Goal: Task Accomplishment & Management: Manage account settings

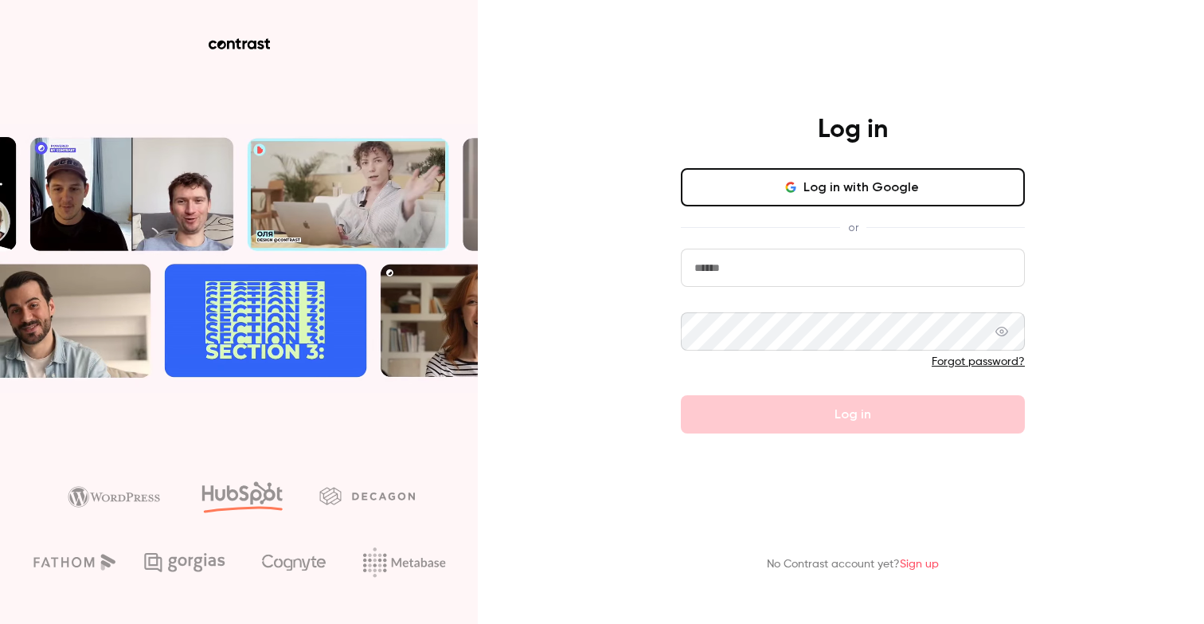
click at [882, 185] on button "Log in with Google" at bounding box center [853, 187] width 344 height 38
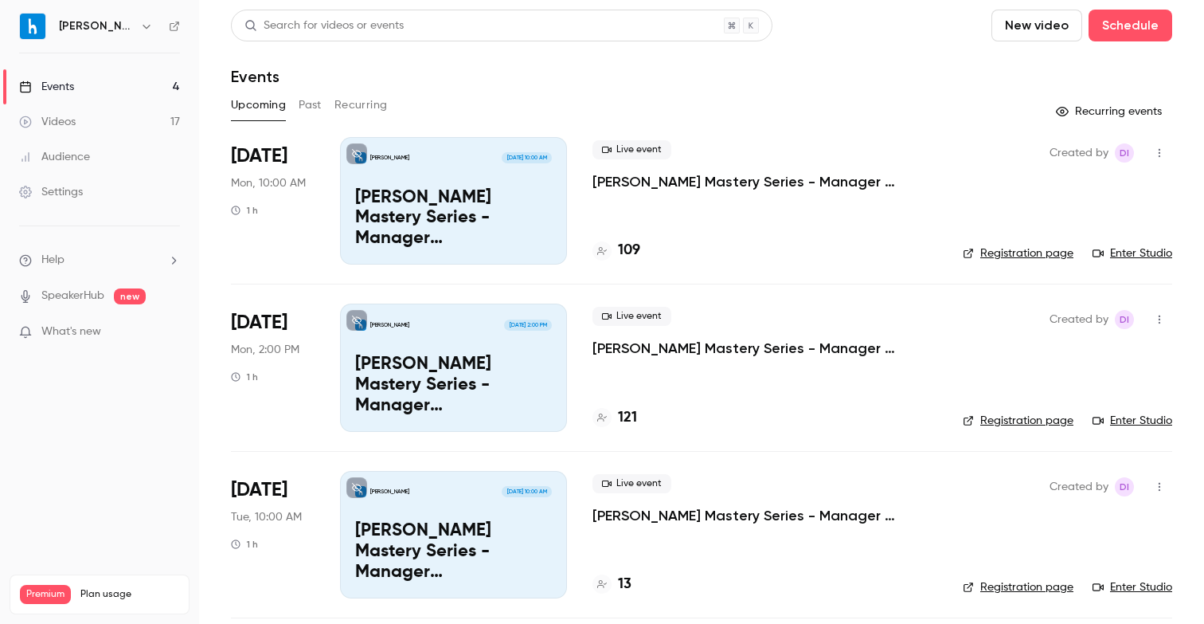
click at [1163, 149] on icon "button" at bounding box center [1159, 152] width 13 height 11
click at [1089, 237] on div "Invite to Studio" at bounding box center [1098, 235] width 121 height 16
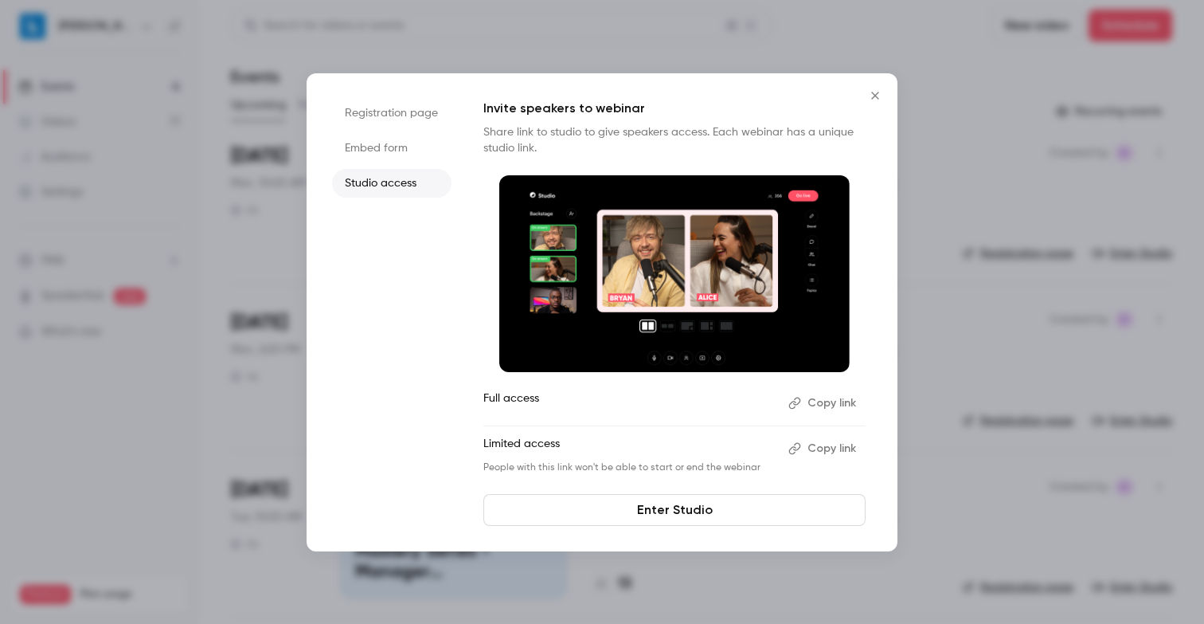
click at [387, 104] on li "Registration page" at bounding box center [391, 113] width 119 height 29
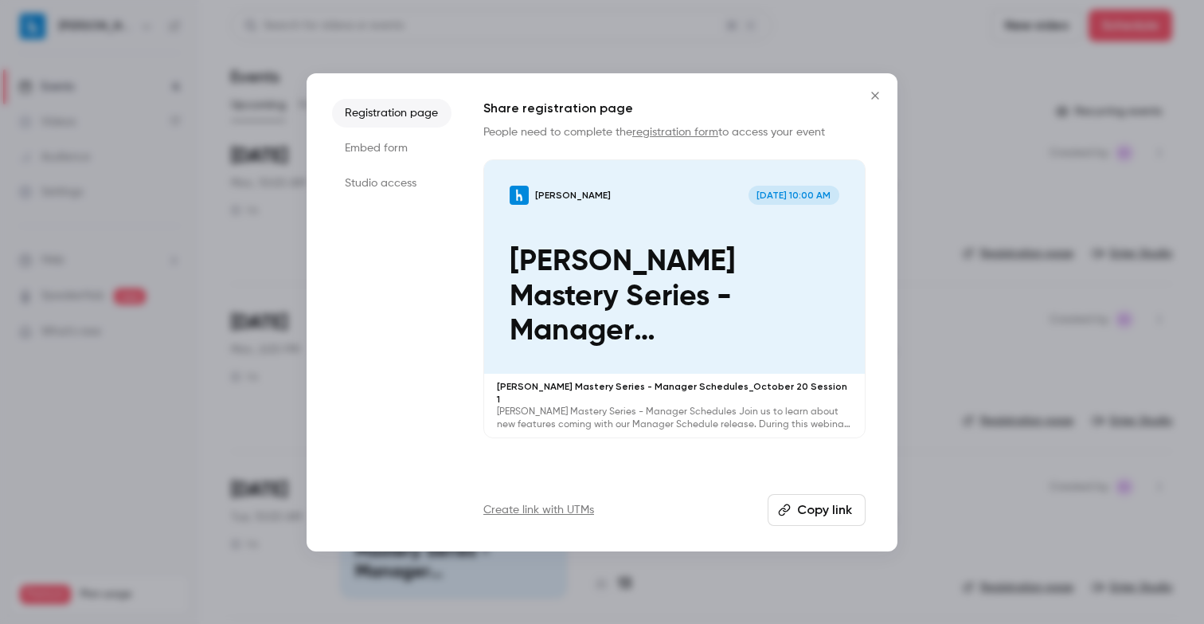
click at [880, 95] on icon "Close" at bounding box center [875, 95] width 19 height 13
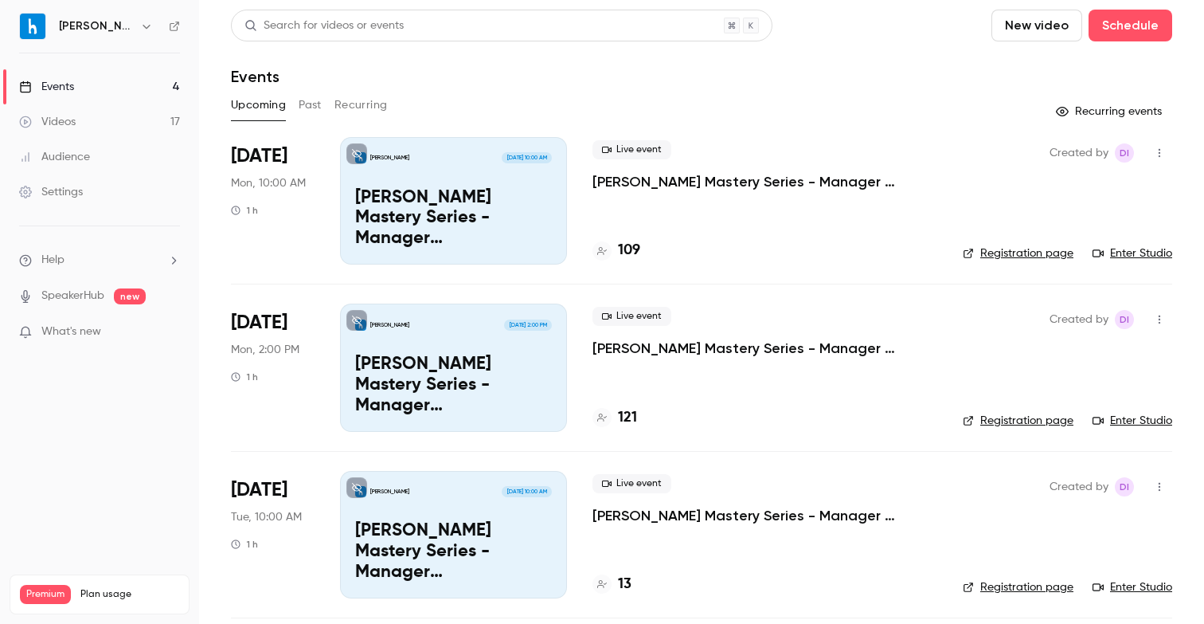
click at [319, 100] on button "Past" at bounding box center [310, 104] width 23 height 25
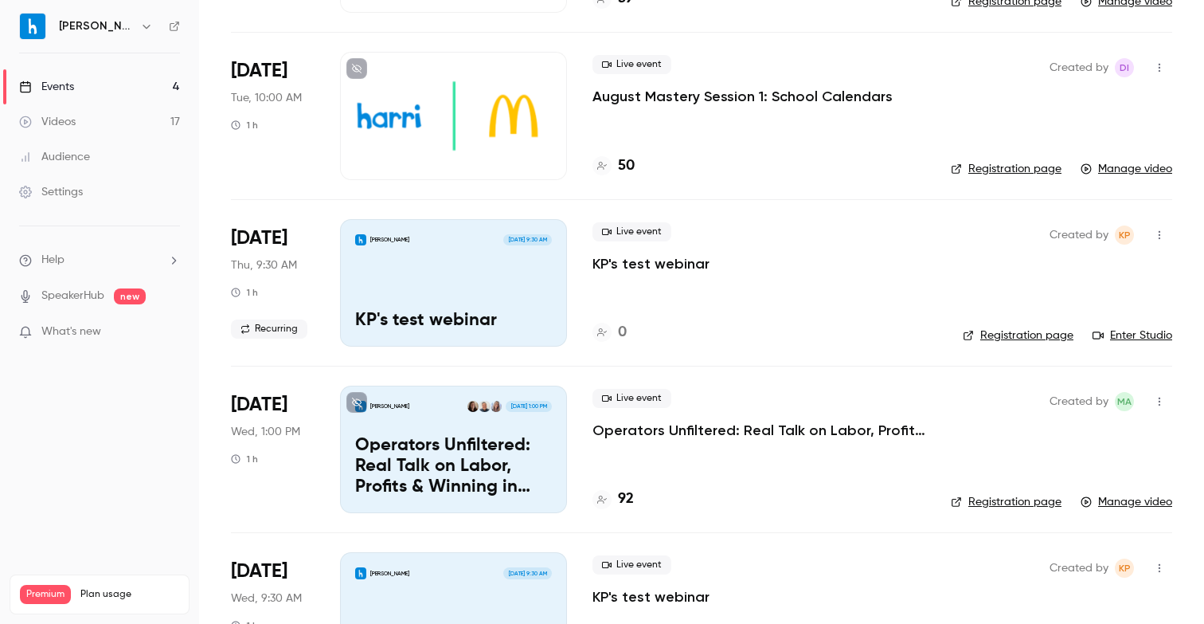
scroll to position [1046, 0]
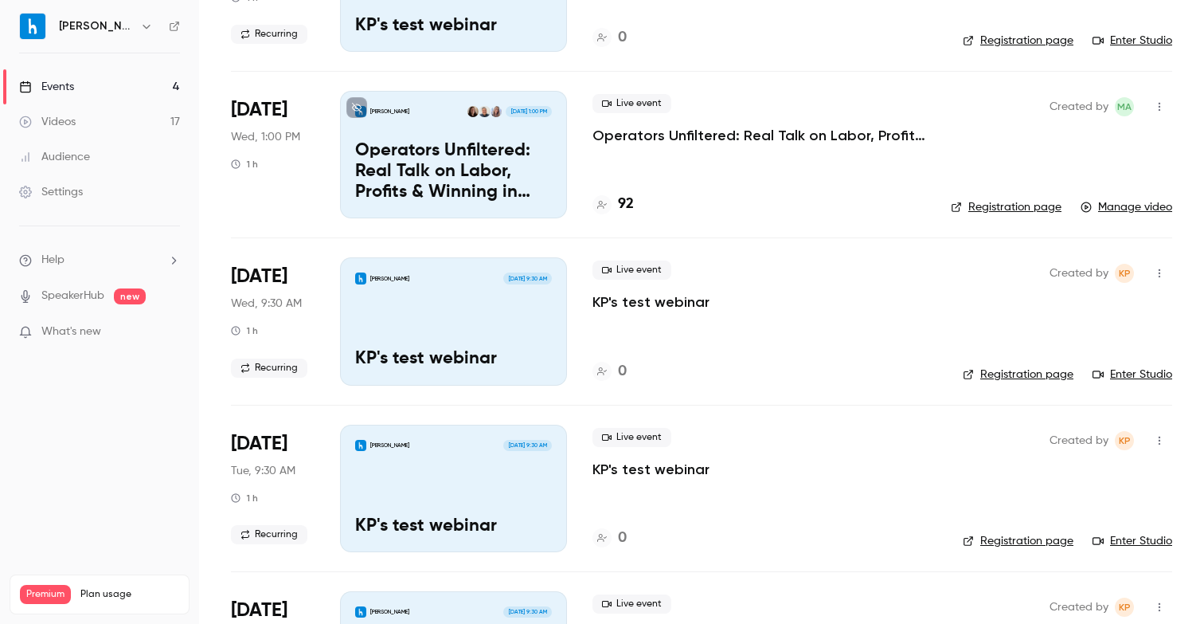
click at [537, 145] on p "Operators Unfiltered: Real Talk on Labor, Profits & Winning in [DATE]" at bounding box center [453, 171] width 197 height 61
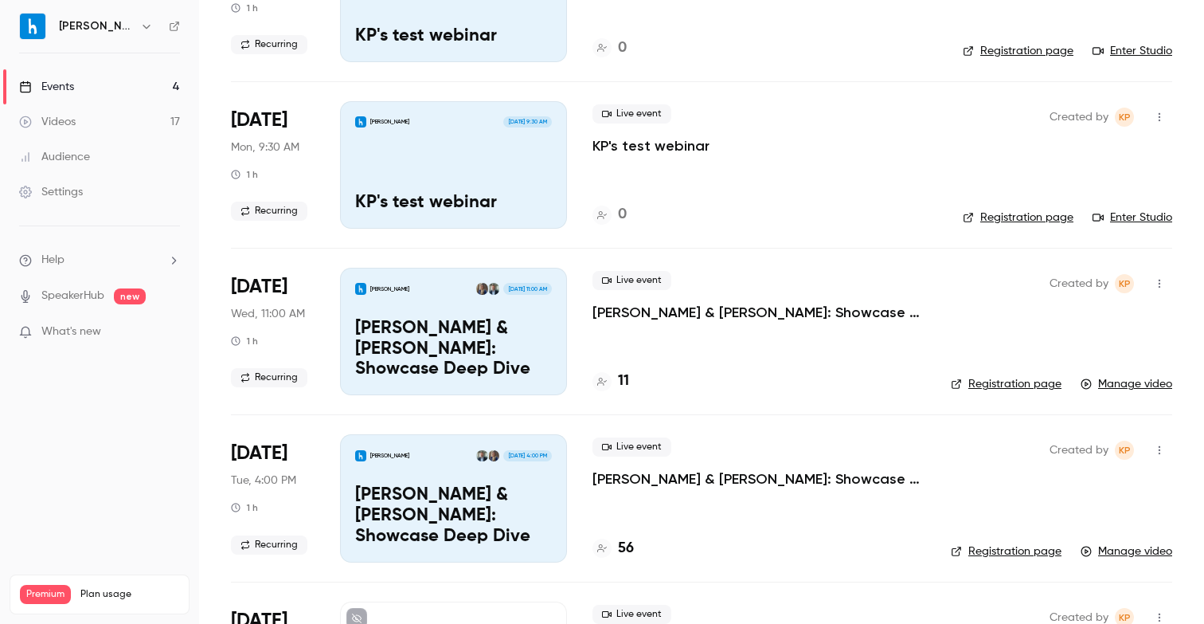
scroll to position [1544, 0]
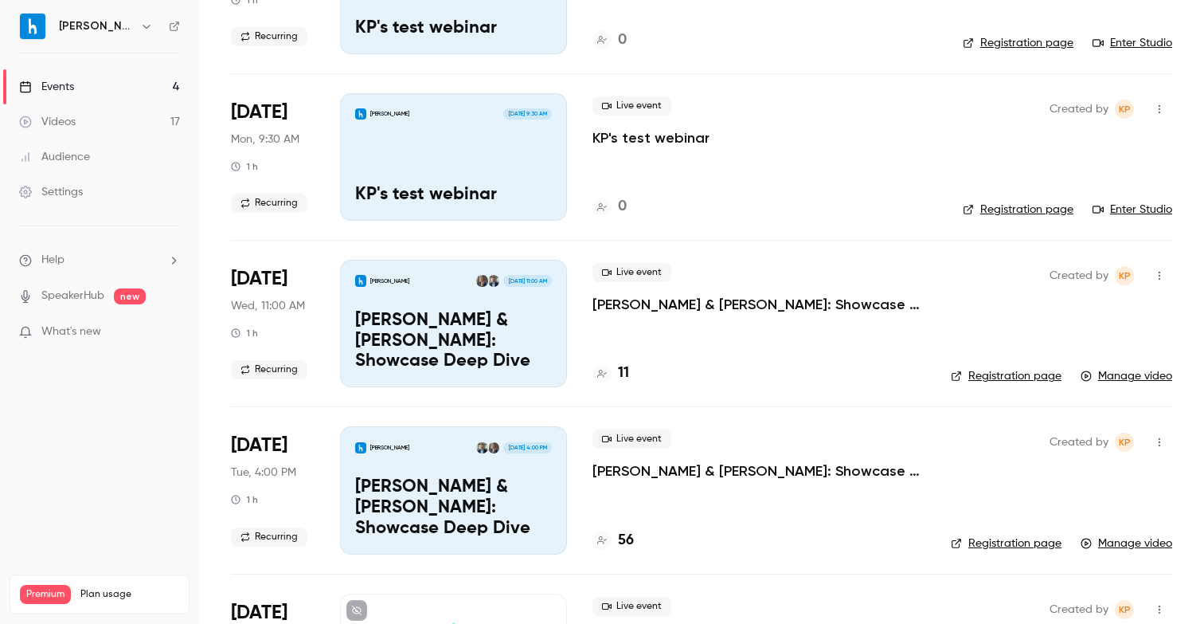
click at [1160, 276] on icon "button" at bounding box center [1159, 275] width 13 height 11
click at [1047, 310] on div "Share" at bounding box center [1098, 316] width 121 height 16
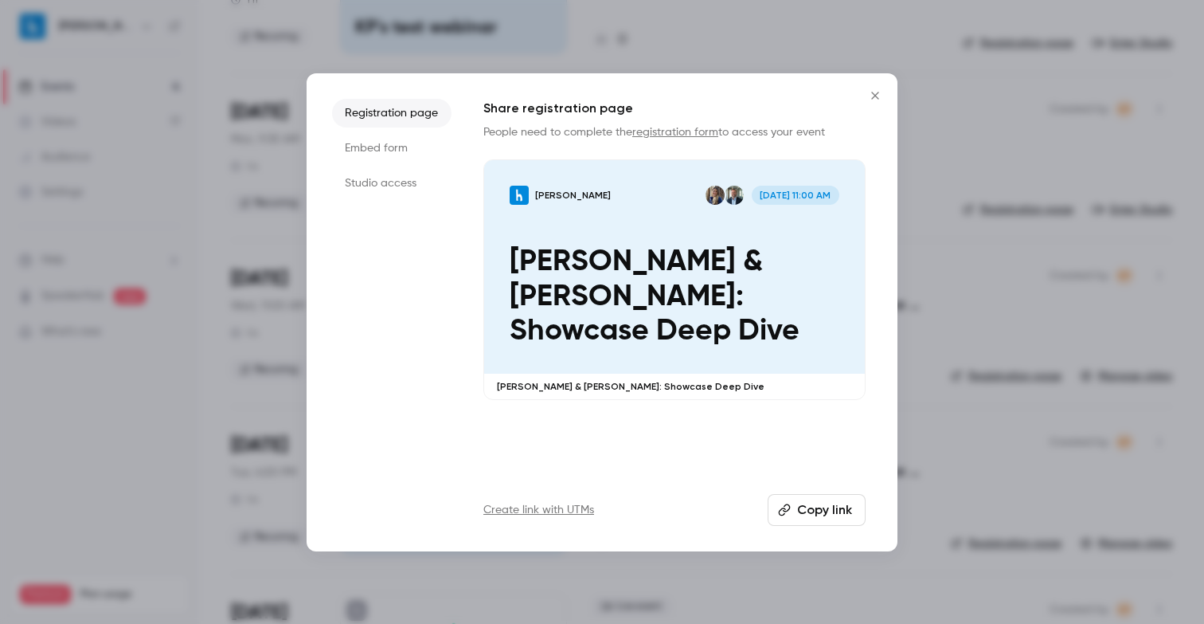
click at [385, 149] on li "Embed form" at bounding box center [391, 148] width 119 height 29
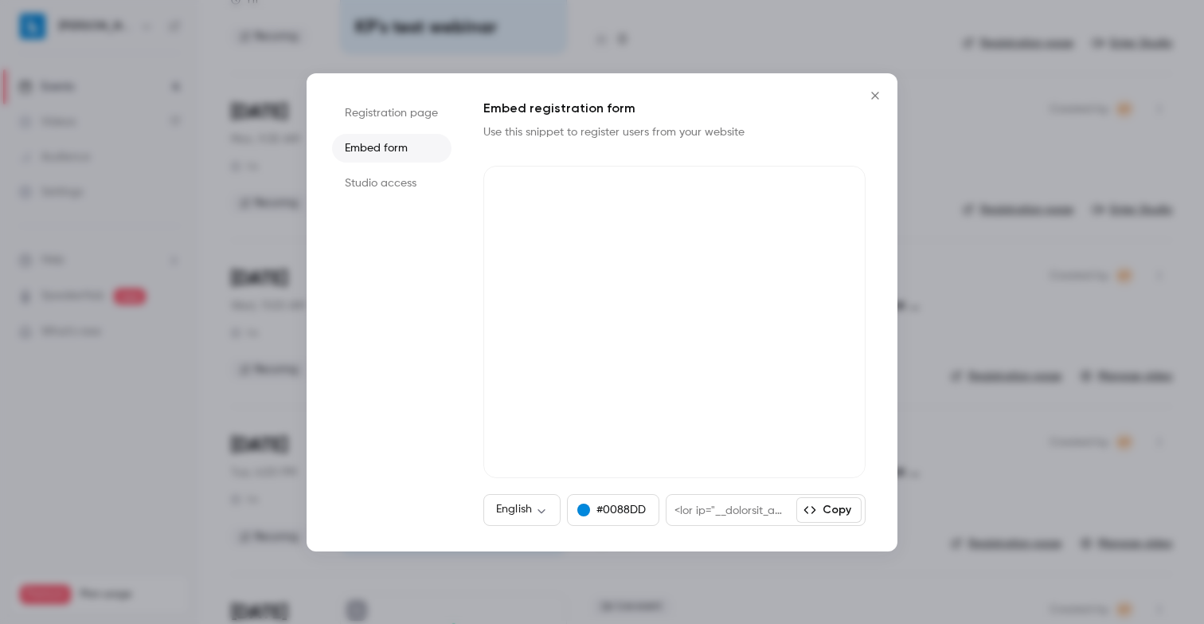
click at [393, 178] on li "Studio access" at bounding box center [391, 183] width 119 height 29
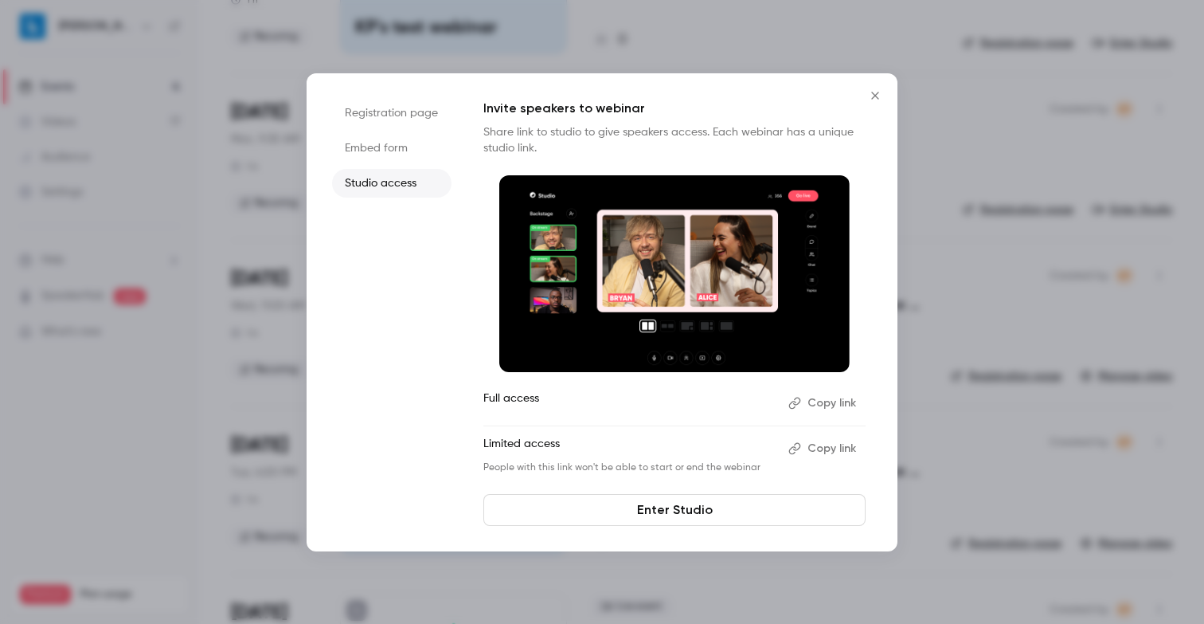
click at [867, 91] on icon "Close" at bounding box center [875, 95] width 19 height 13
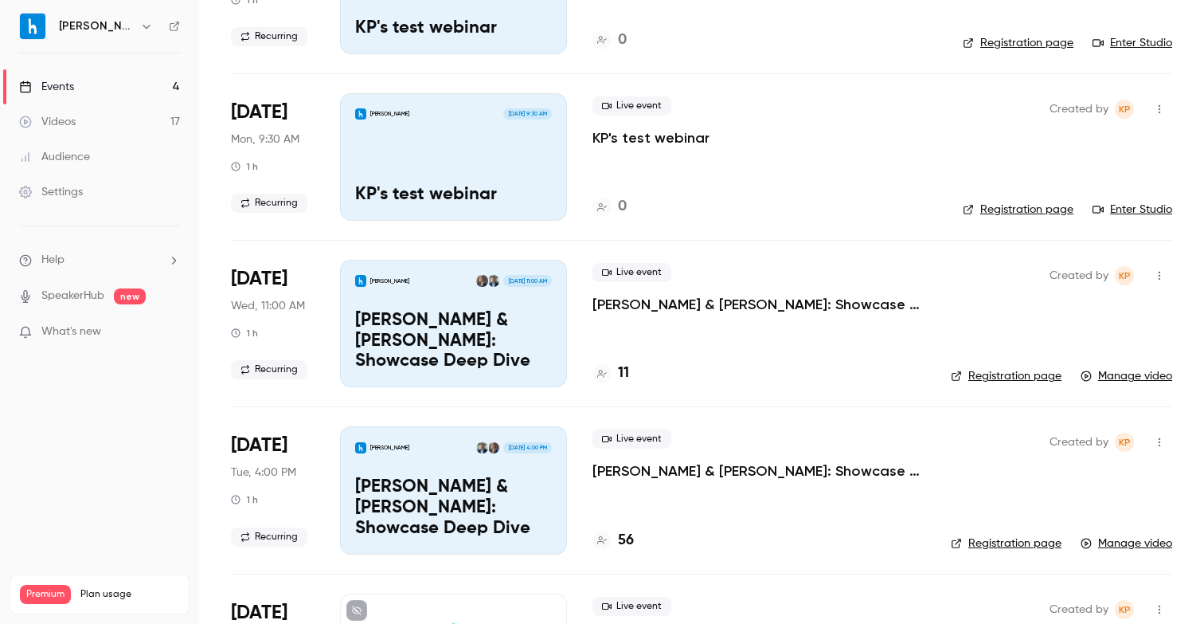
click at [530, 284] on span "[DATE] 11:00 AM" at bounding box center [527, 280] width 48 height 11
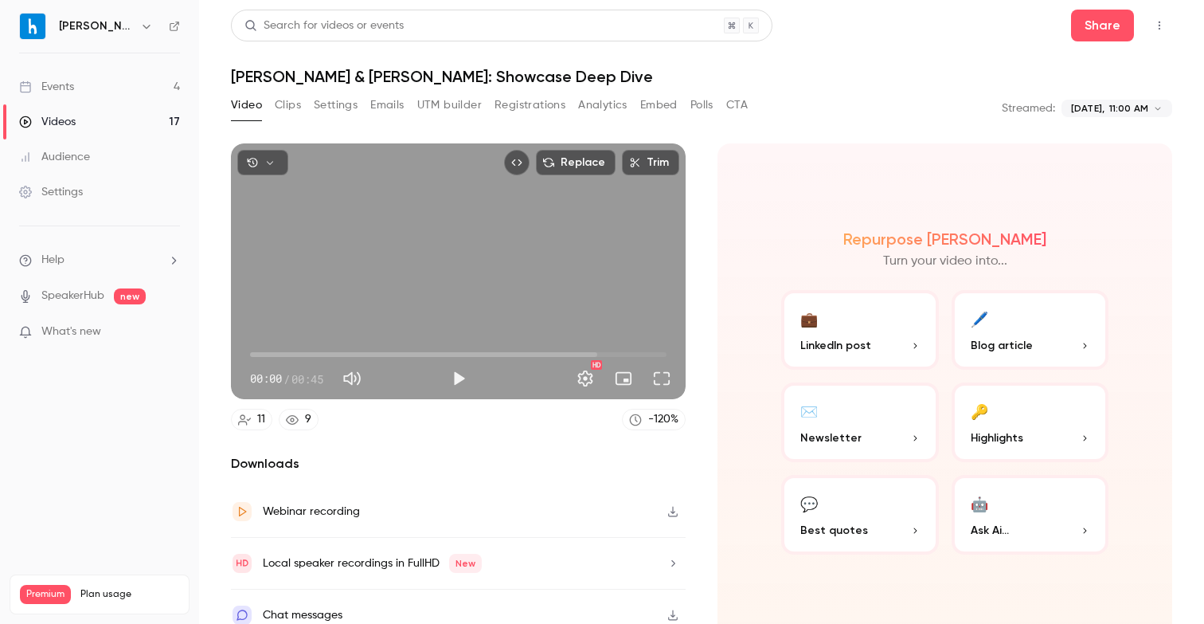
click at [337, 95] on button "Settings" at bounding box center [336, 104] width 44 height 25
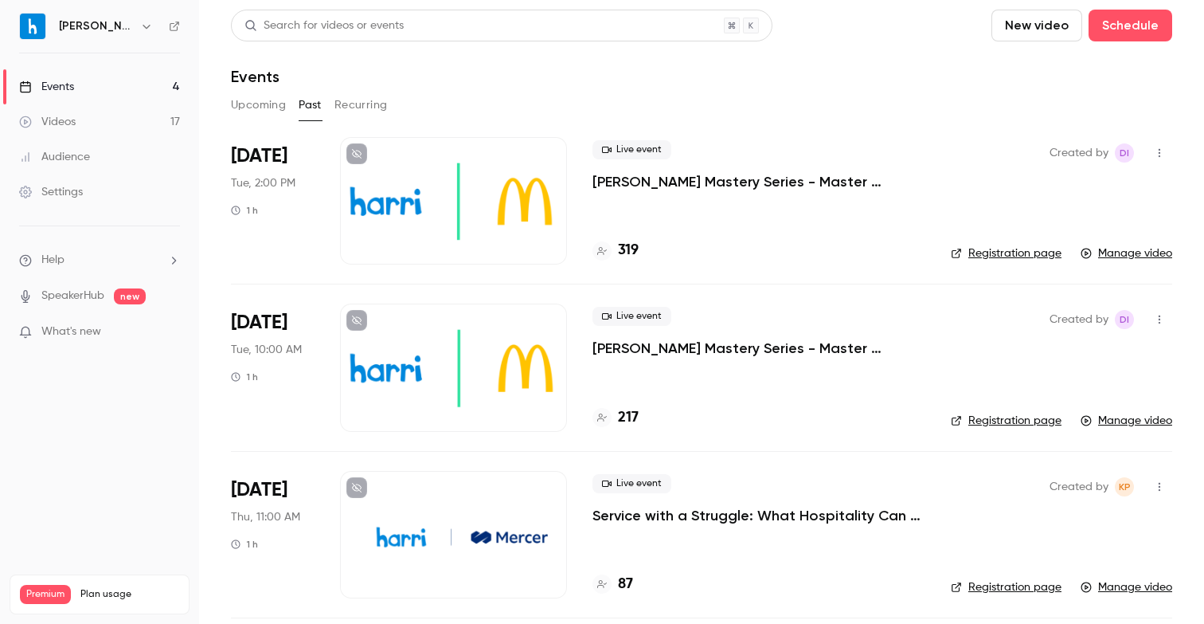
click at [721, 227] on div "Live event [PERSON_NAME] Mastery Series - Master Timekeeping & Payroll in Harri…" at bounding box center [758, 200] width 333 height 127
click at [712, 188] on p "[PERSON_NAME] Mastery Series - Master Timekeeping & Payroll in Harri_September …" at bounding box center [758, 181] width 333 height 19
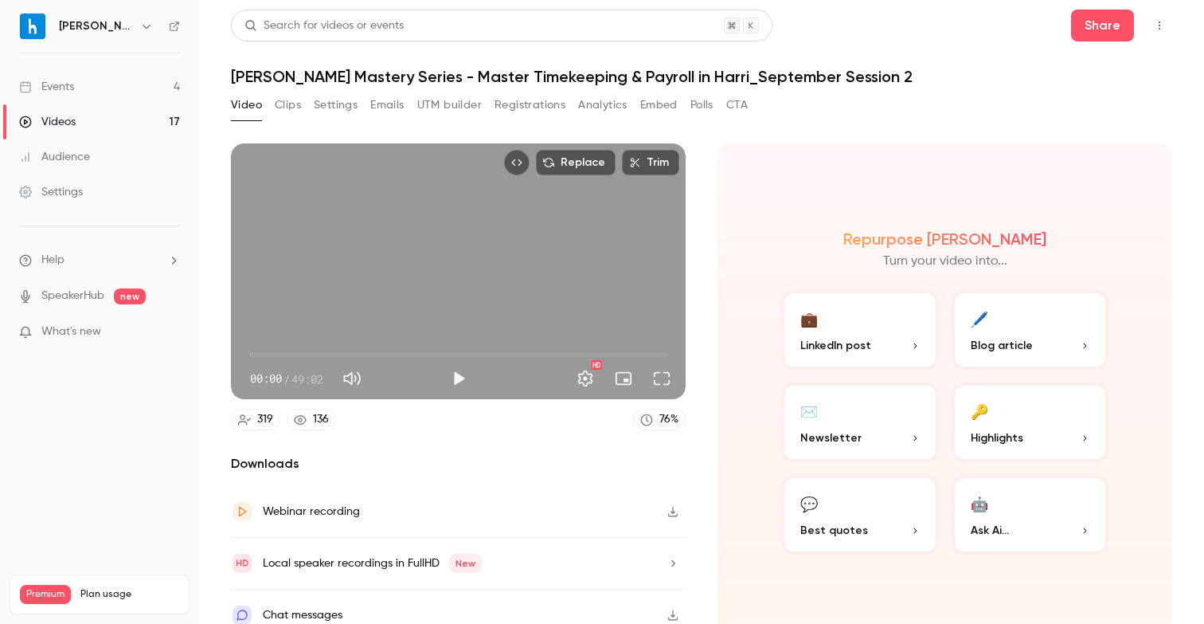
click at [329, 106] on button "Settings" at bounding box center [336, 104] width 44 height 25
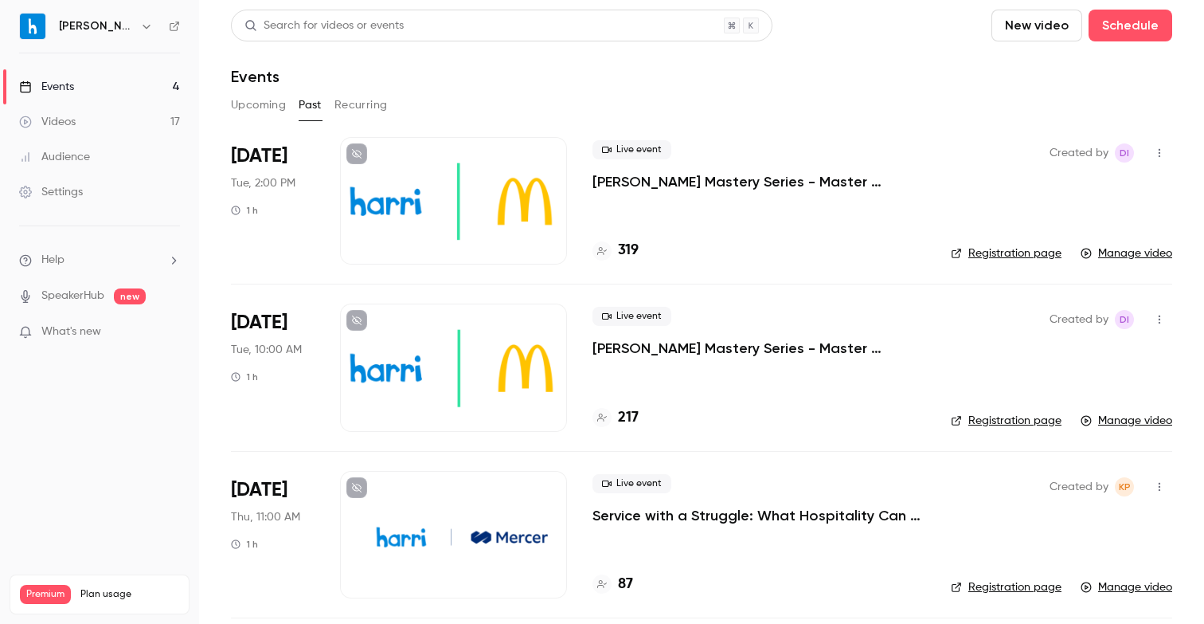
click at [256, 105] on button "Upcoming" at bounding box center [258, 104] width 55 height 25
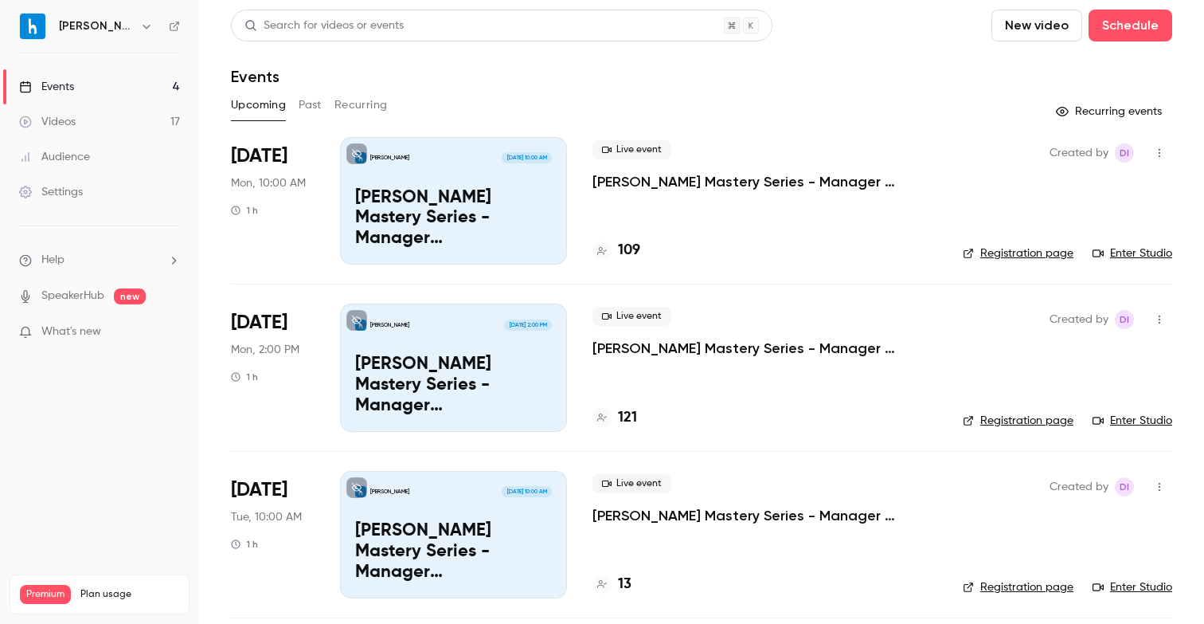
click at [866, 239] on div "Live event [PERSON_NAME] Mastery Series - Manager Schedules_October 20 Session …" at bounding box center [764, 200] width 345 height 127
click at [745, 182] on p "[PERSON_NAME] Mastery Series - Manager Schedules_October 20 Session 1" at bounding box center [764, 181] width 345 height 19
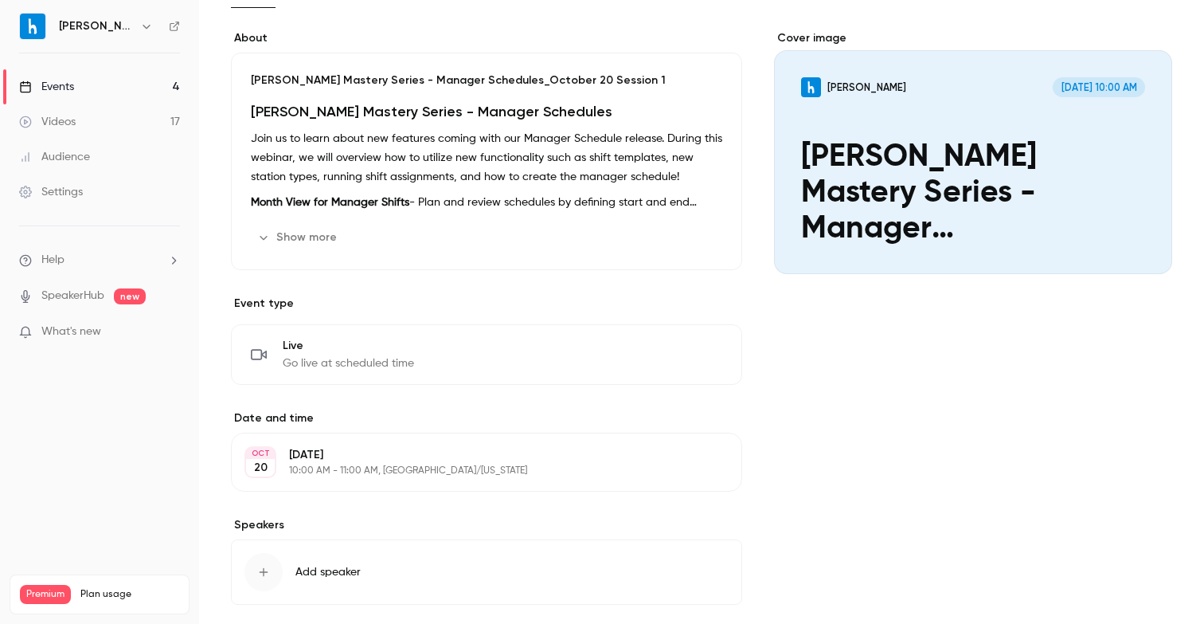
scroll to position [193, 0]
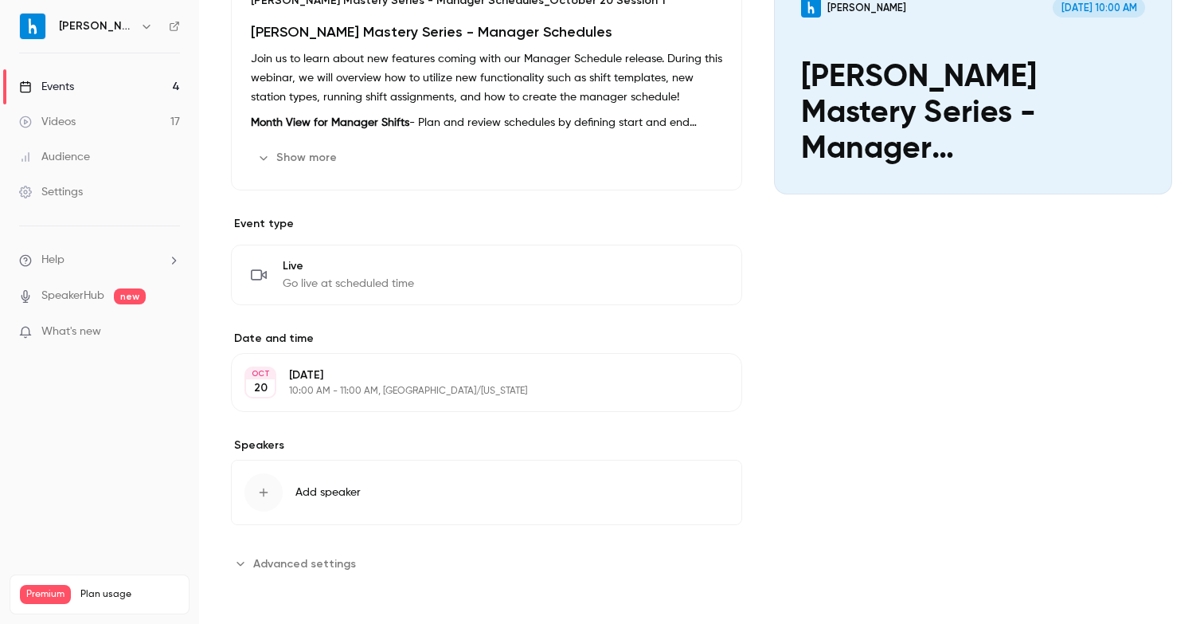
click at [287, 560] on span "Advanced settings" at bounding box center [304, 563] width 103 height 17
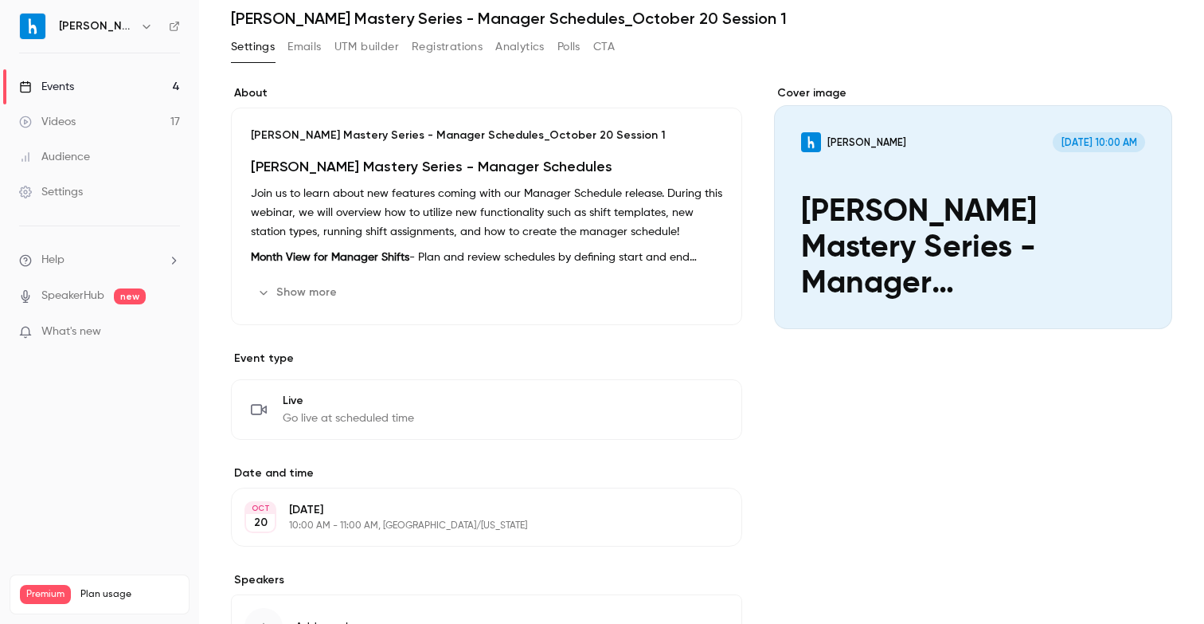
scroll to position [0, 0]
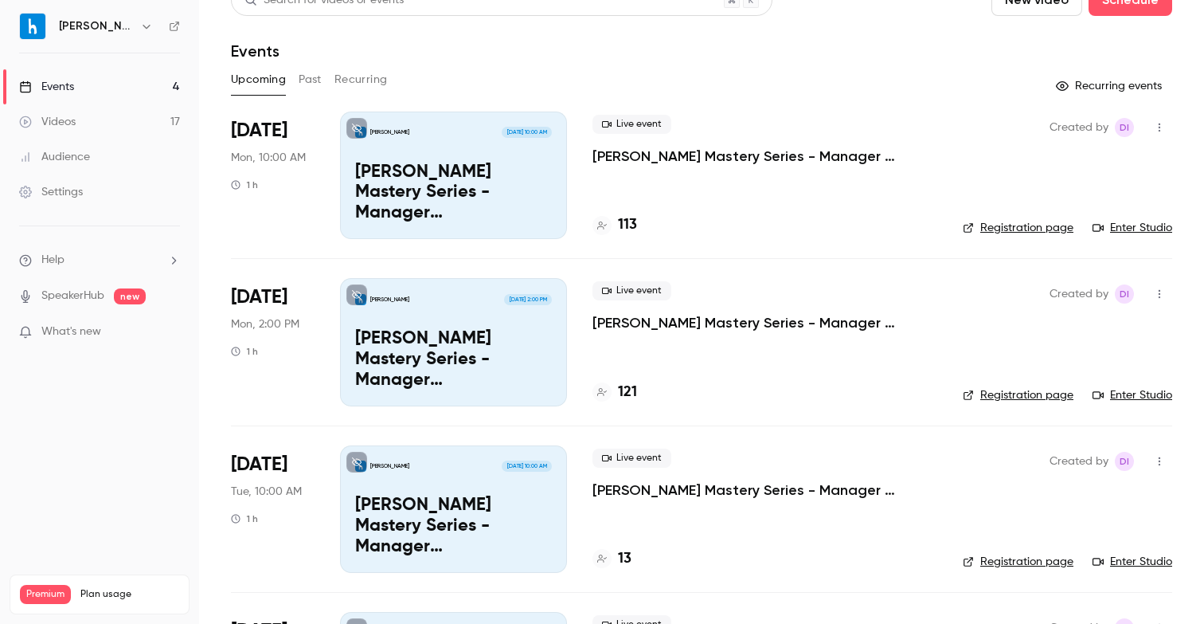
scroll to position [25, 0]
click at [534, 168] on p "[PERSON_NAME] Mastery Series - Manager Schedules_October 20 Session 1" at bounding box center [453, 193] width 197 height 61
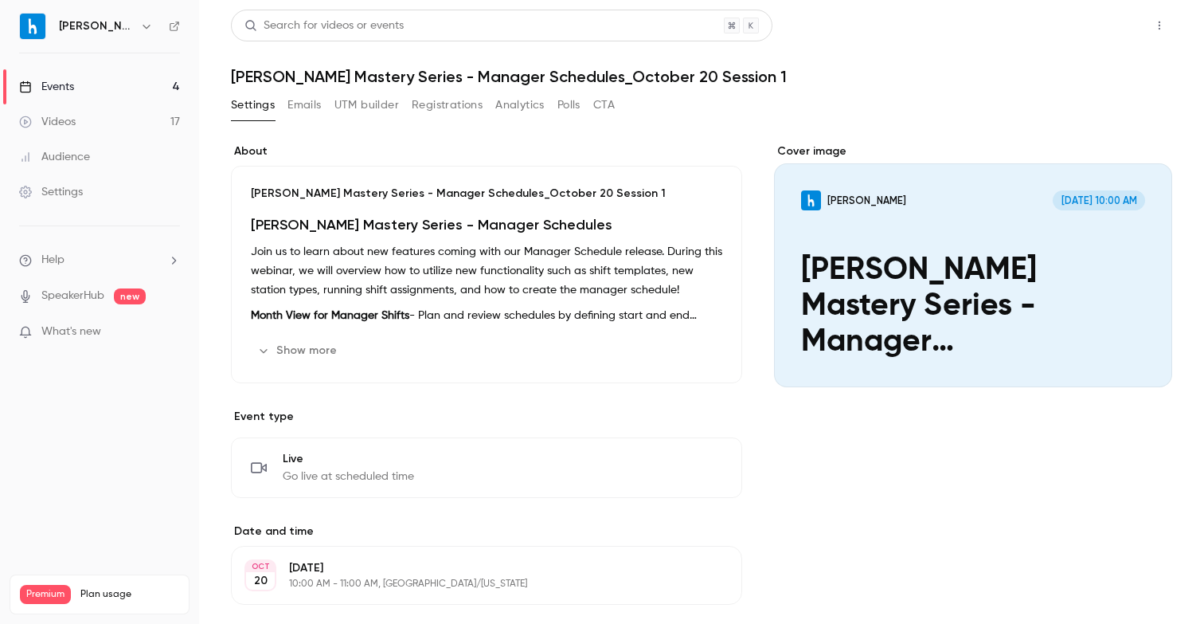
click at [1110, 29] on button "Share" at bounding box center [1102, 26] width 63 height 32
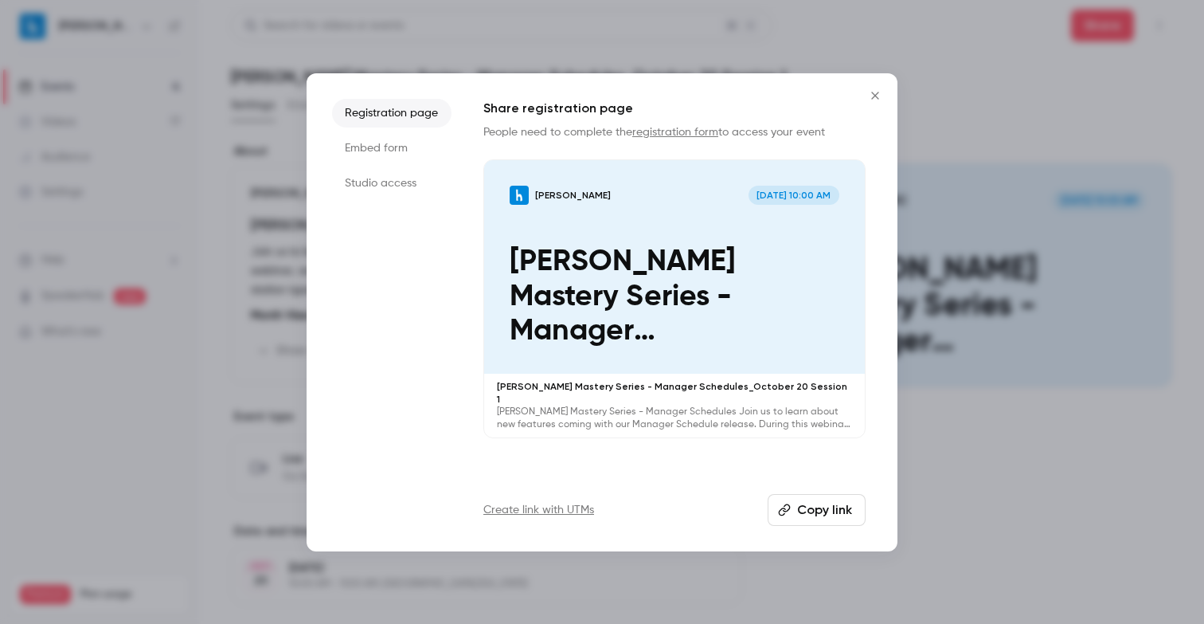
click at [870, 105] on button "Close" at bounding box center [875, 96] width 32 height 32
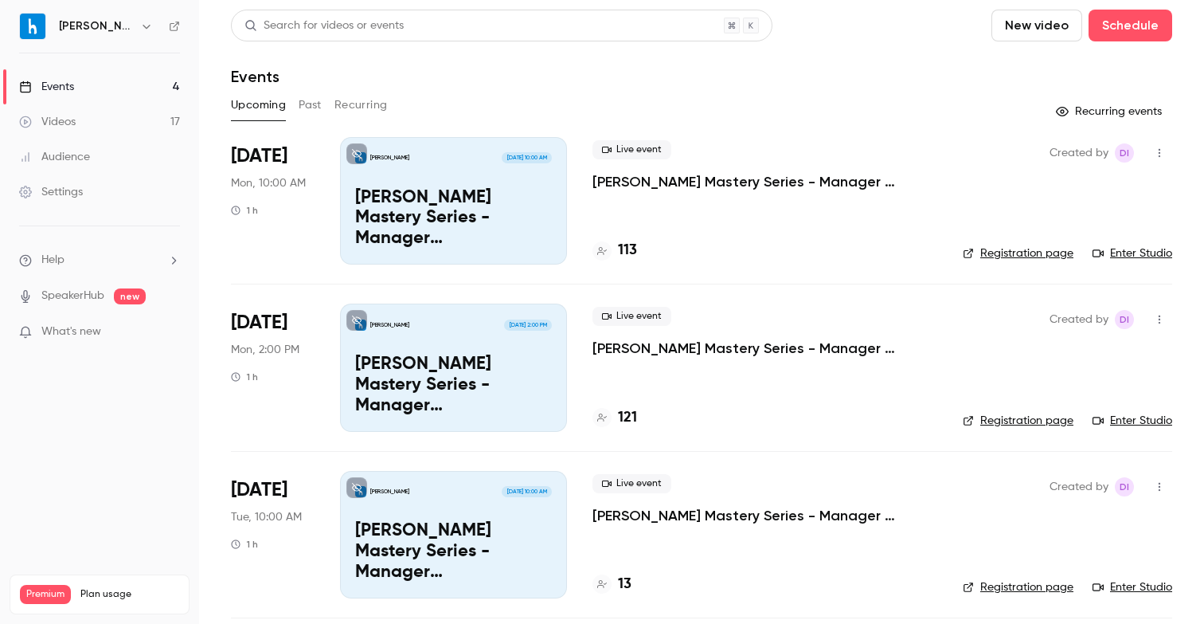
click at [274, 247] on div "[DATE] Mon, 10:00 AM 1 h" at bounding box center [273, 200] width 84 height 127
click at [338, 237] on li "[DATE] Mon, 10:00 AM 1 h [PERSON_NAME] [DATE] 10:00 AM [PERSON_NAME] Mastery Se…" at bounding box center [701, 210] width 941 height 147
click at [299, 198] on div "[DATE] Mon, 10:00 AM 1 h" at bounding box center [273, 200] width 84 height 127
click at [281, 152] on span "[DATE]" at bounding box center [259, 155] width 57 height 25
click at [686, 184] on p "[PERSON_NAME] Mastery Series - Manager Schedules_October 20 Session 1" at bounding box center [764, 181] width 345 height 19
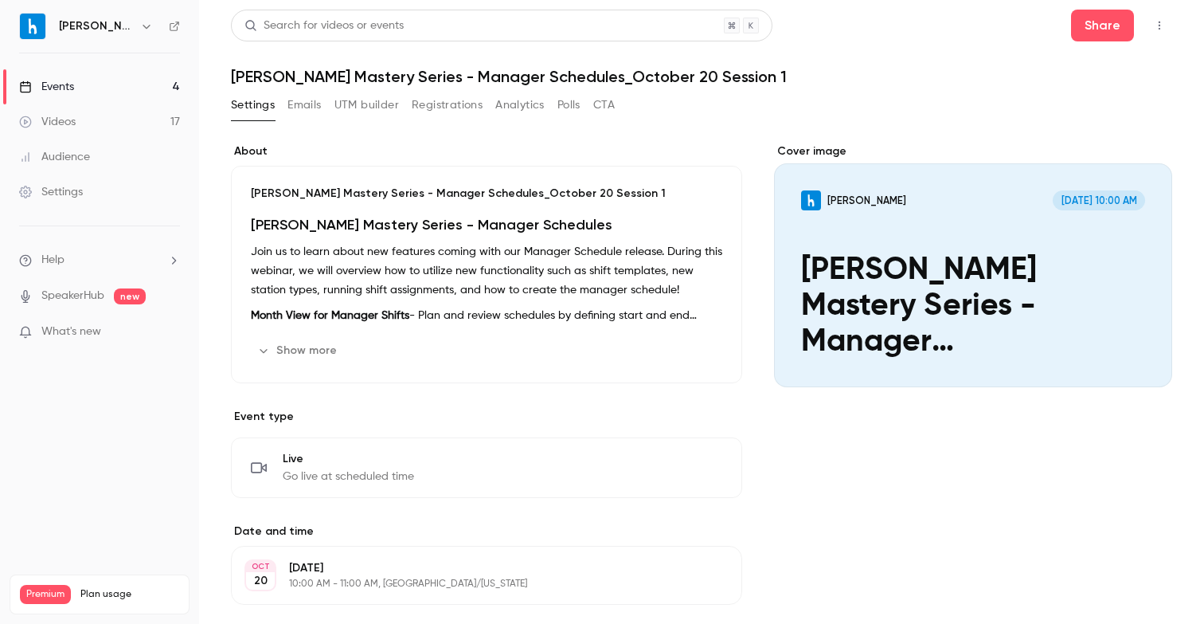
scroll to position [193, 0]
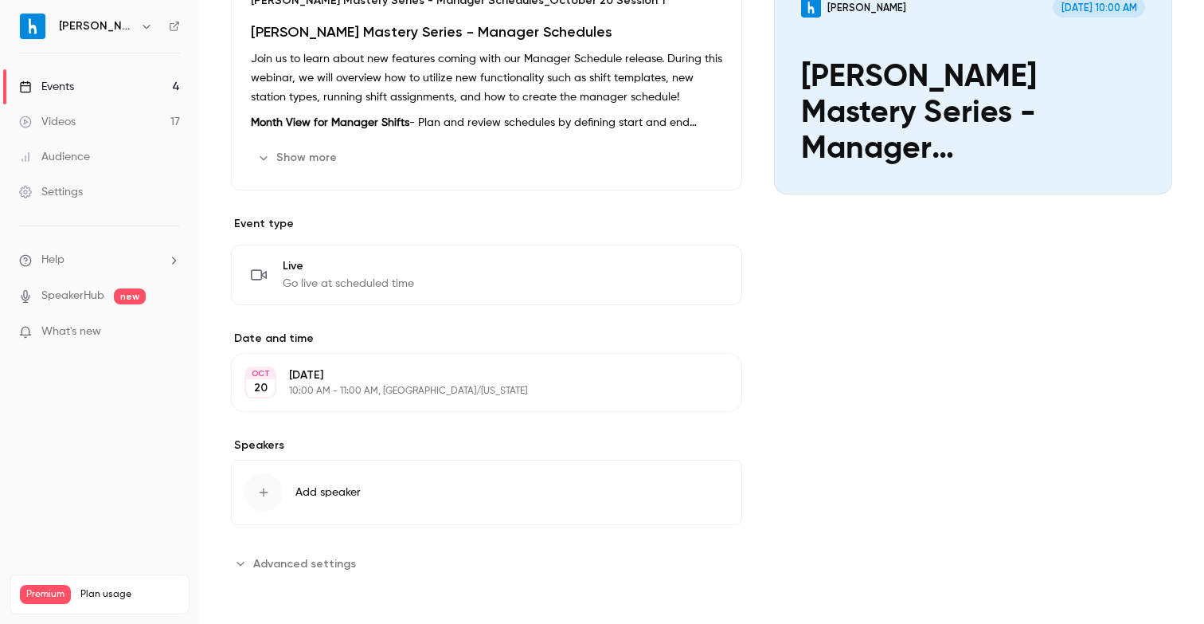
click at [354, 485] on span "Add speaker" at bounding box center [327, 492] width 65 height 16
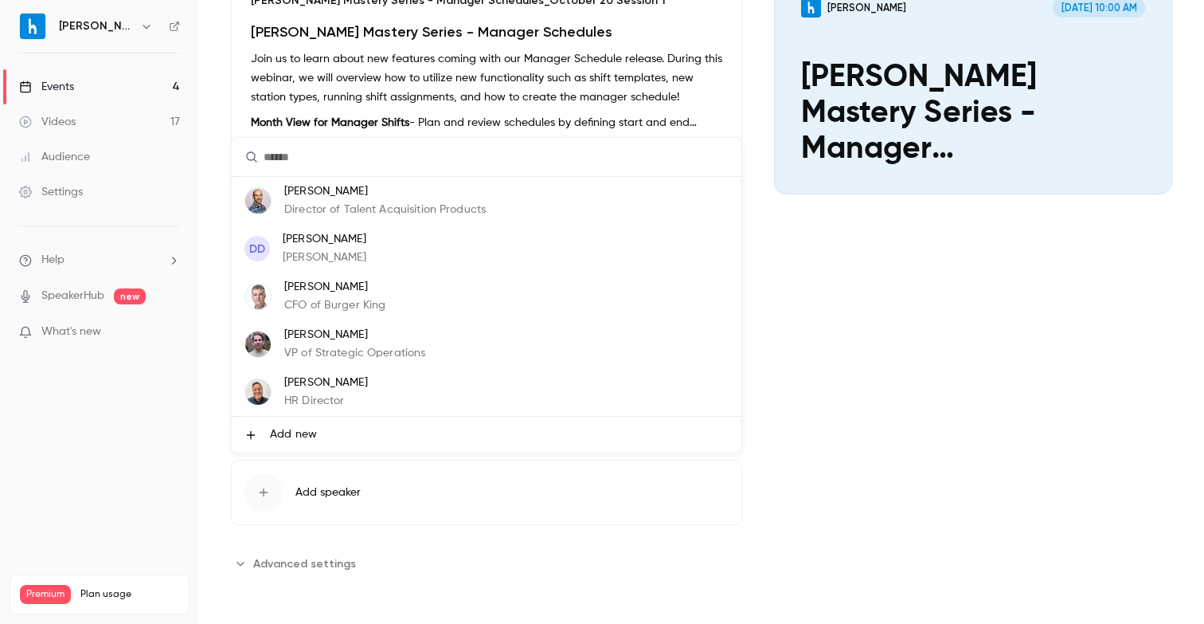
click at [298, 434] on span "Add new" at bounding box center [293, 434] width 47 height 17
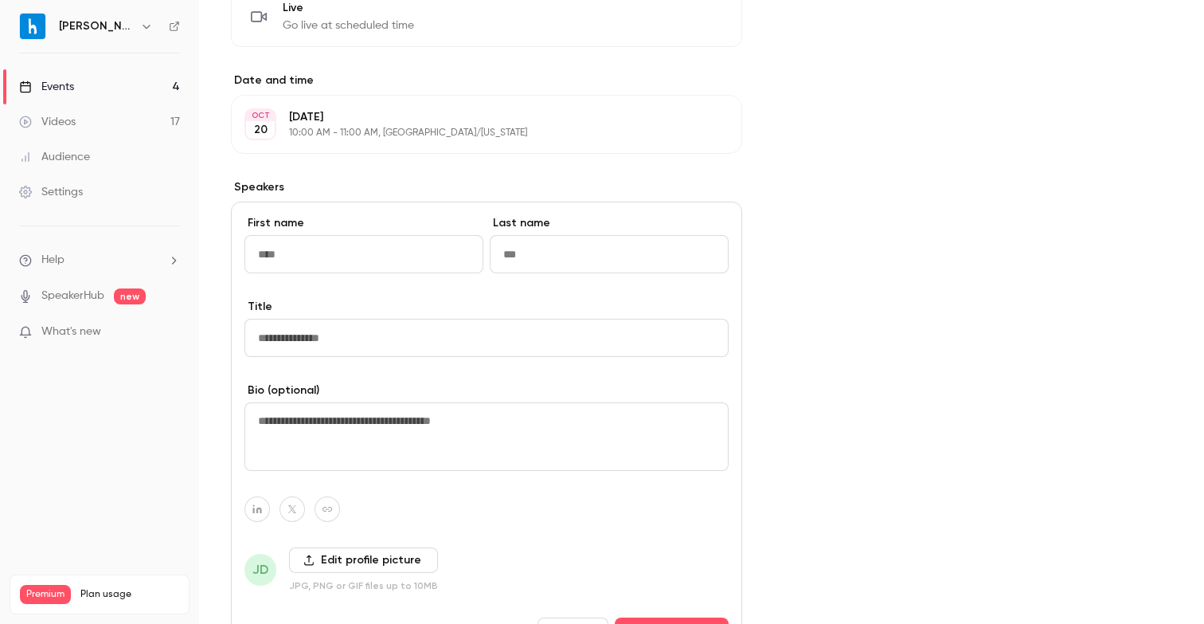
scroll to position [472, 0]
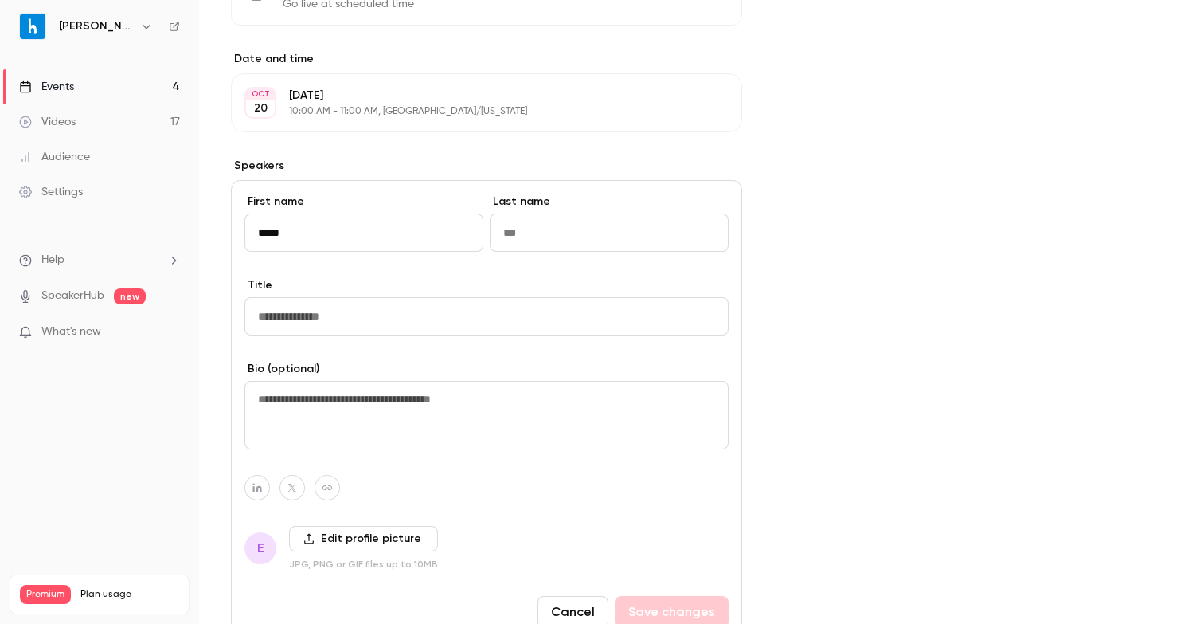
type input "*****"
click at [549, 233] on input "Last name" at bounding box center [609, 232] width 239 height 38
type input "******"
click at [423, 321] on input "Title" at bounding box center [486, 316] width 484 height 38
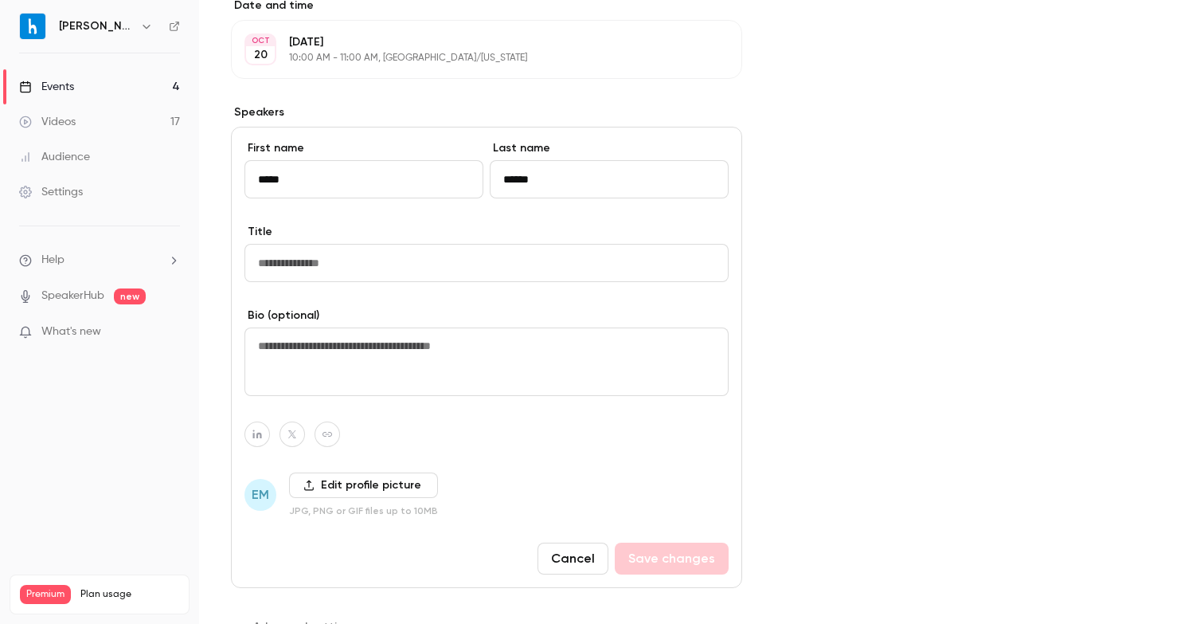
scroll to position [526, 0]
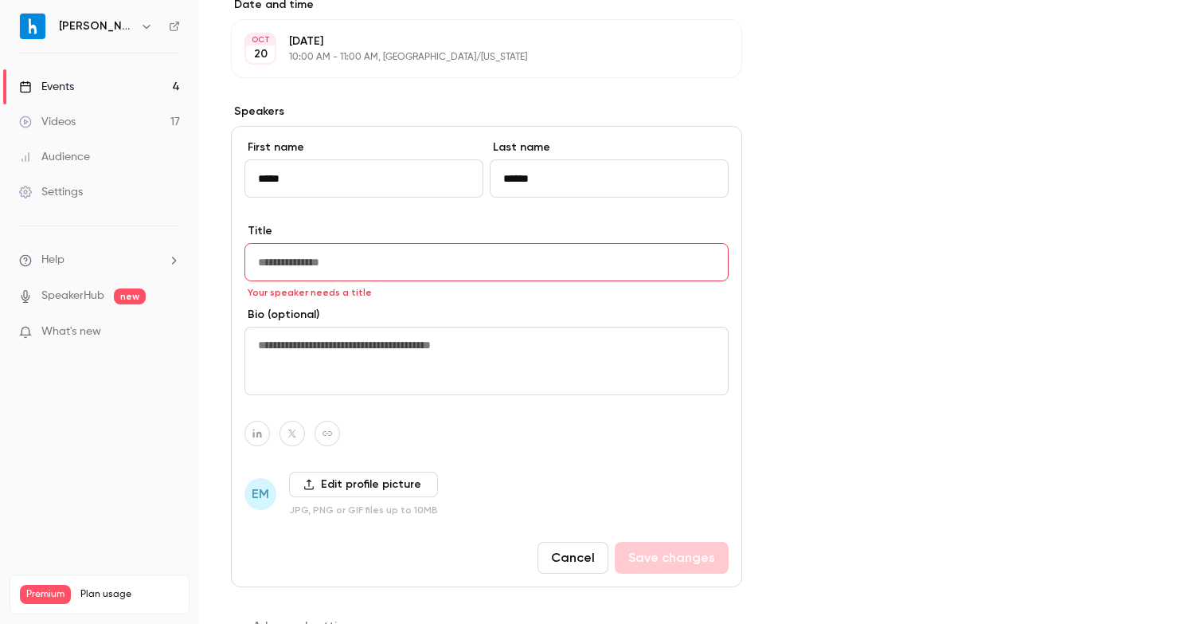
paste input "**********"
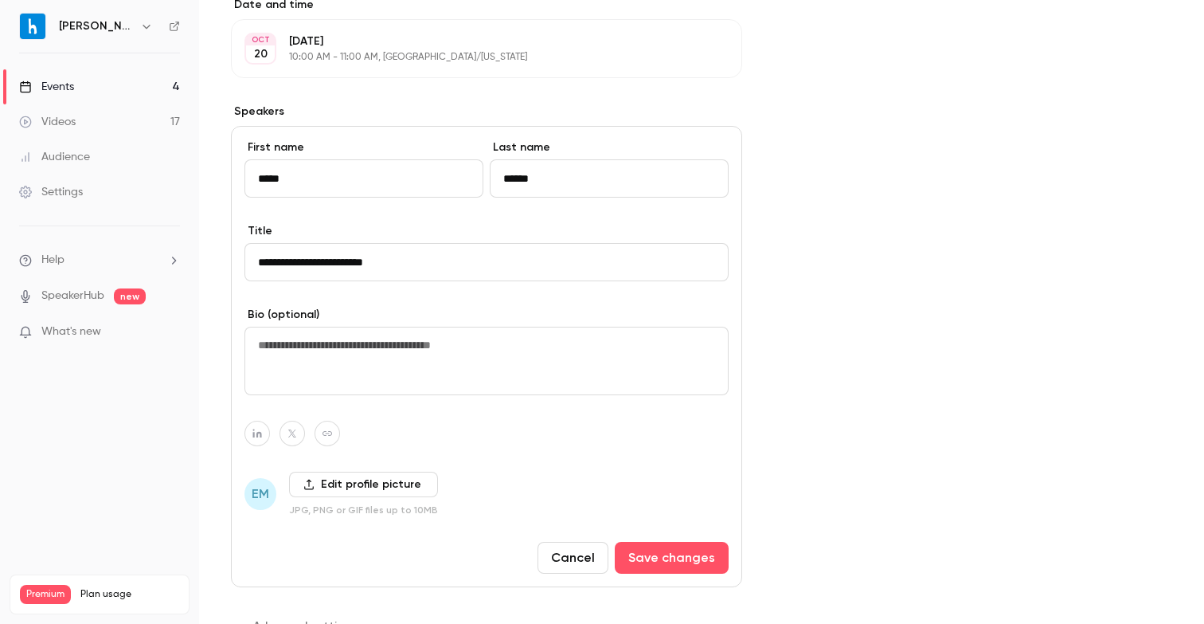
type input "**********"
click at [337, 487] on label "Edit profile picture" at bounding box center [363, 483] width 149 height 25
click at [0, 0] on input "Edit profile picture" at bounding box center [0, 0] width 0 height 0
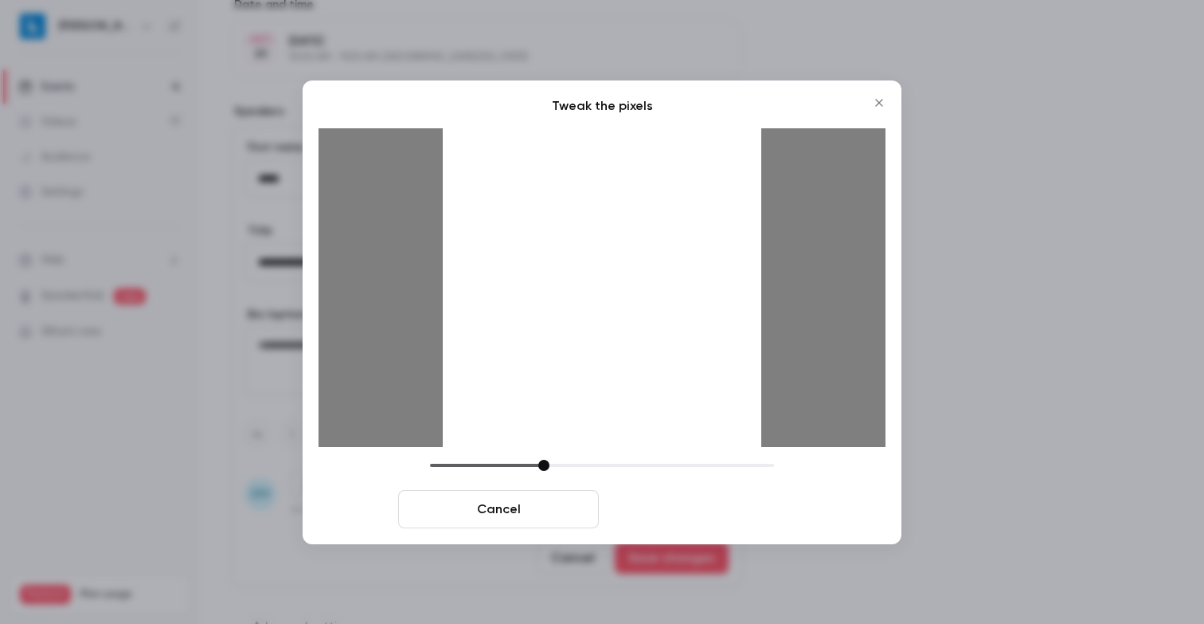
click at [713, 510] on button "Crop and save" at bounding box center [705, 509] width 201 height 38
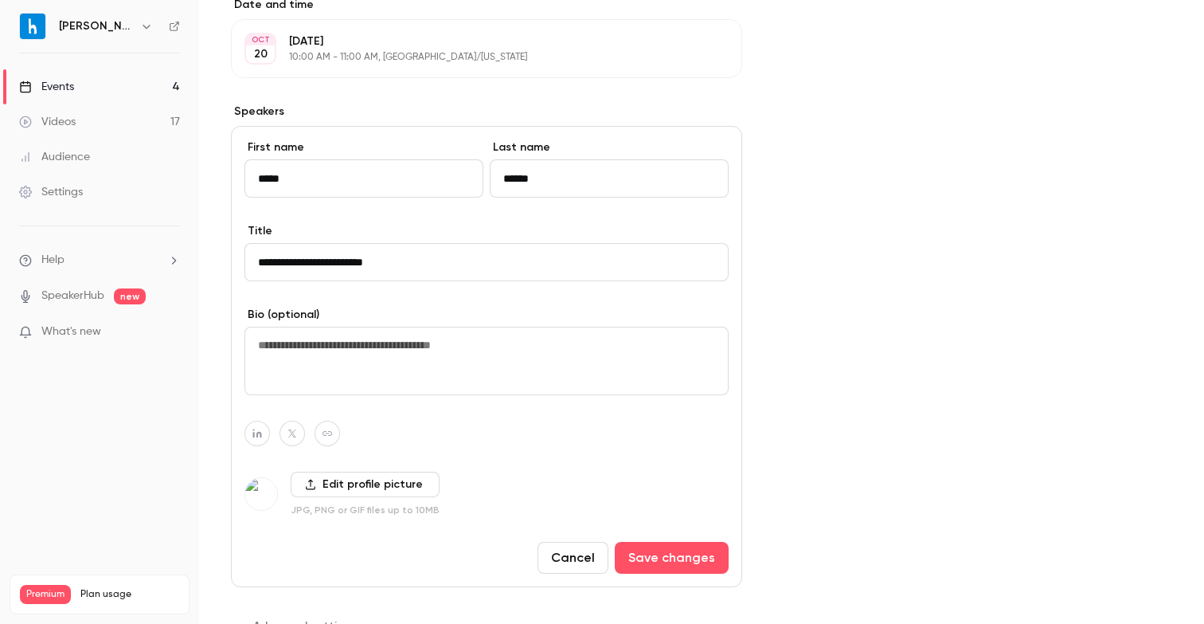
click at [430, 368] on textarea at bounding box center [486, 360] width 484 height 68
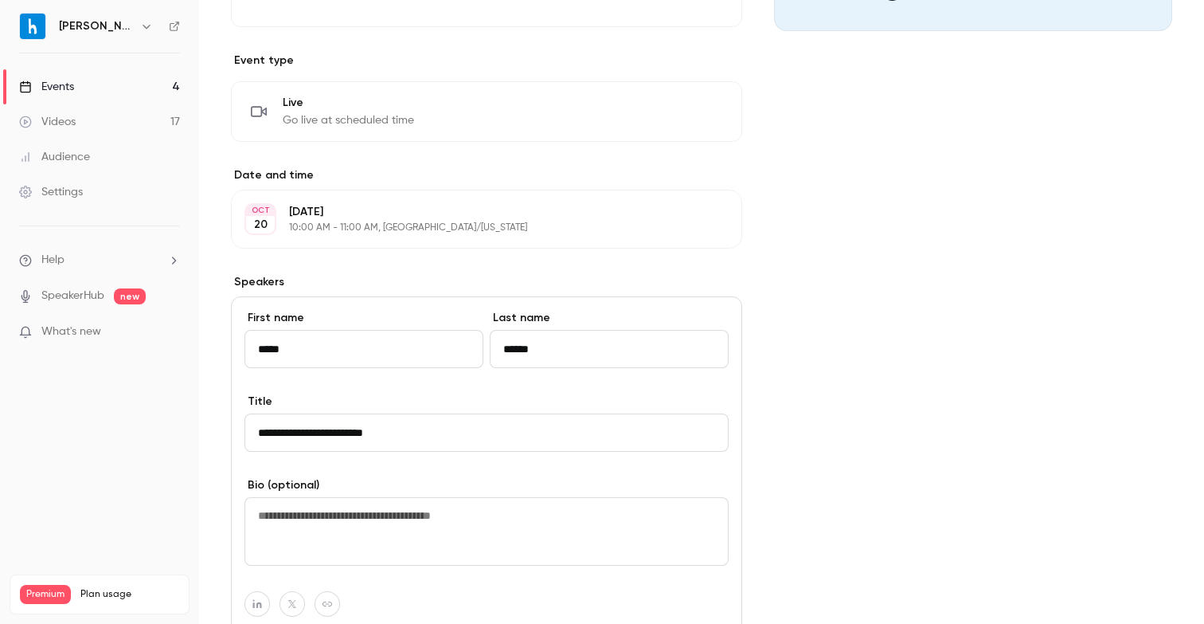
scroll to position [540, 0]
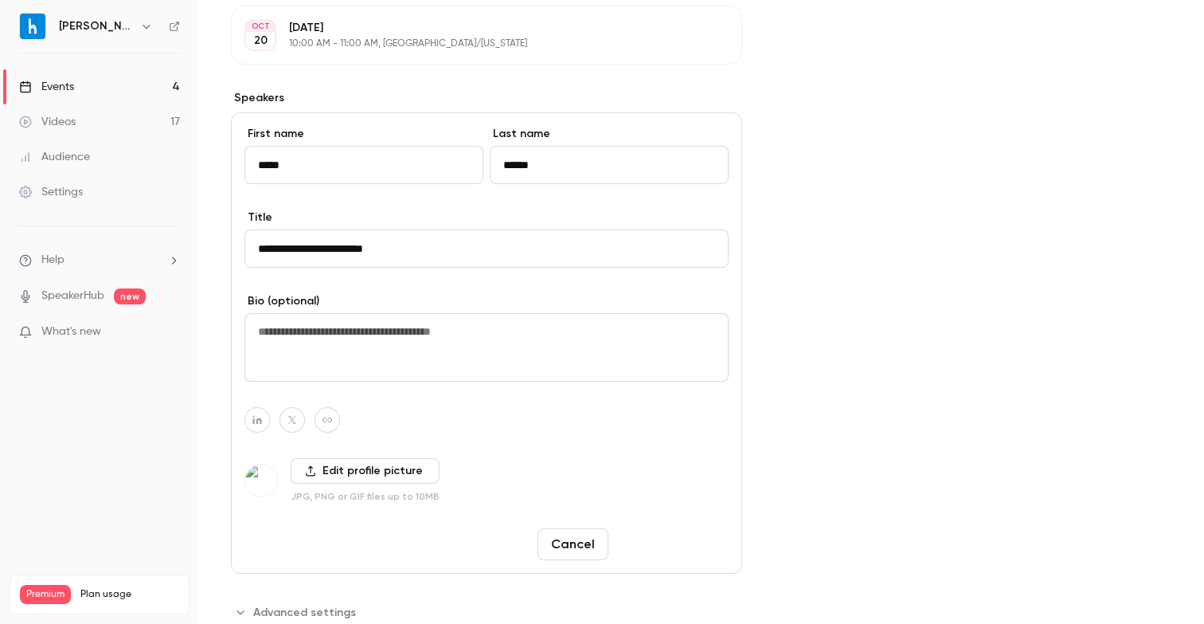
click at [694, 554] on button "Save changes" at bounding box center [672, 544] width 114 height 32
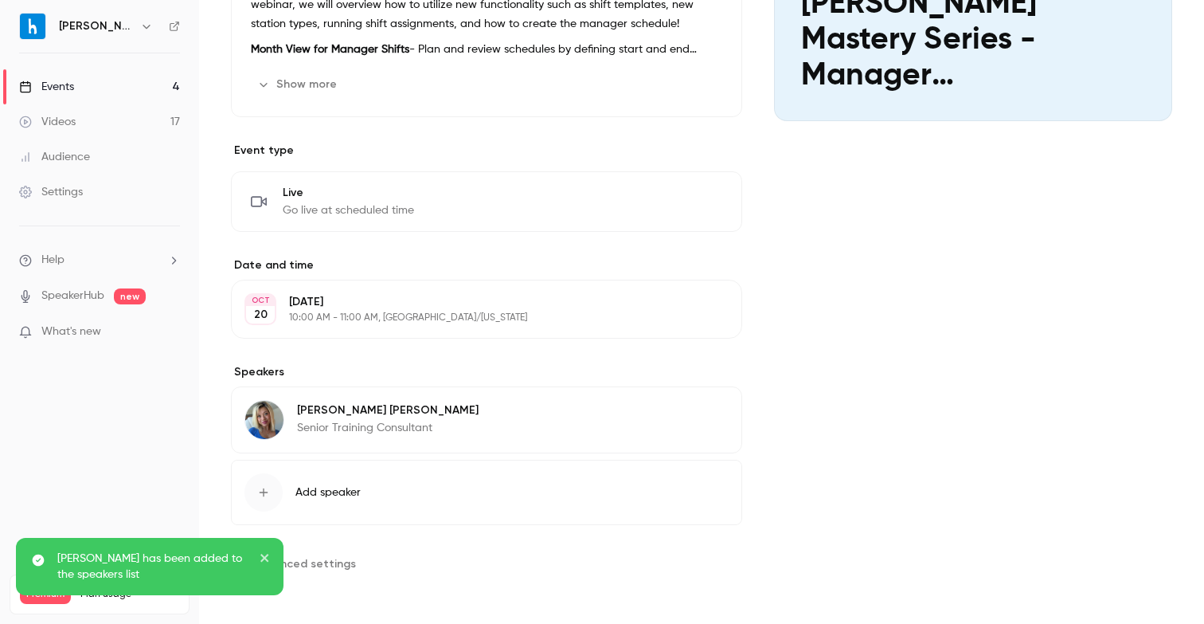
scroll to position [266, 0]
click at [468, 476] on button "Add speaker" at bounding box center [486, 491] width 511 height 65
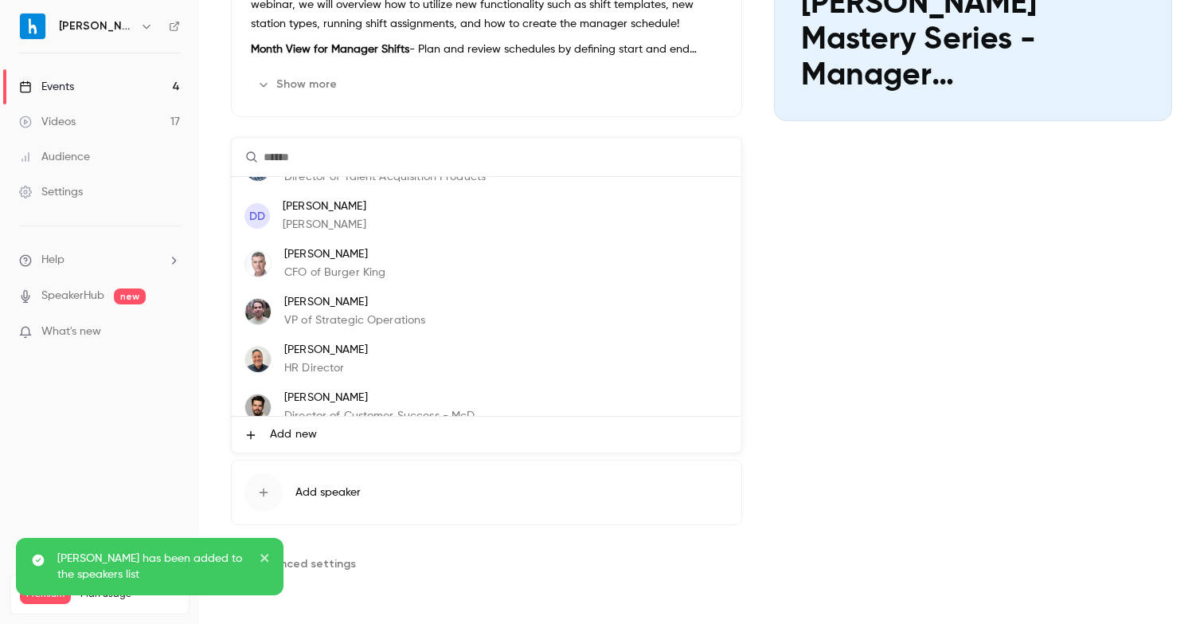
scroll to position [0, 0]
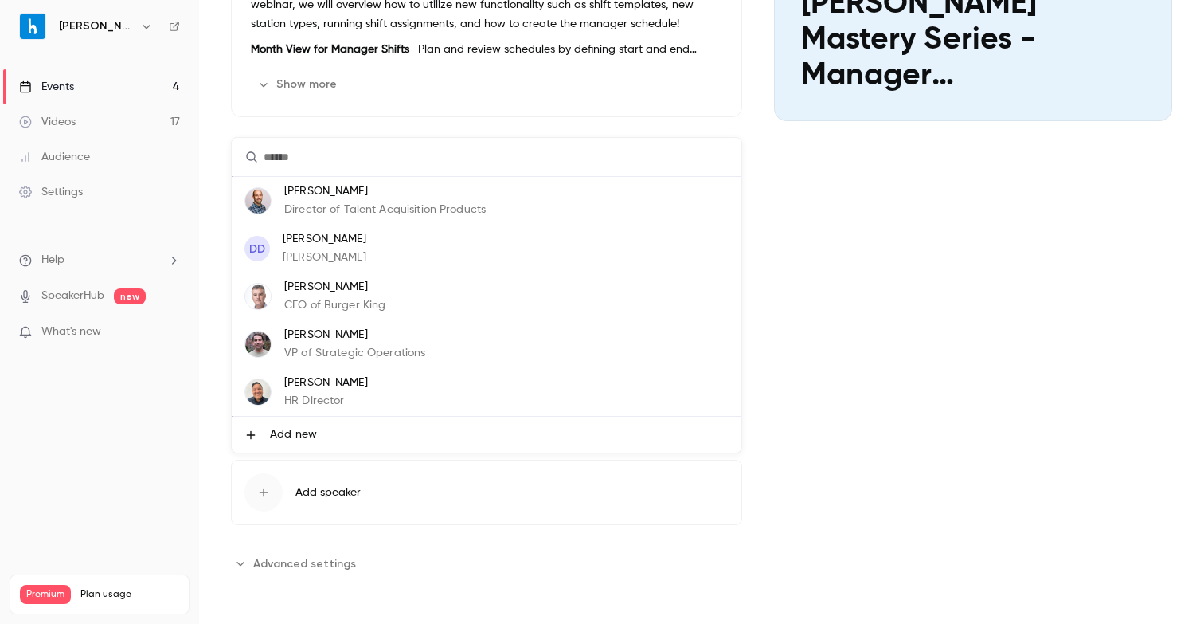
click at [803, 287] on div at bounding box center [602, 312] width 1204 height 624
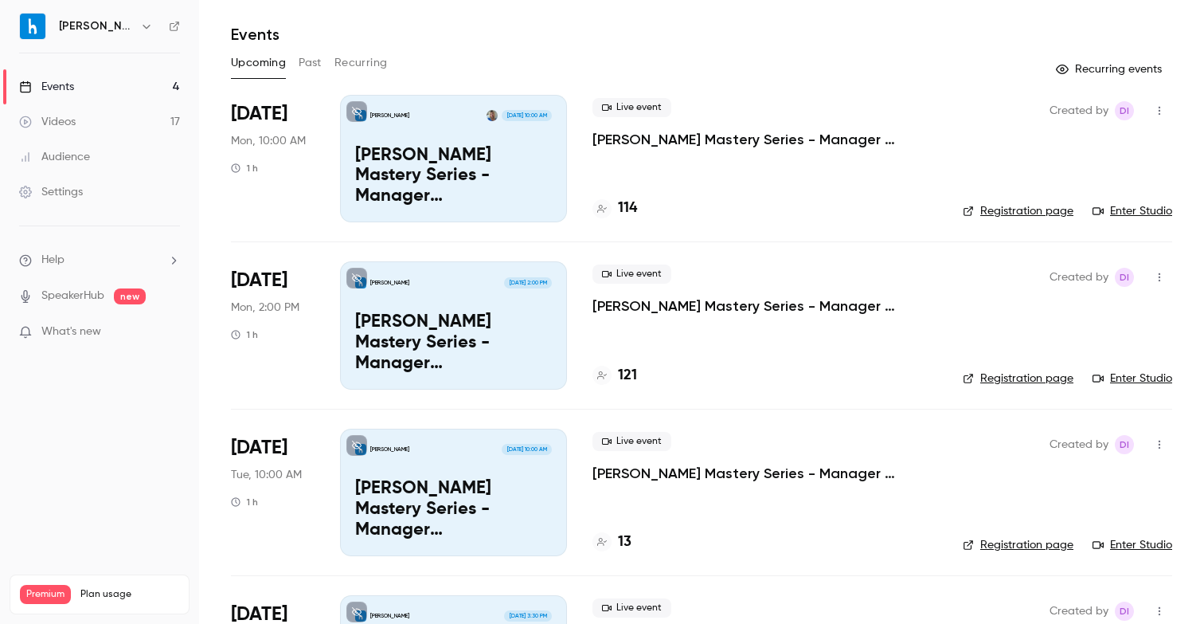
scroll to position [57, 0]
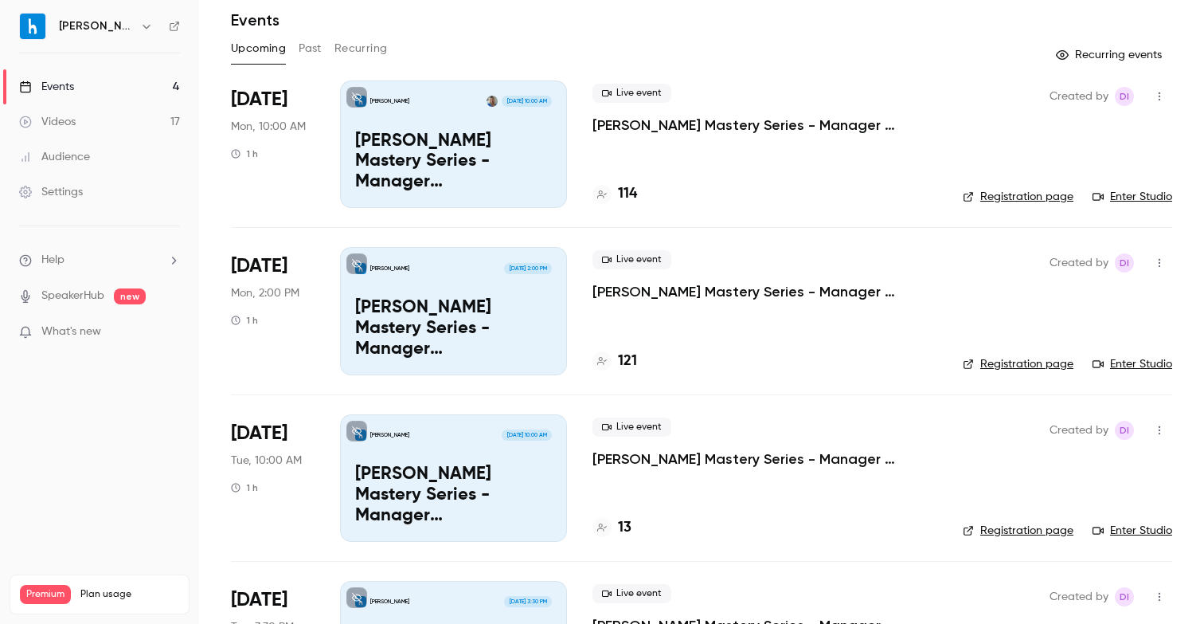
click at [467, 283] on div "[PERSON_NAME] [DATE] 2:00 PM [PERSON_NAME] Mastery Series - Manager Schedules_O…" at bounding box center [453, 310] width 227 height 127
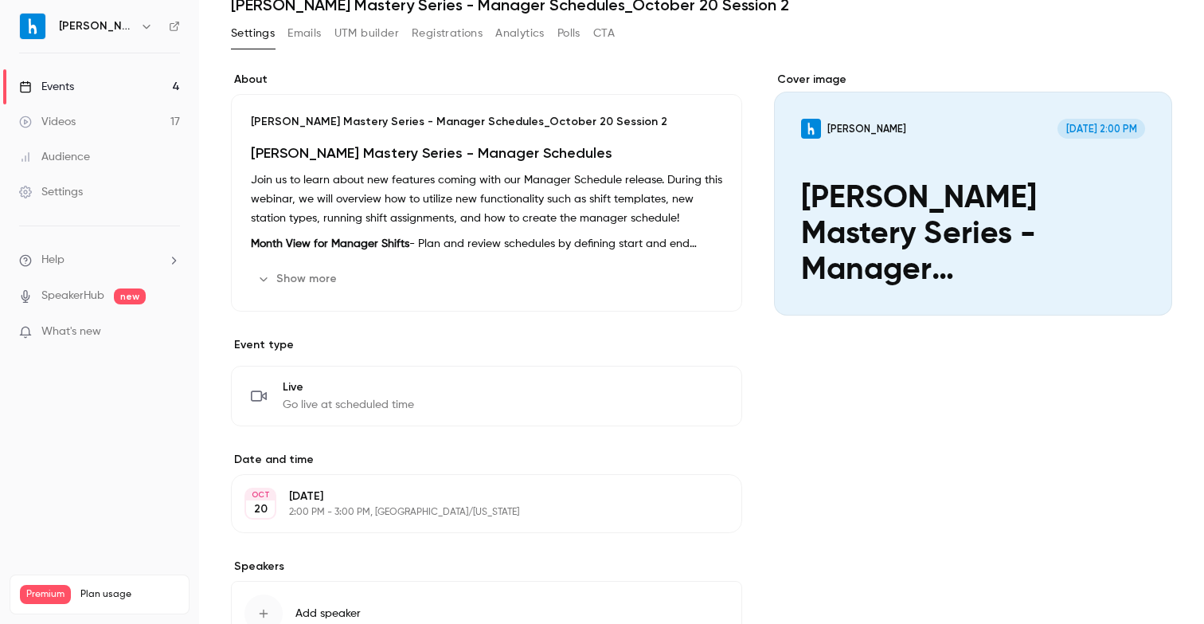
scroll to position [193, 0]
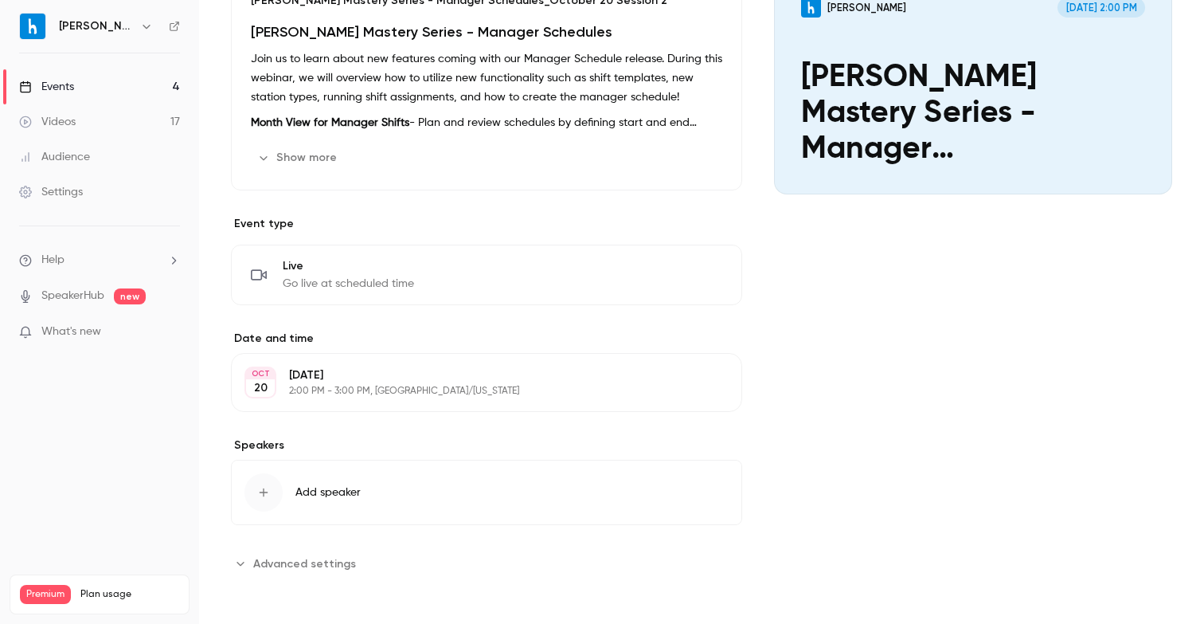
click at [338, 506] on button "Add speaker" at bounding box center [486, 491] width 511 height 65
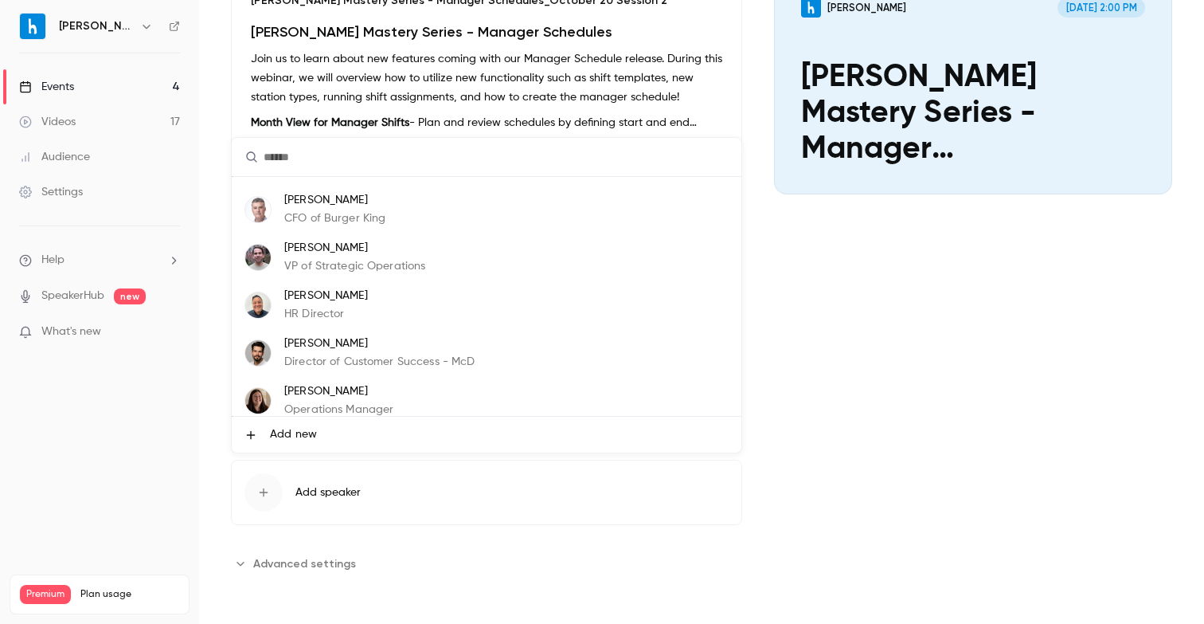
scroll to position [96, 0]
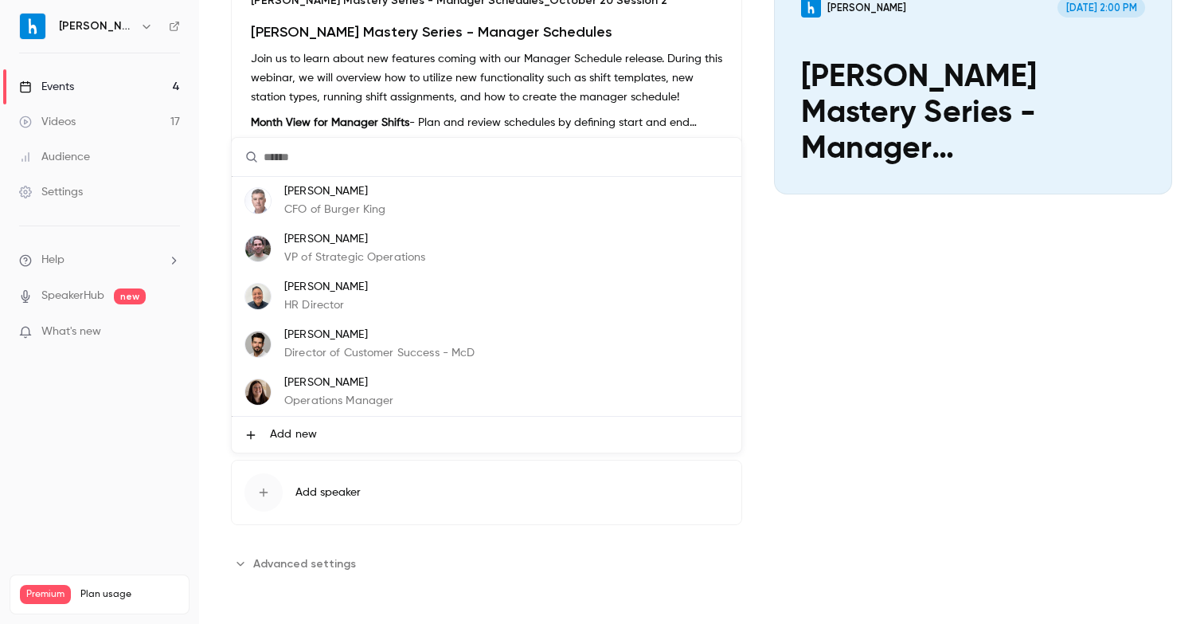
click at [375, 429] on li "Add new" at bounding box center [487, 434] width 510 height 36
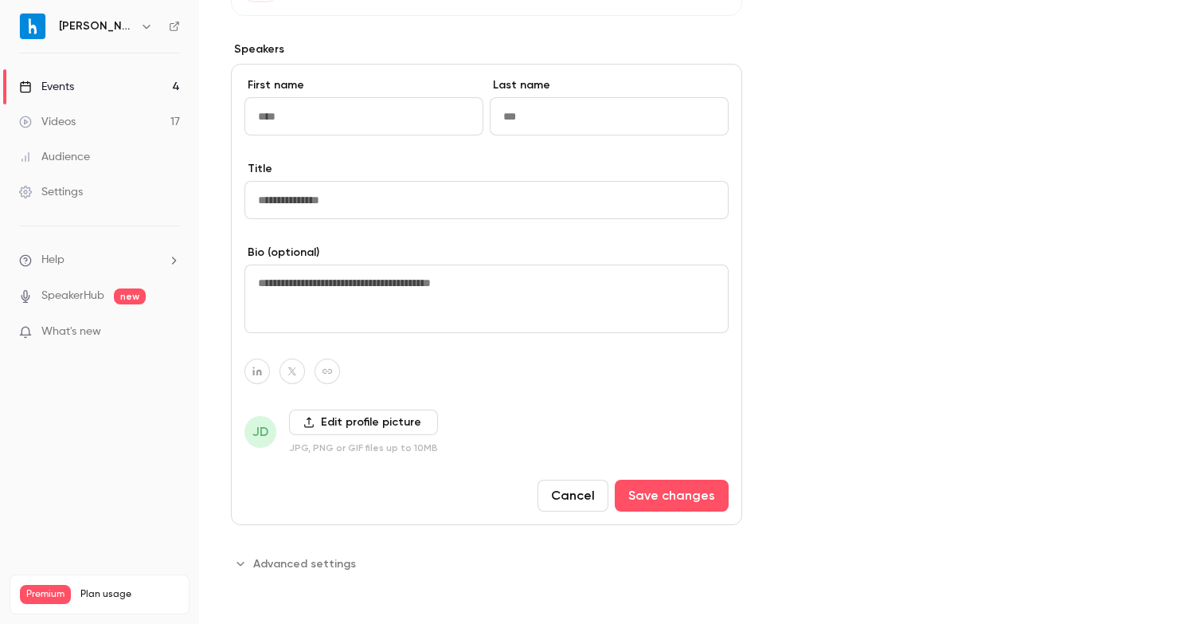
click at [580, 482] on button "Cancel" at bounding box center [573, 495] width 71 height 32
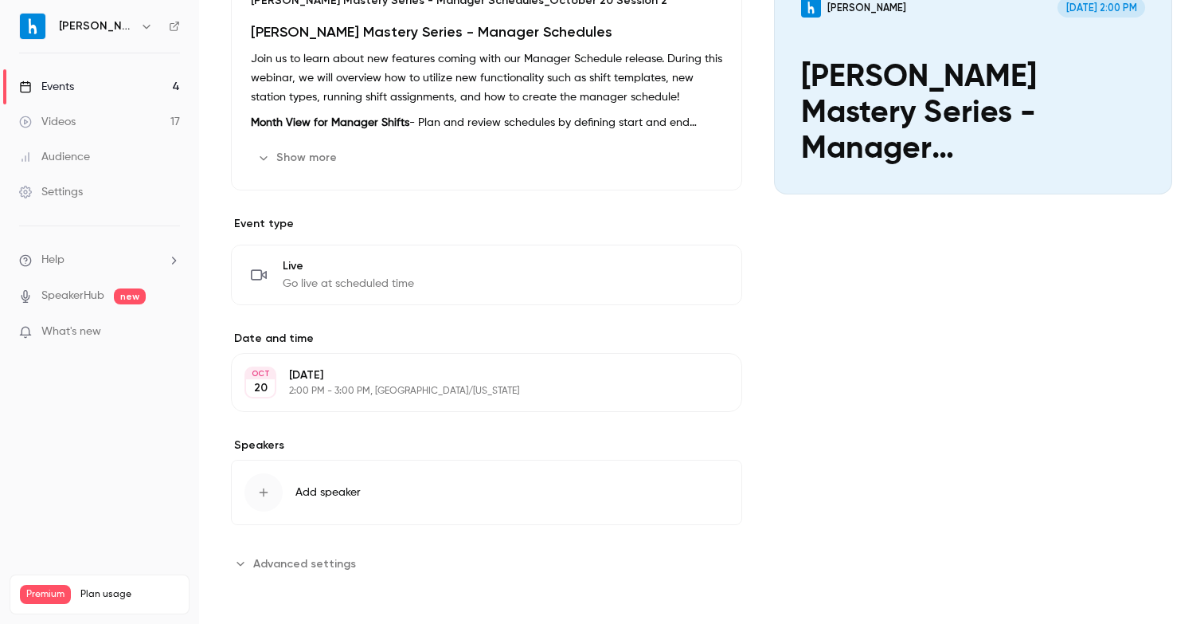
click at [302, 482] on button "Add speaker" at bounding box center [486, 491] width 511 height 65
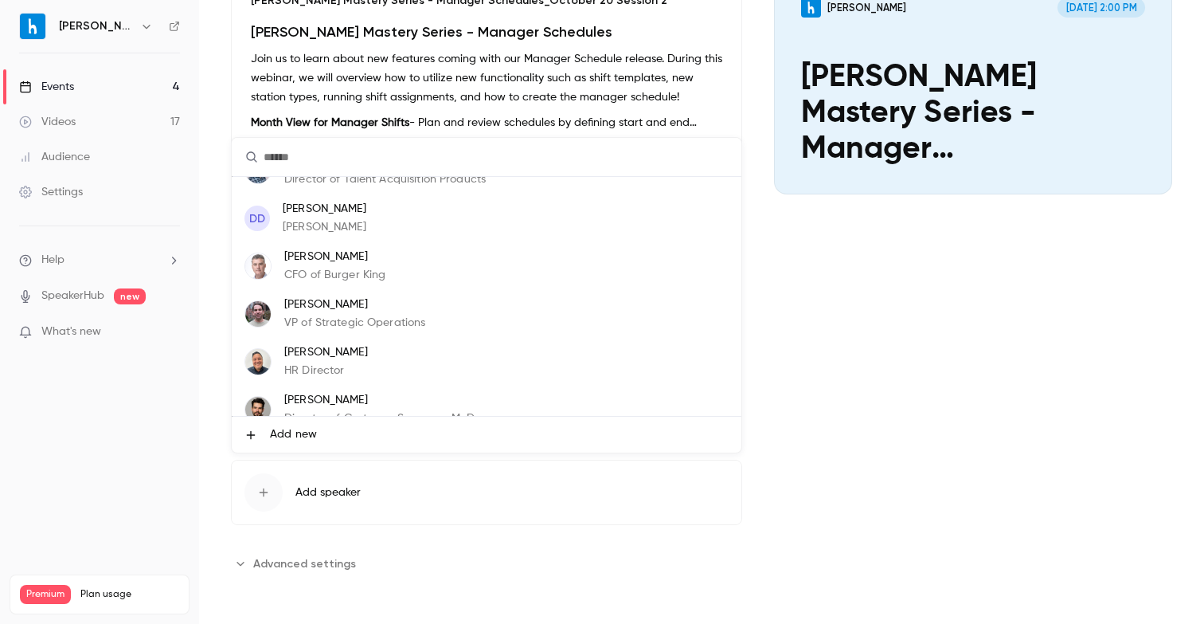
scroll to position [96, 0]
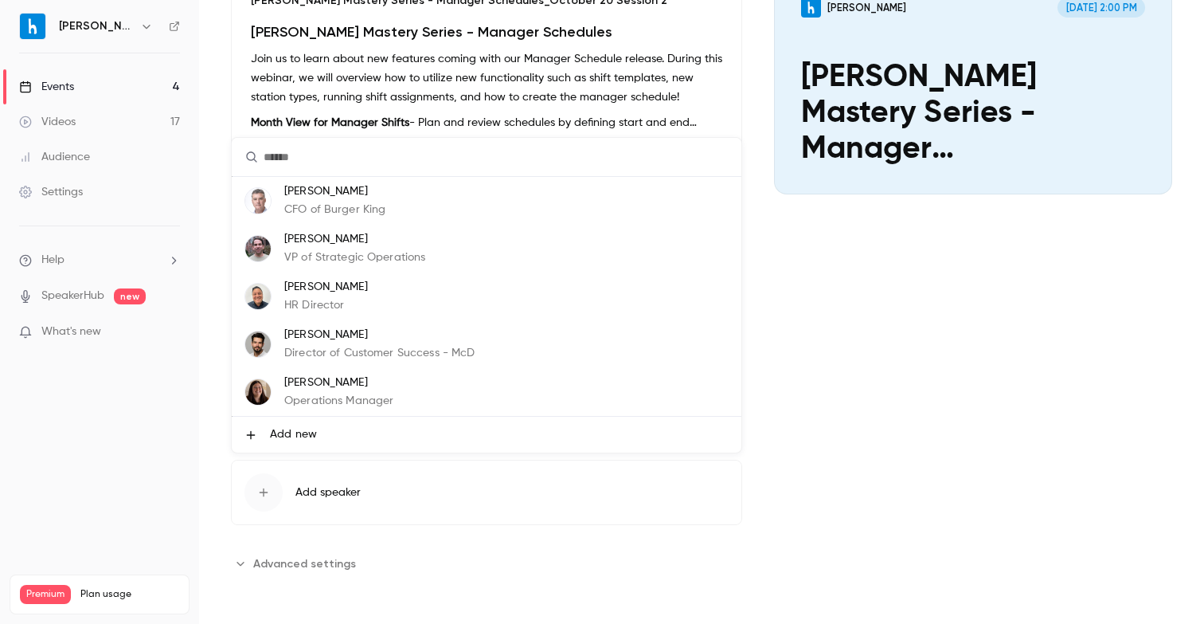
click at [335, 428] on li "Add new" at bounding box center [487, 434] width 510 height 36
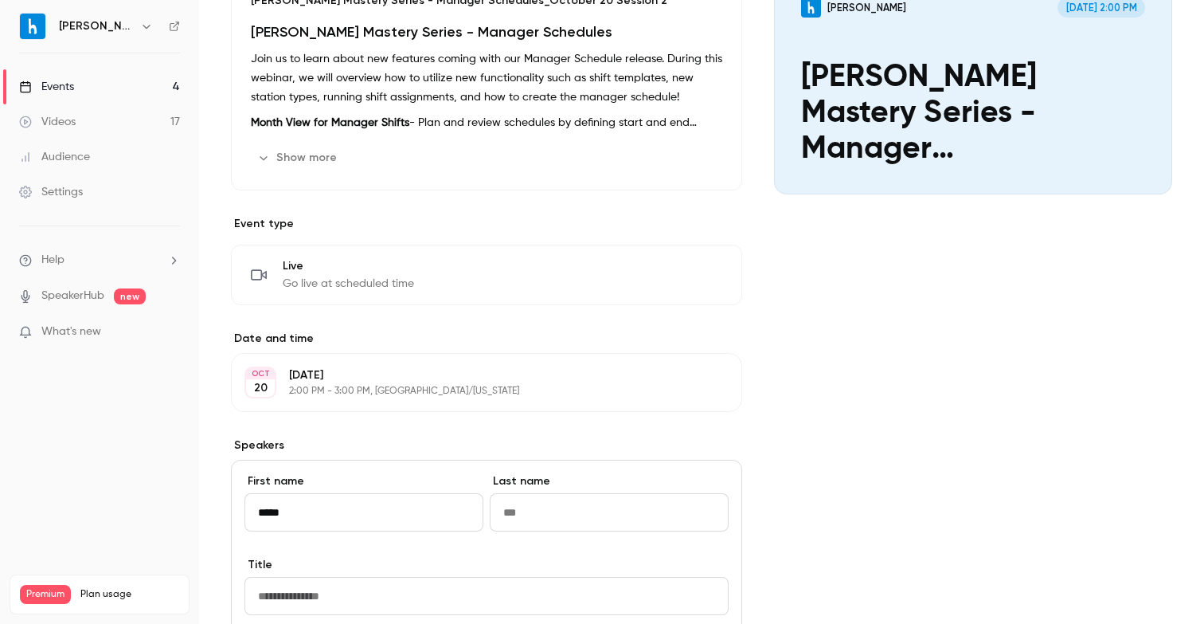
type input "*****"
click at [513, 517] on input "Last name" at bounding box center [609, 512] width 239 height 38
type input "******"
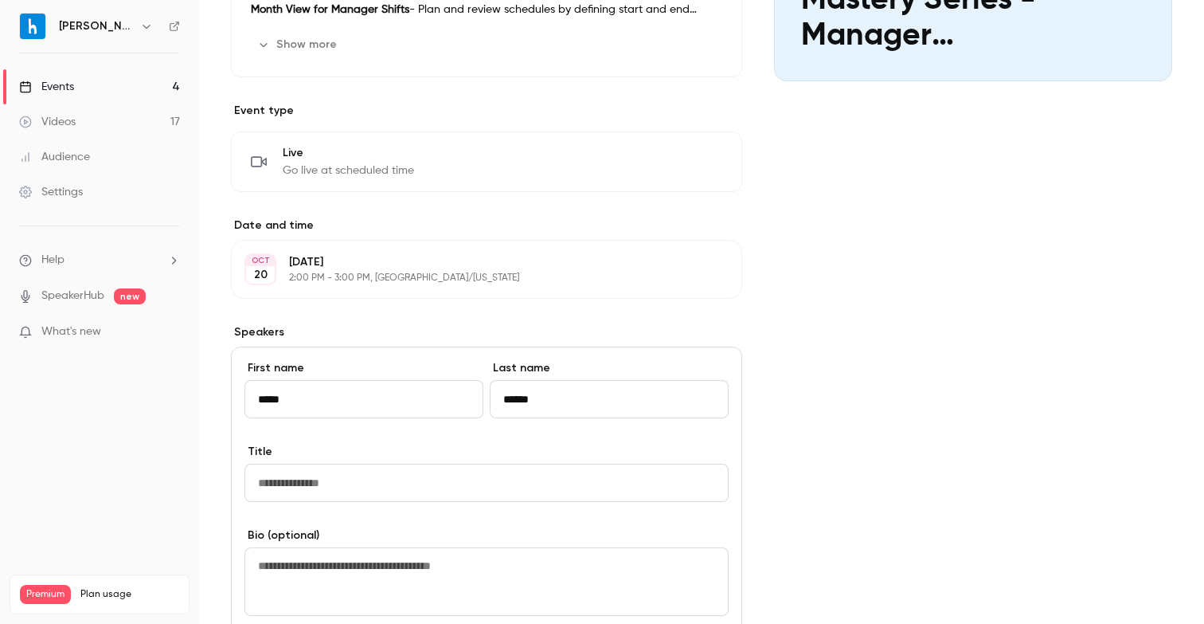
scroll to position [346, 0]
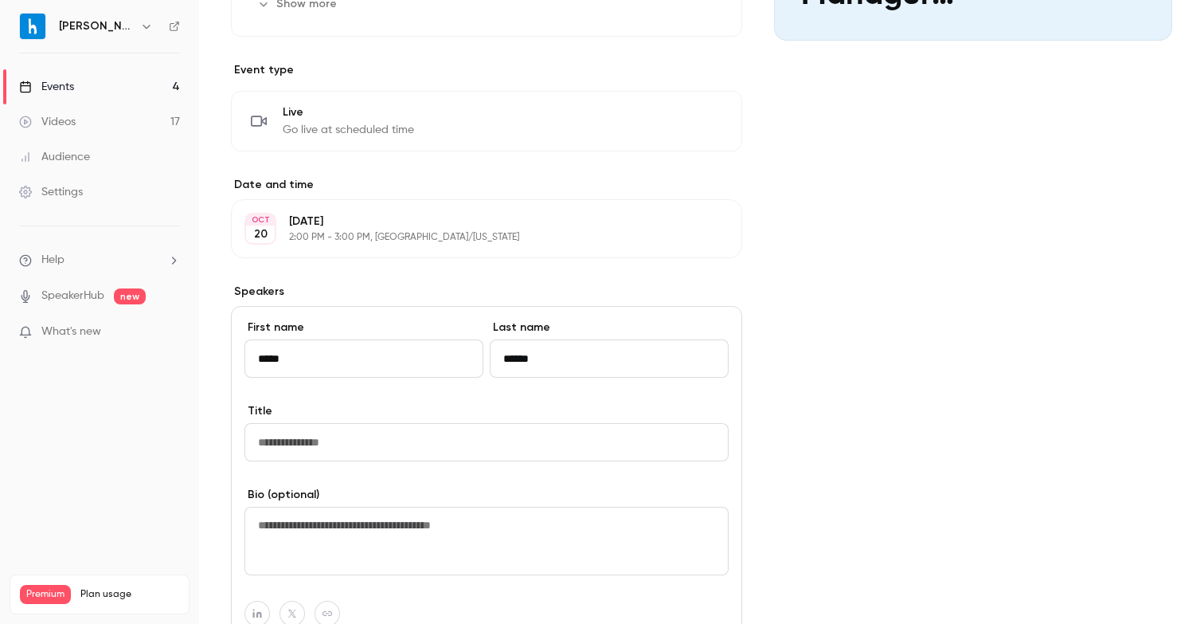
click at [443, 439] on input "Title" at bounding box center [486, 442] width 484 height 38
type input "**********"
click at [412, 518] on textarea at bounding box center [486, 540] width 484 height 68
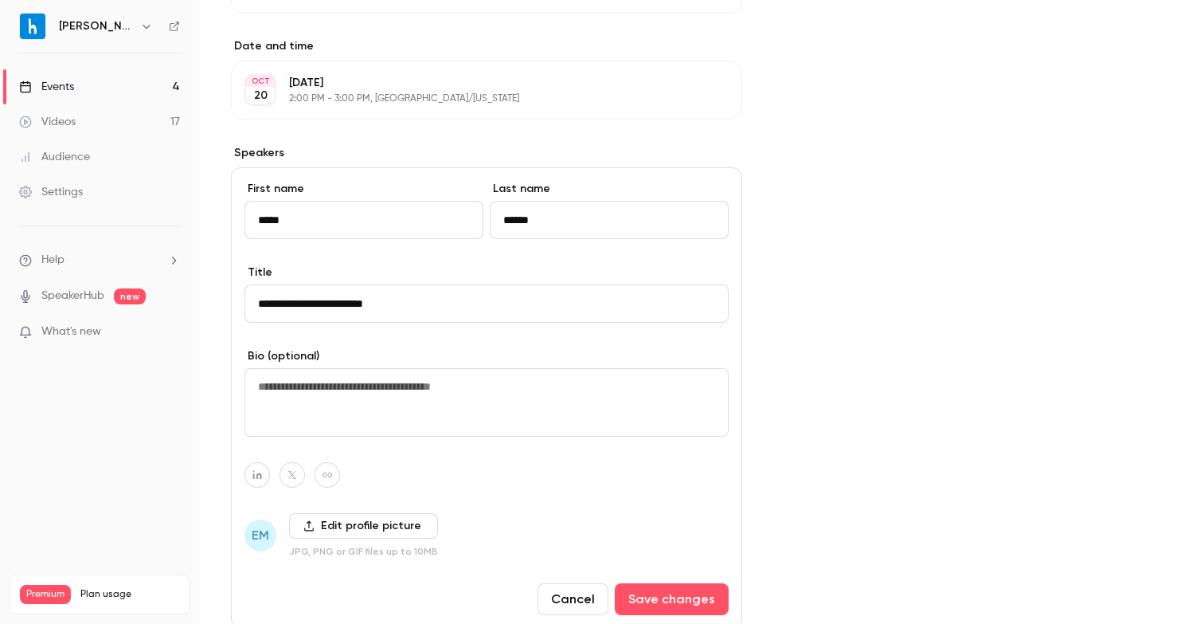
scroll to position [560, 0]
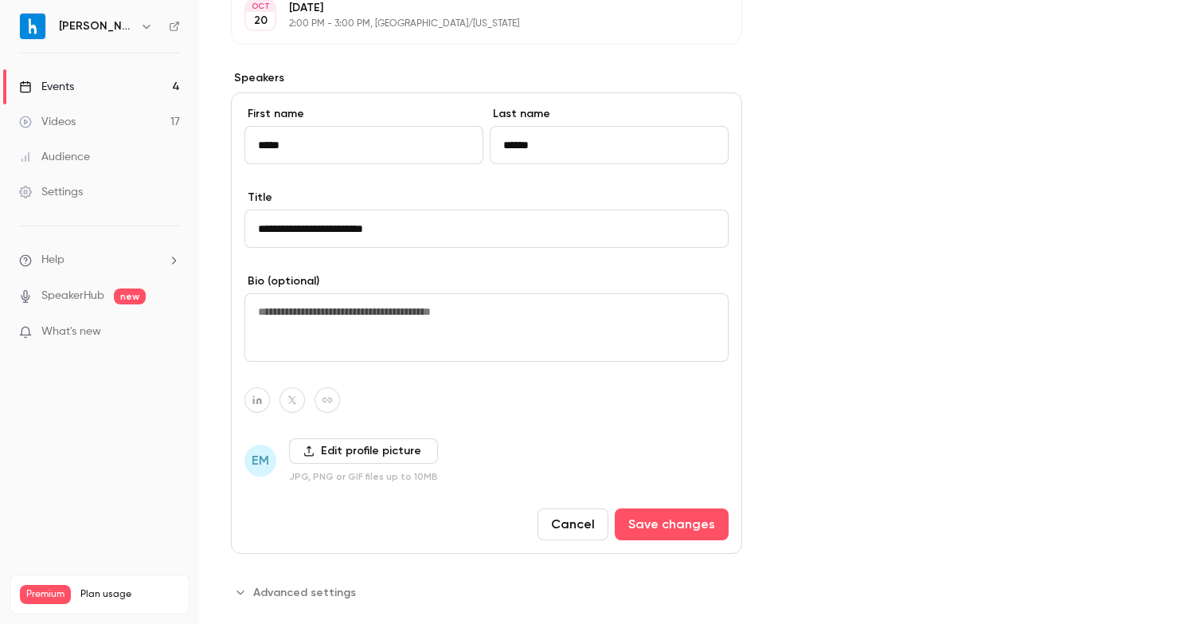
click at [258, 459] on span "EM" at bounding box center [261, 460] width 18 height 19
click at [354, 446] on label "Edit profile picture" at bounding box center [363, 450] width 149 height 25
click at [0, 0] on input "Edit profile picture" at bounding box center [0, 0] width 0 height 0
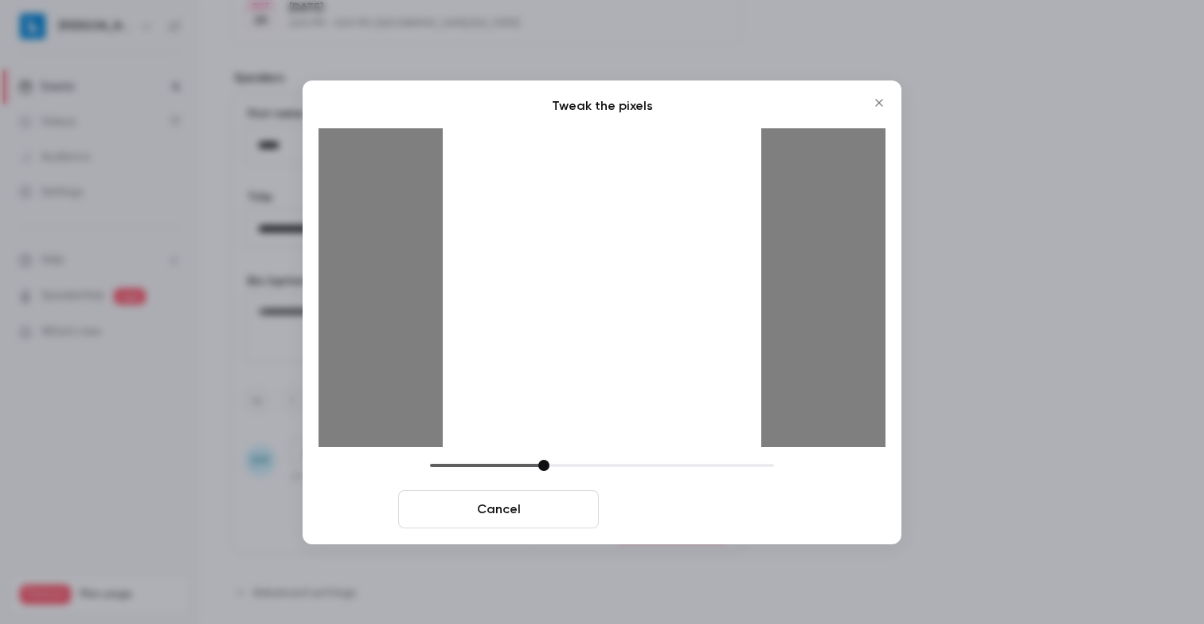
click at [682, 507] on button "Crop and save" at bounding box center [705, 509] width 201 height 38
click at [695, 506] on button "Crop and save" at bounding box center [705, 509] width 201 height 38
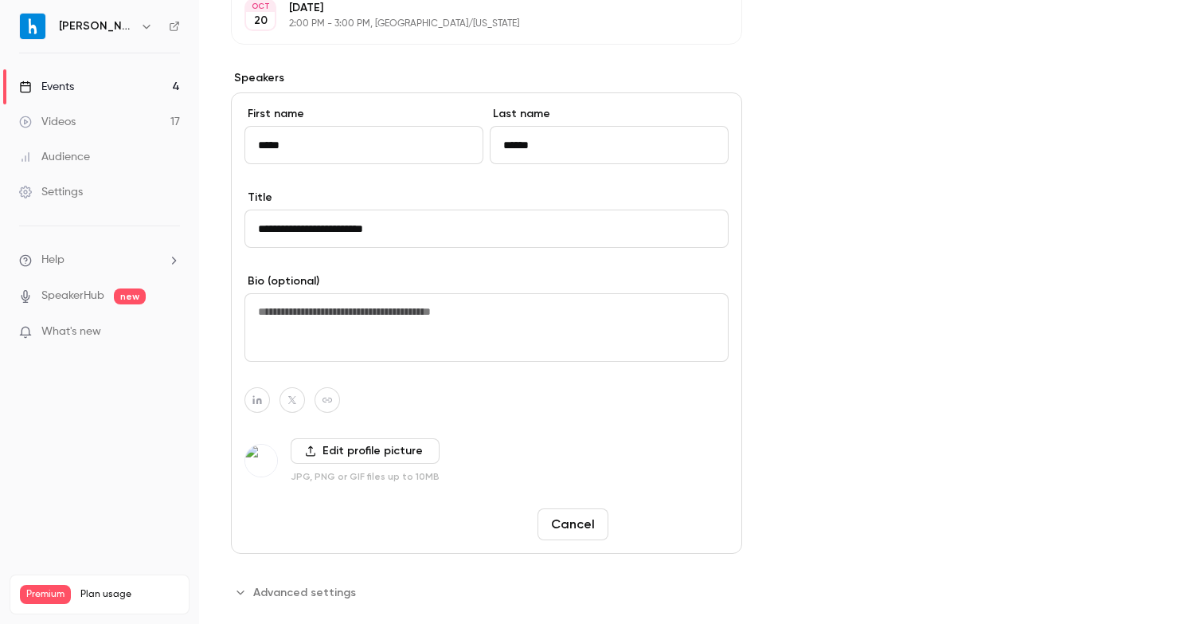
click at [670, 522] on button "Save changes" at bounding box center [672, 524] width 114 height 32
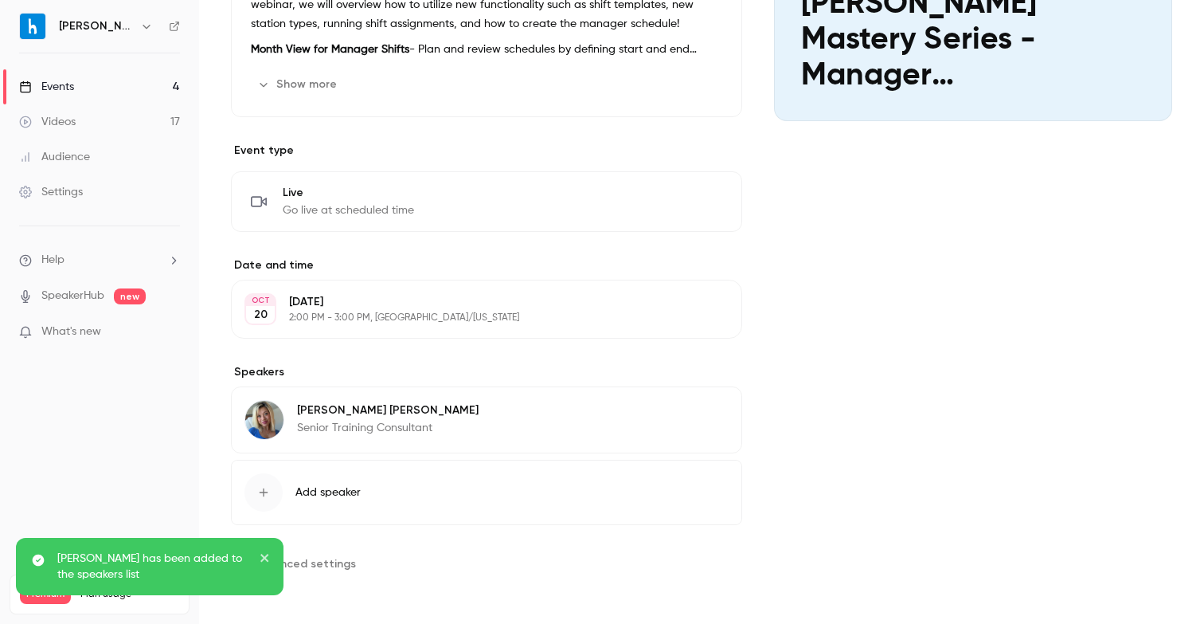
click at [376, 422] on p "Senior Training Consultant" at bounding box center [388, 428] width 182 height 16
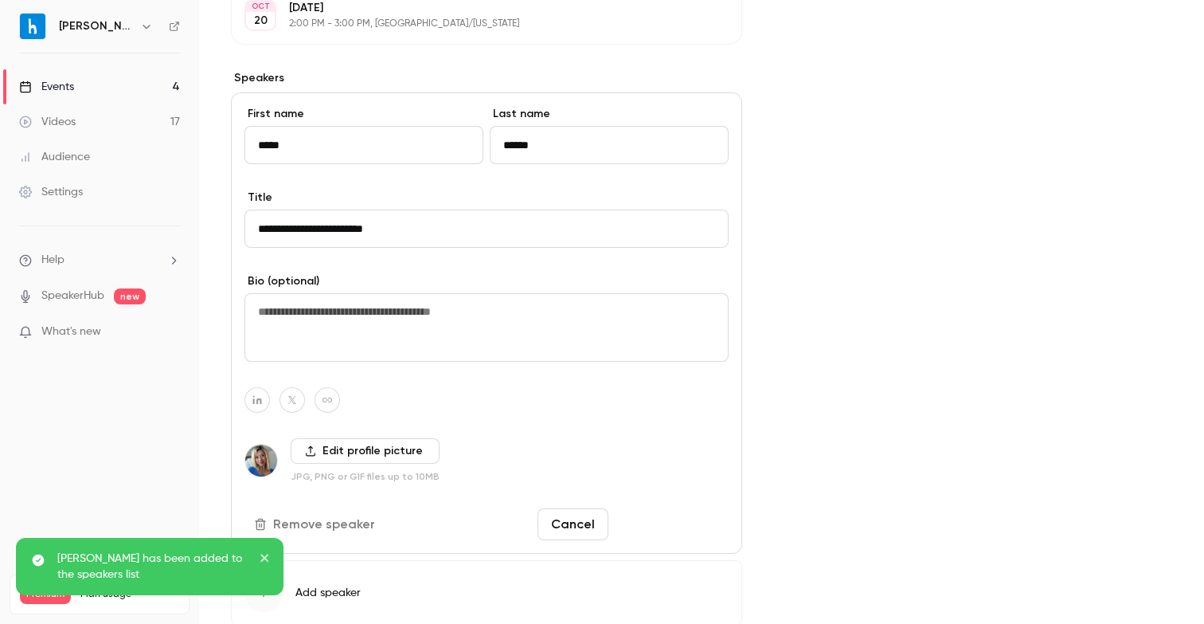
click at [664, 514] on button "Save changes" at bounding box center [672, 524] width 114 height 32
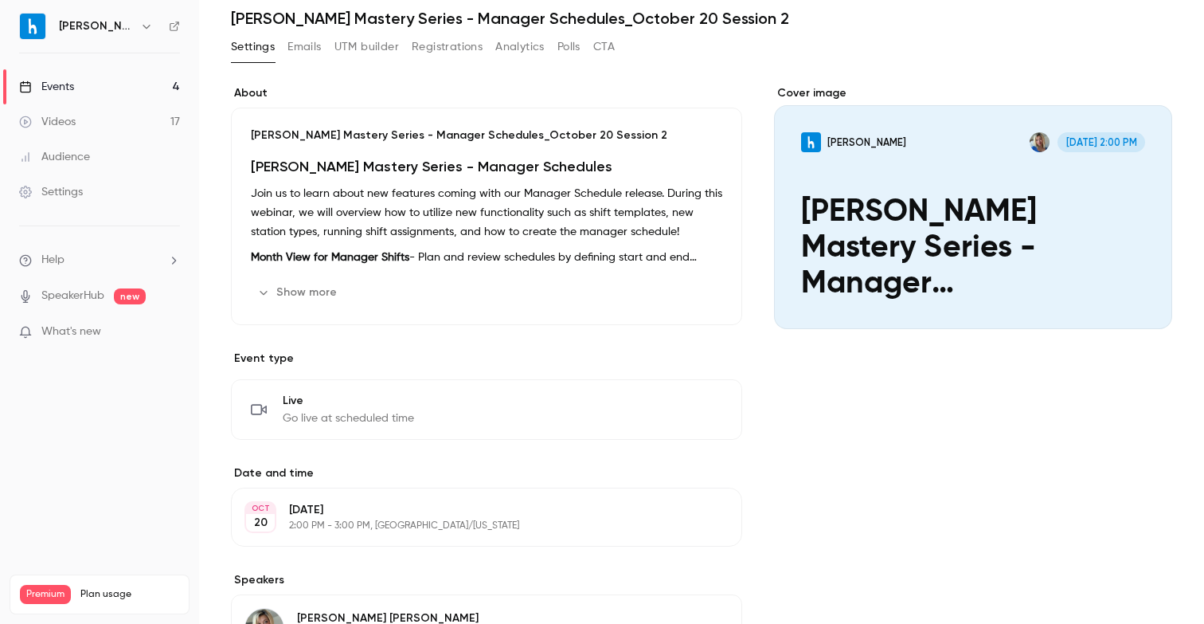
scroll to position [0, 0]
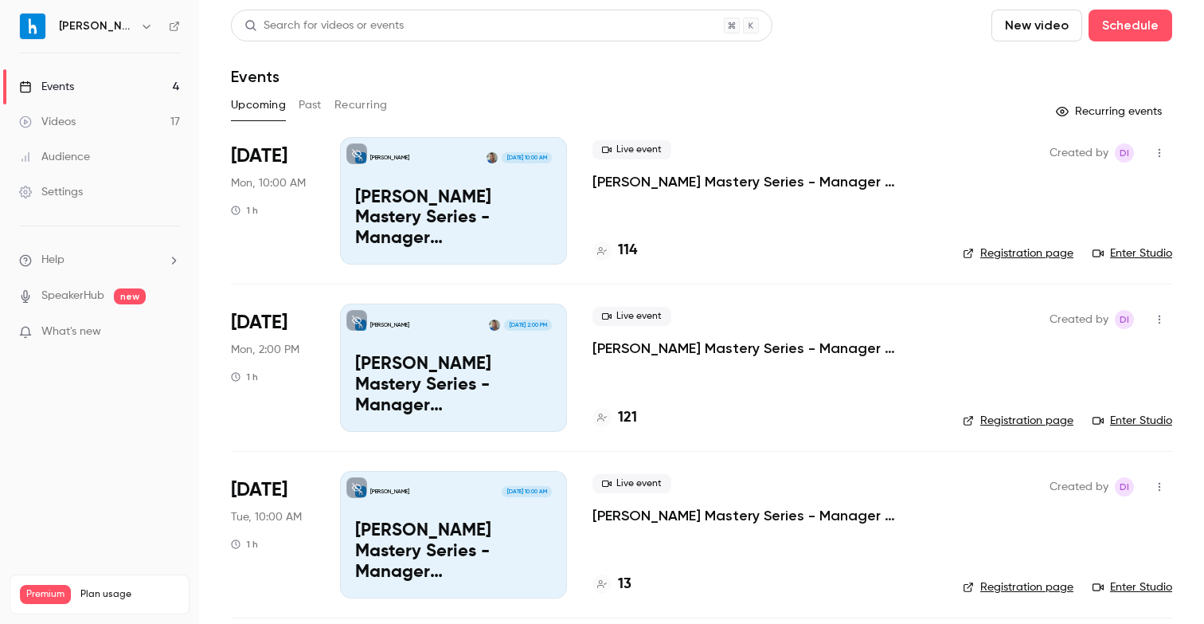
scroll to position [170, 0]
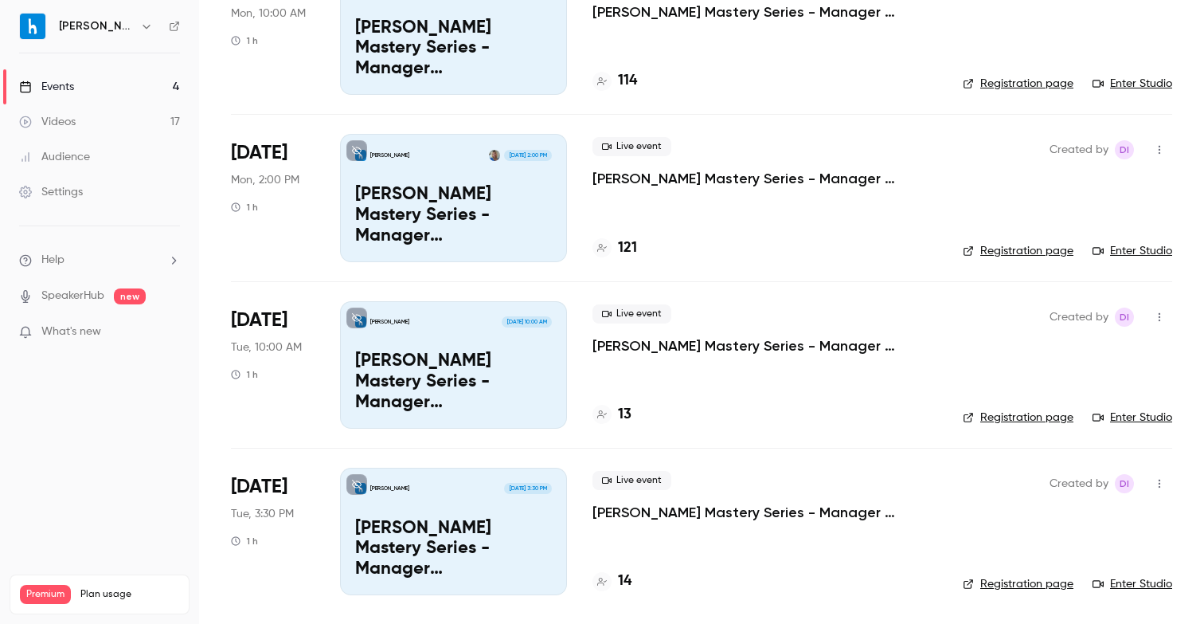
click at [303, 391] on div "[DATE] Tue, 10:00 AM 1 h" at bounding box center [273, 364] width 84 height 127
click at [791, 342] on p "[PERSON_NAME] Mastery Series - Manager Schedules_October 28 Session 1" at bounding box center [764, 345] width 345 height 19
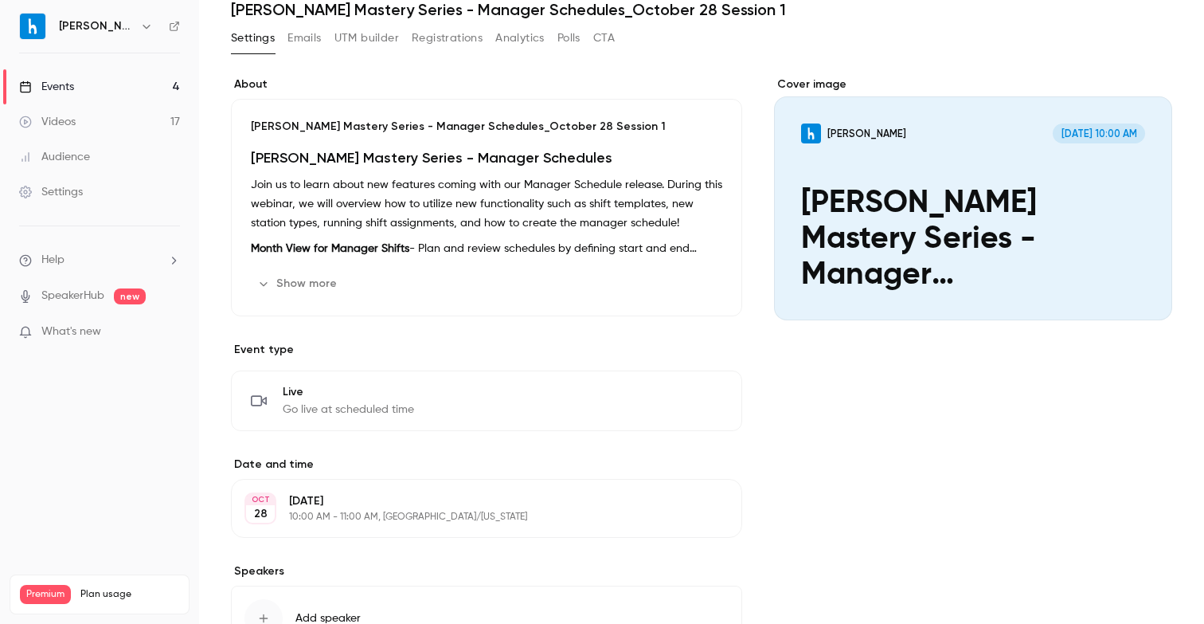
scroll to position [193, 0]
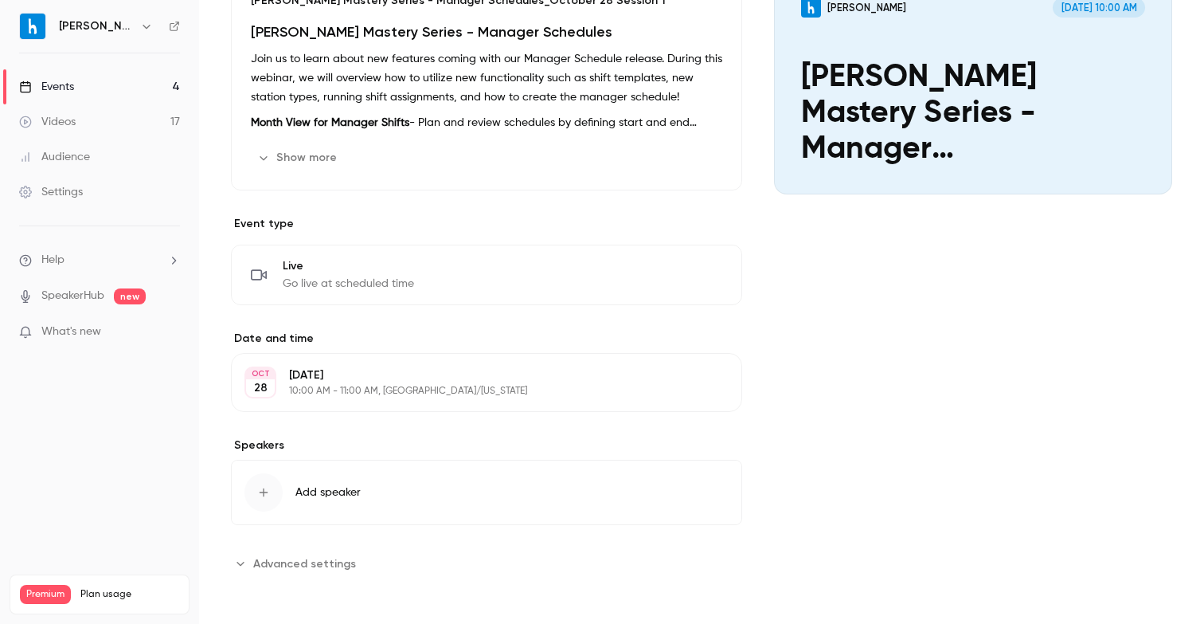
click at [361, 481] on button "Add speaker" at bounding box center [486, 491] width 511 height 65
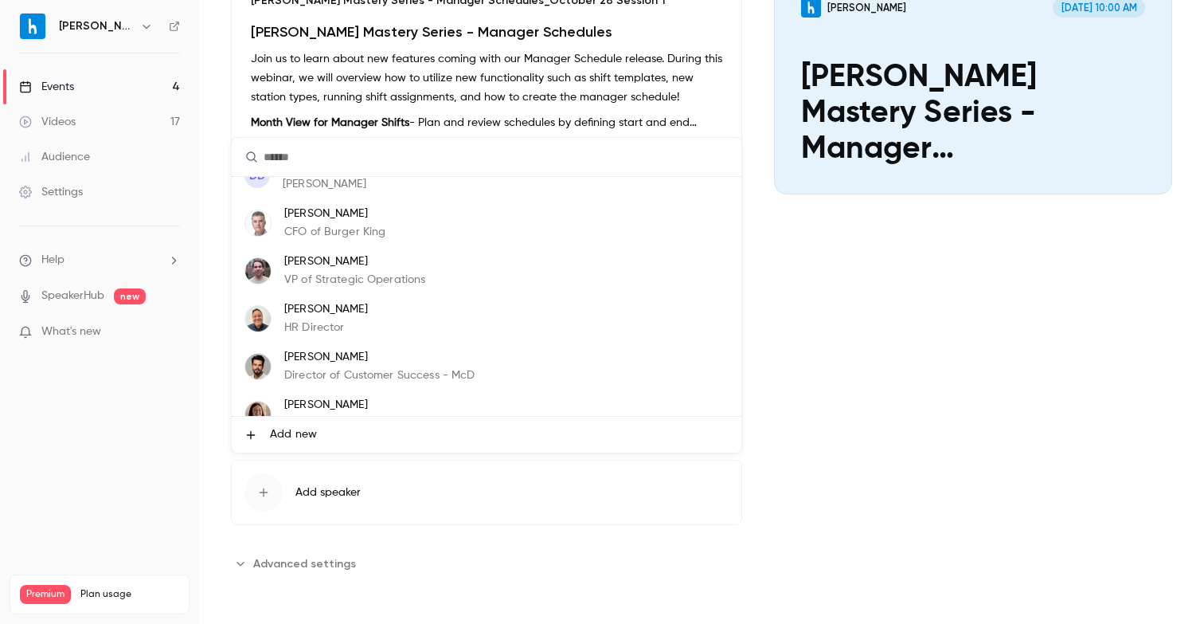
scroll to position [96, 0]
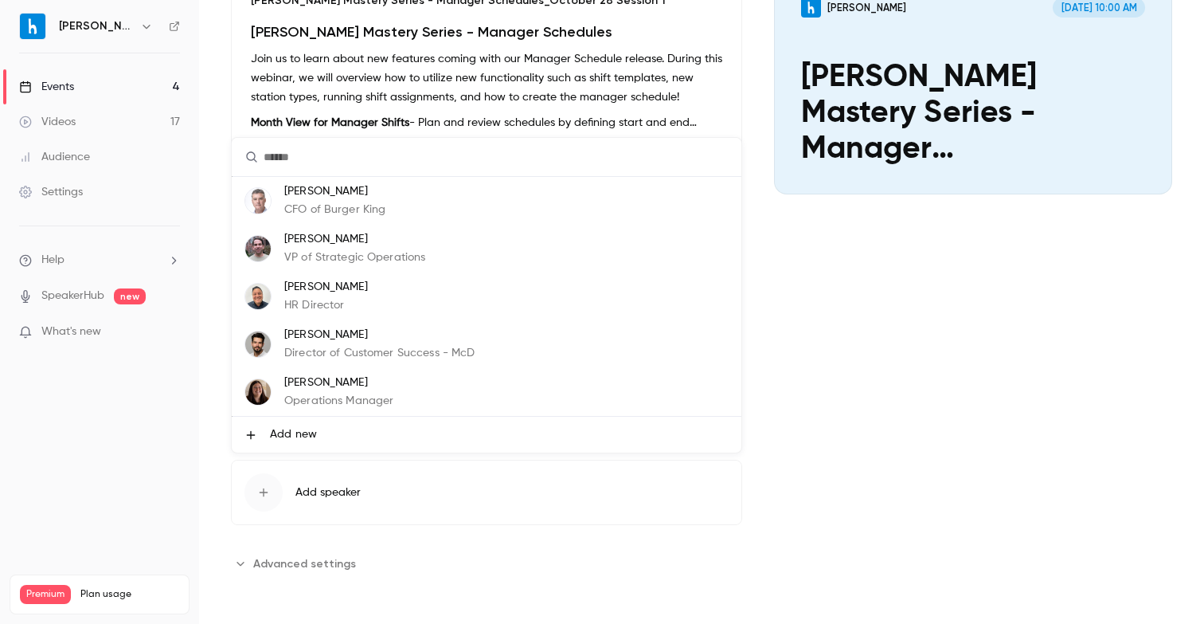
click at [297, 436] on span "Add new" at bounding box center [293, 434] width 47 height 17
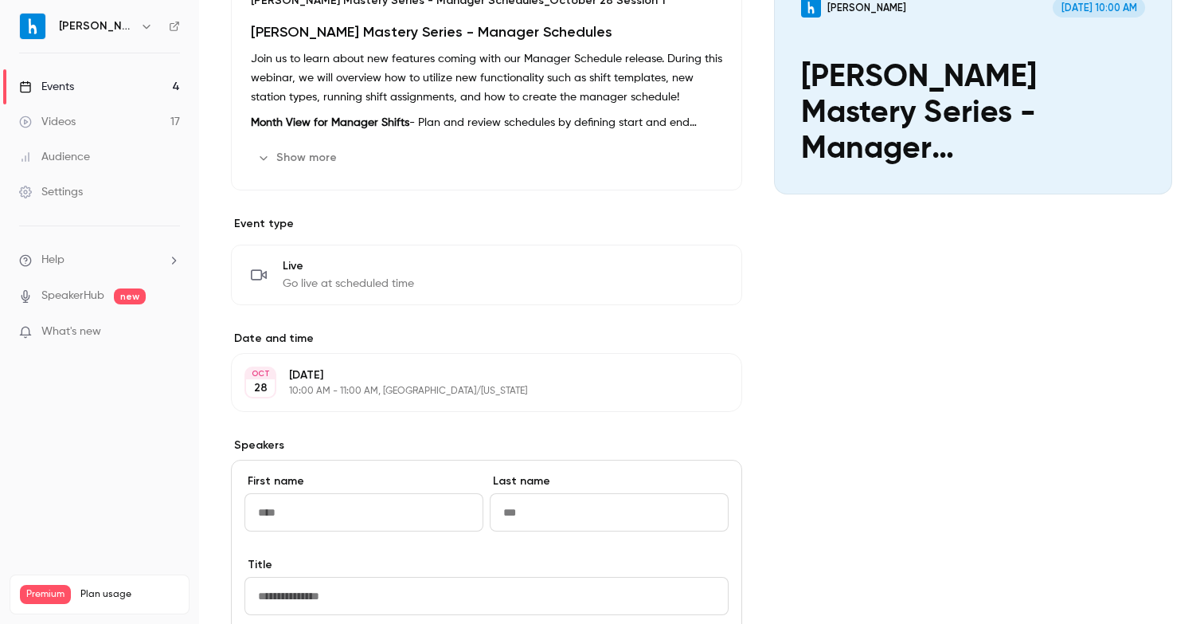
click at [312, 507] on input "First name" at bounding box center [363, 512] width 239 height 38
click at [579, 516] on input "Last name" at bounding box center [609, 512] width 239 height 38
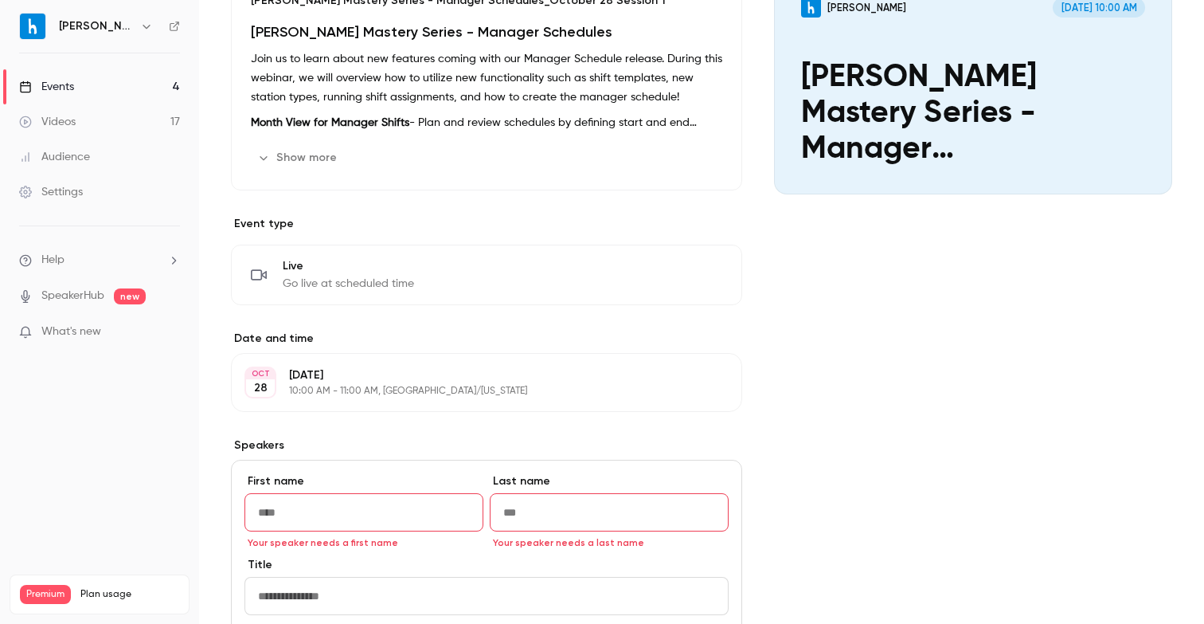
click at [449, 513] on input "First name" at bounding box center [363, 512] width 239 height 38
type input "*****"
click at [589, 517] on input "Last name" at bounding box center [609, 512] width 239 height 38
type input "******"
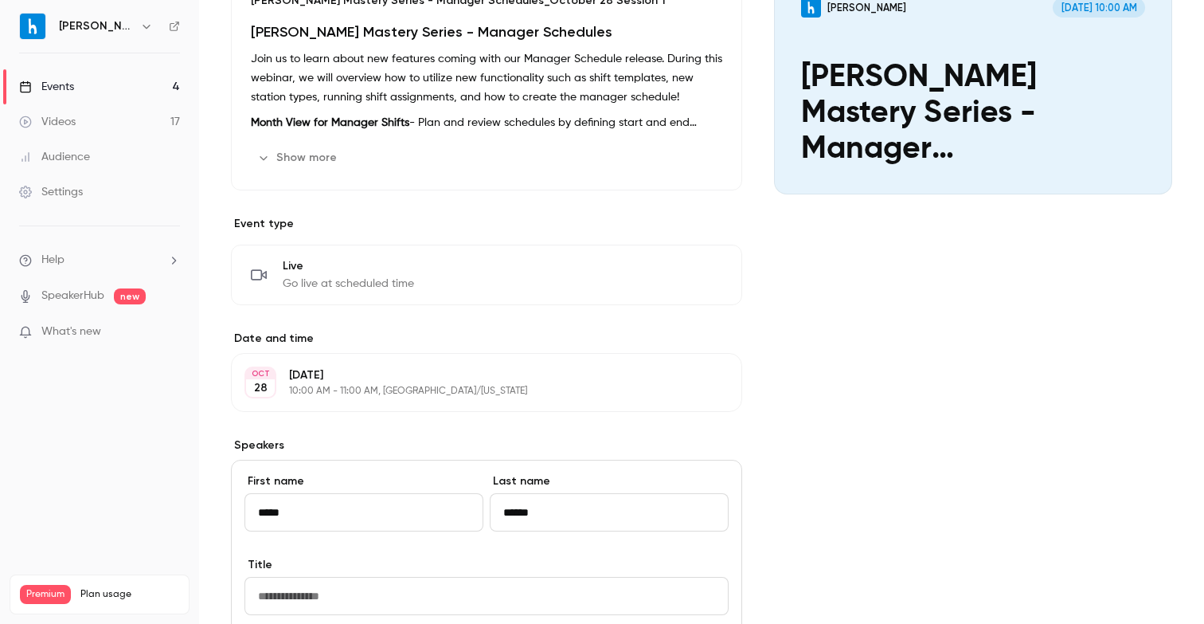
click at [612, 414] on div "About [PERSON_NAME] Mastery Series - Manager Schedules_October 28 Session 1 [PE…" at bounding box center [486, 461] width 511 height 1021
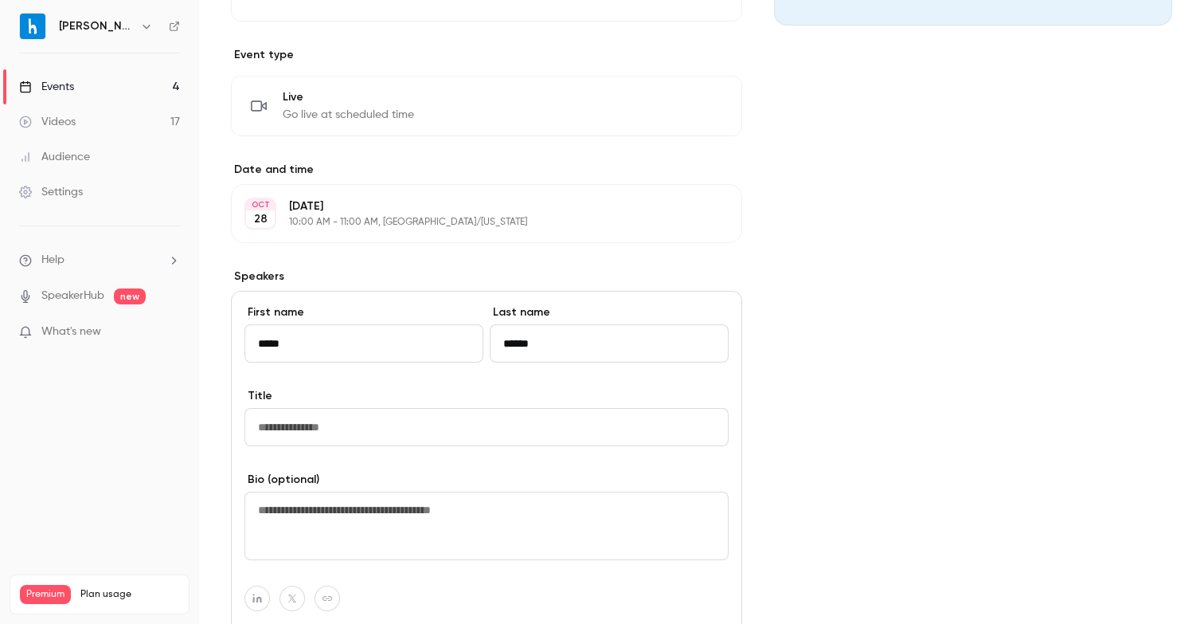
scroll to position [432, 0]
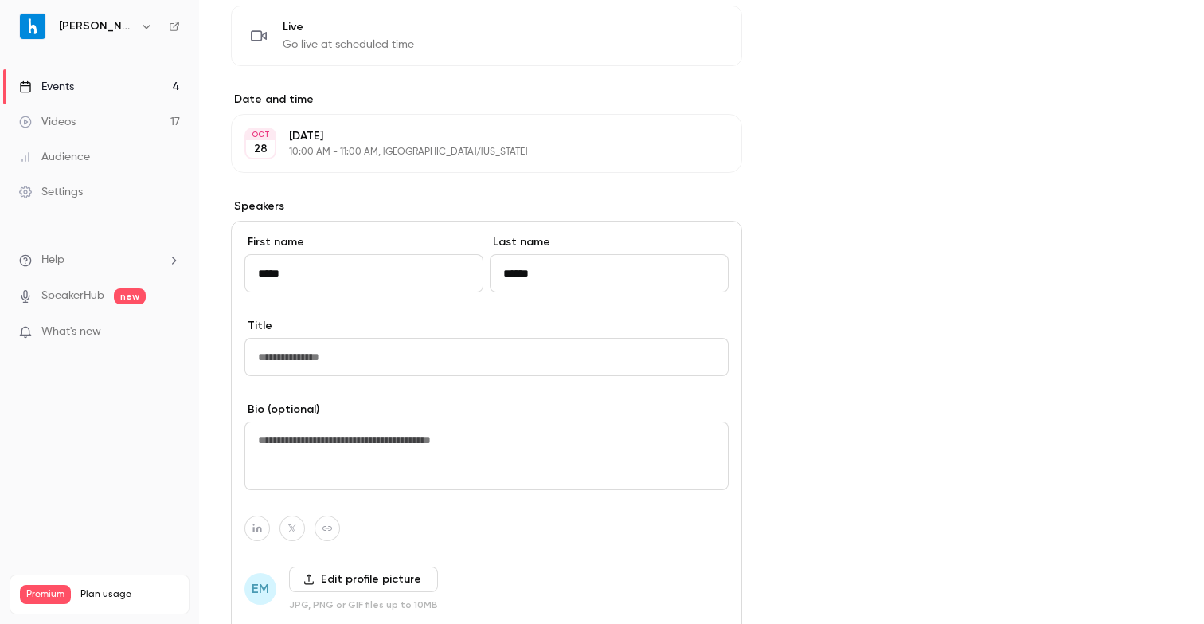
click at [419, 378] on div "First name ***** Last name ****** Title Bio (optional) EM Edit profile picture …" at bounding box center [486, 451] width 511 height 461
click at [415, 354] on input "Title" at bounding box center [486, 357] width 484 height 38
type input "**********"
click at [416, 459] on textarea at bounding box center [486, 455] width 484 height 68
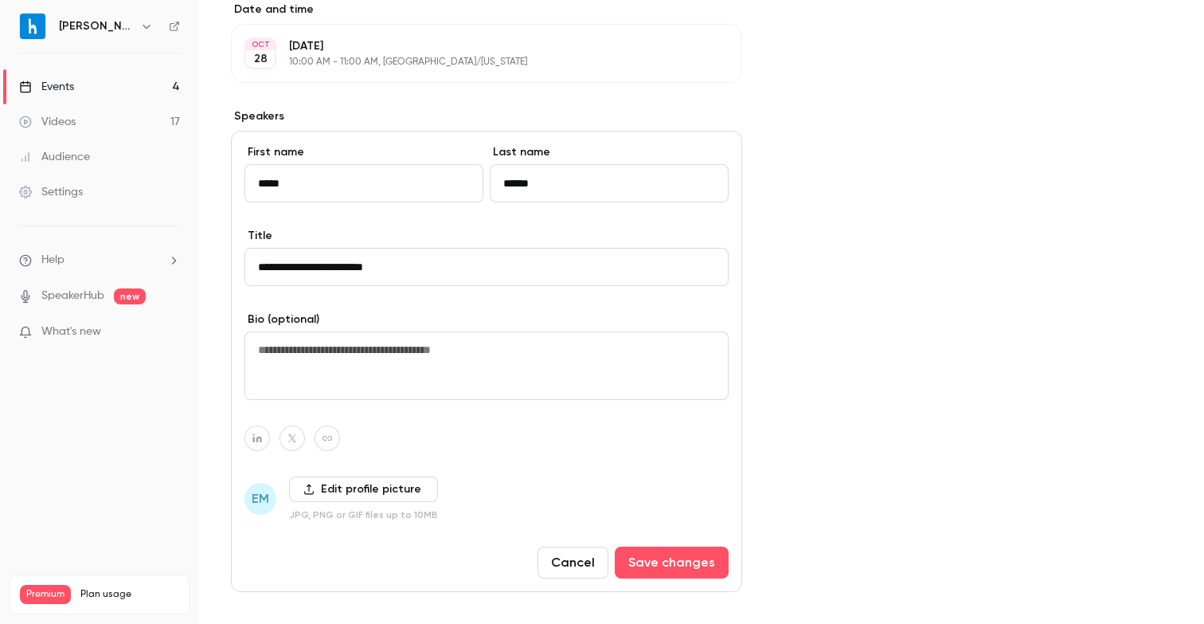
scroll to position [585, 0]
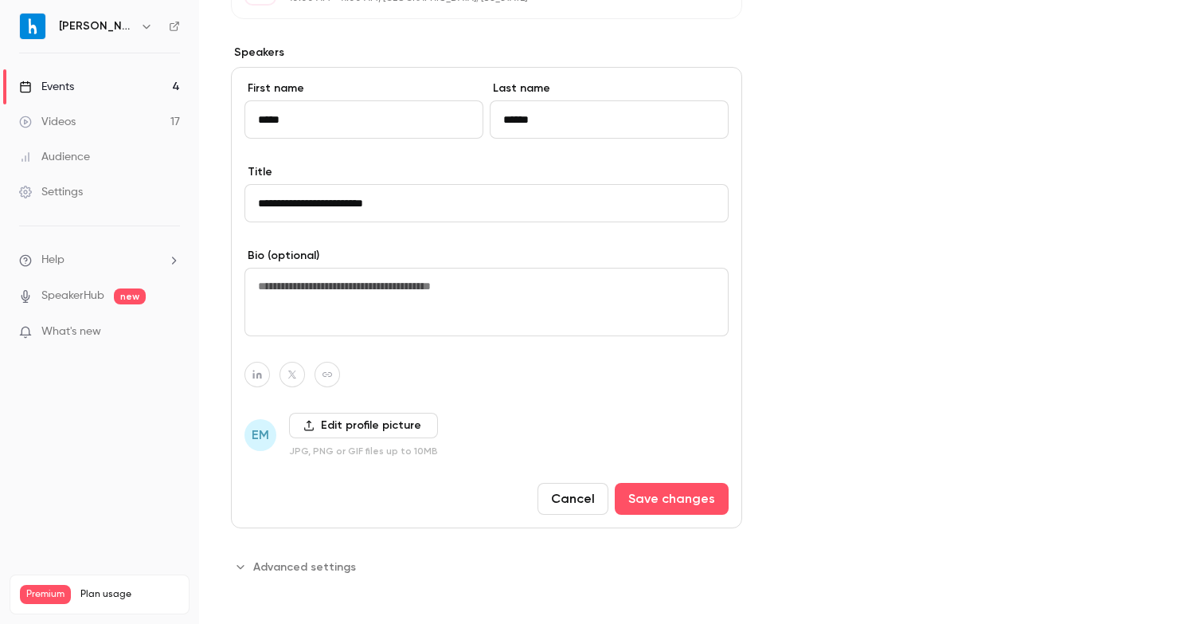
click at [346, 427] on label "Edit profile picture" at bounding box center [363, 424] width 149 height 25
click at [0, 0] on input "Edit profile picture" at bounding box center [0, 0] width 0 height 0
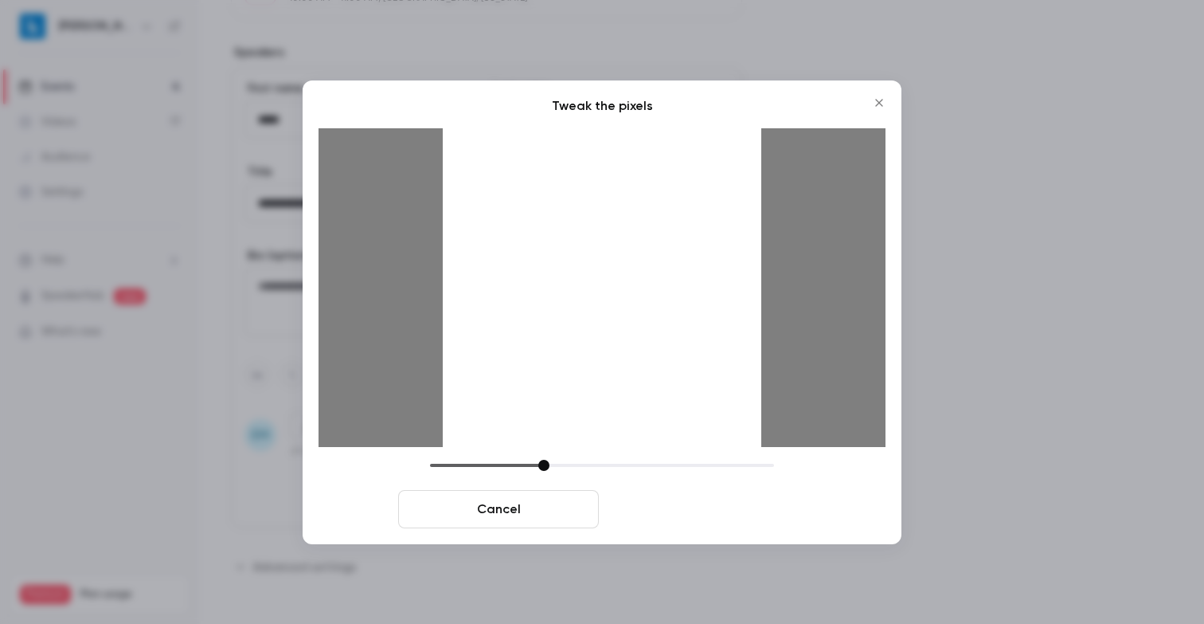
click at [723, 501] on button "Crop and save" at bounding box center [705, 509] width 201 height 38
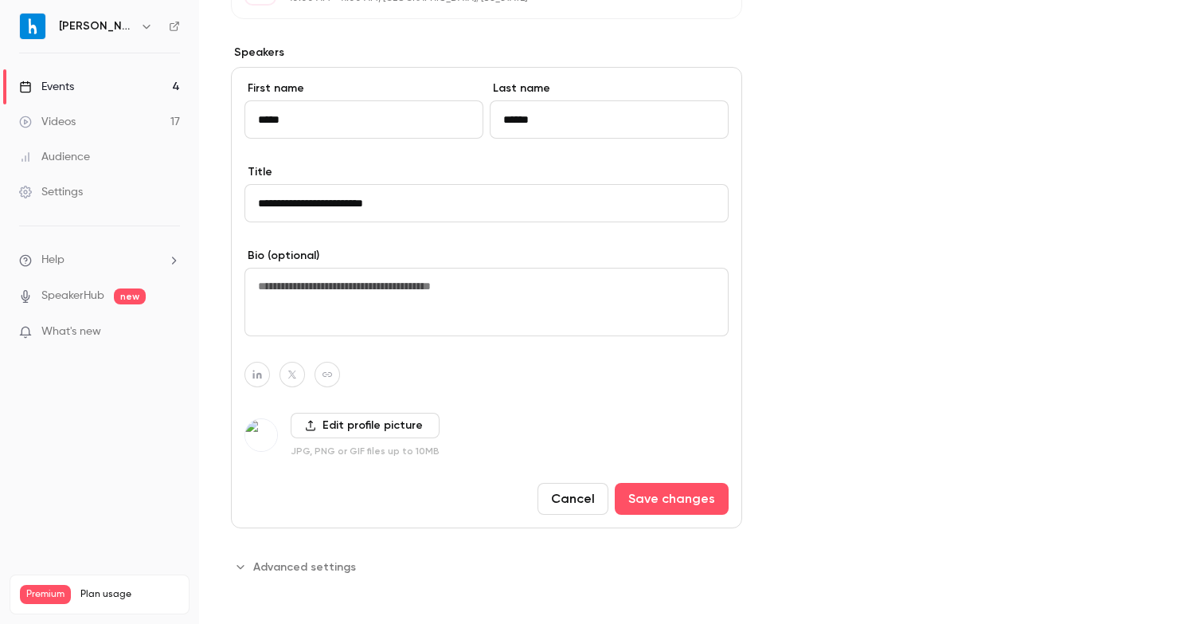
click at [729, 515] on div "**********" at bounding box center [486, 297] width 511 height 461
click at [684, 496] on button "Save changes" at bounding box center [672, 499] width 114 height 32
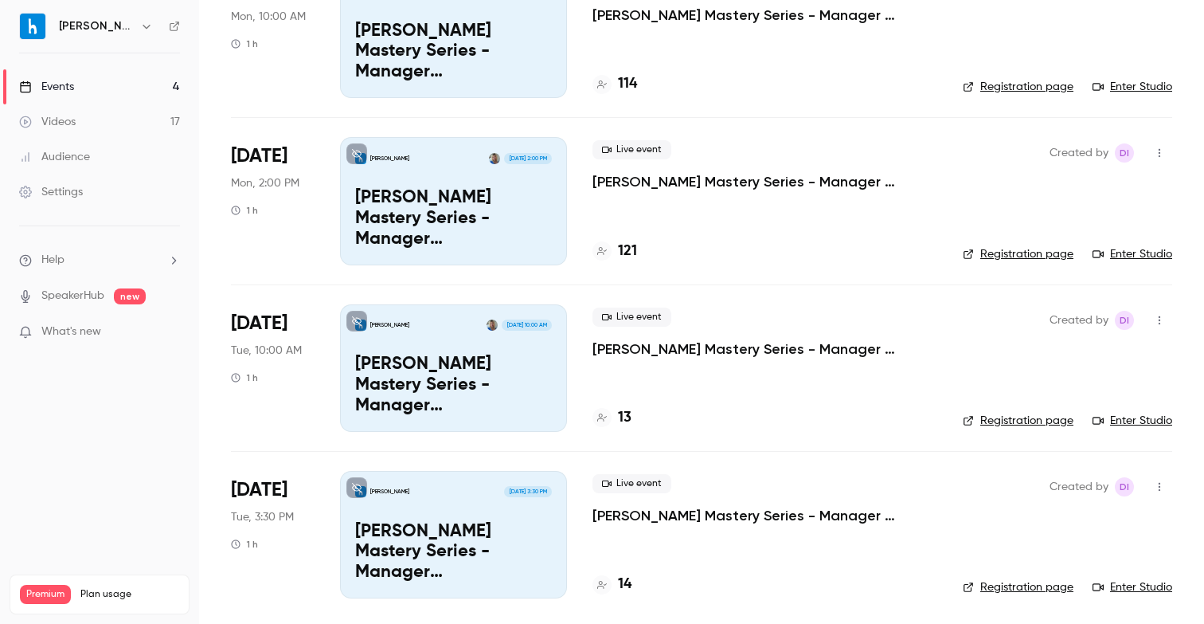
scroll to position [170, 0]
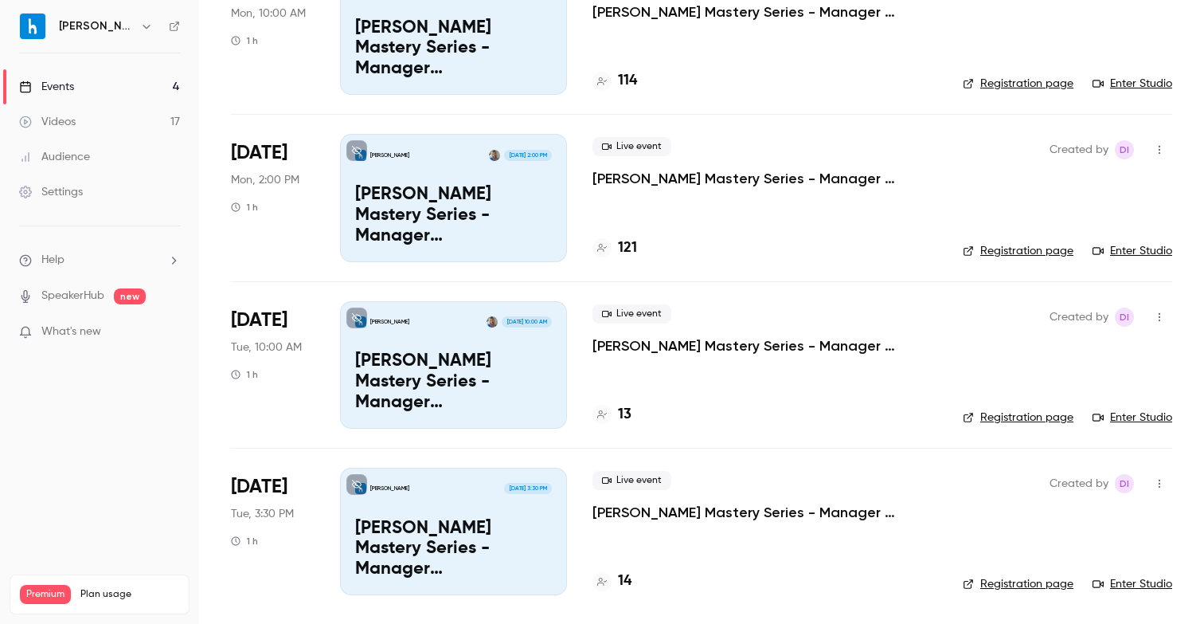
click at [476, 483] on div "[PERSON_NAME] [DATE] 3:30 PM" at bounding box center [453, 488] width 197 height 11
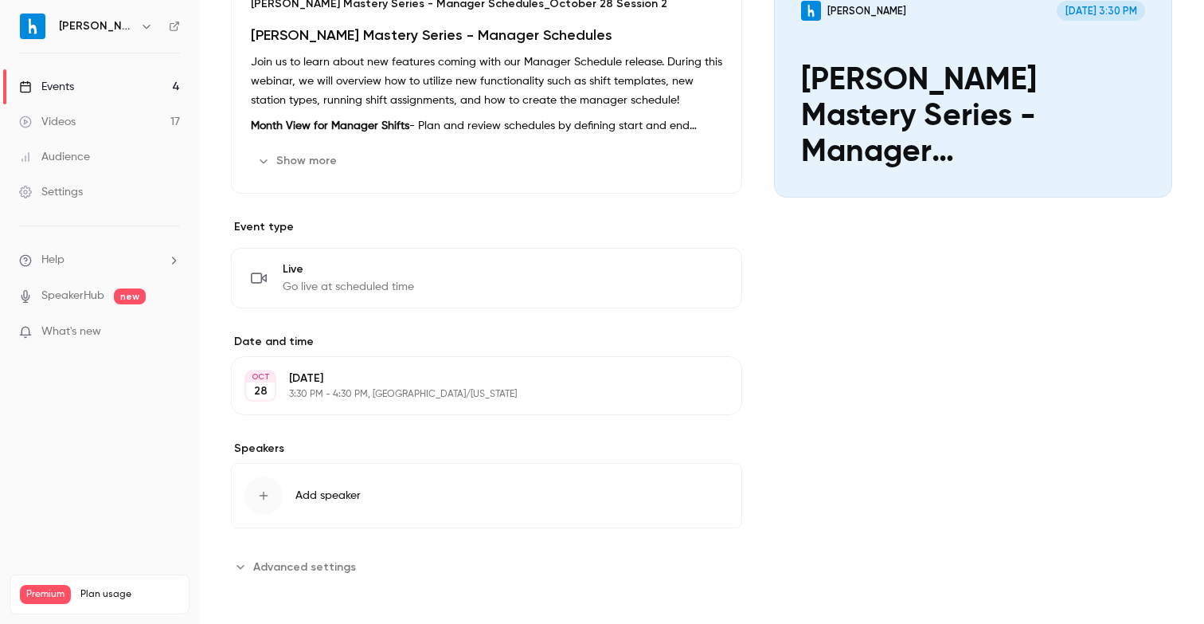
scroll to position [193, 0]
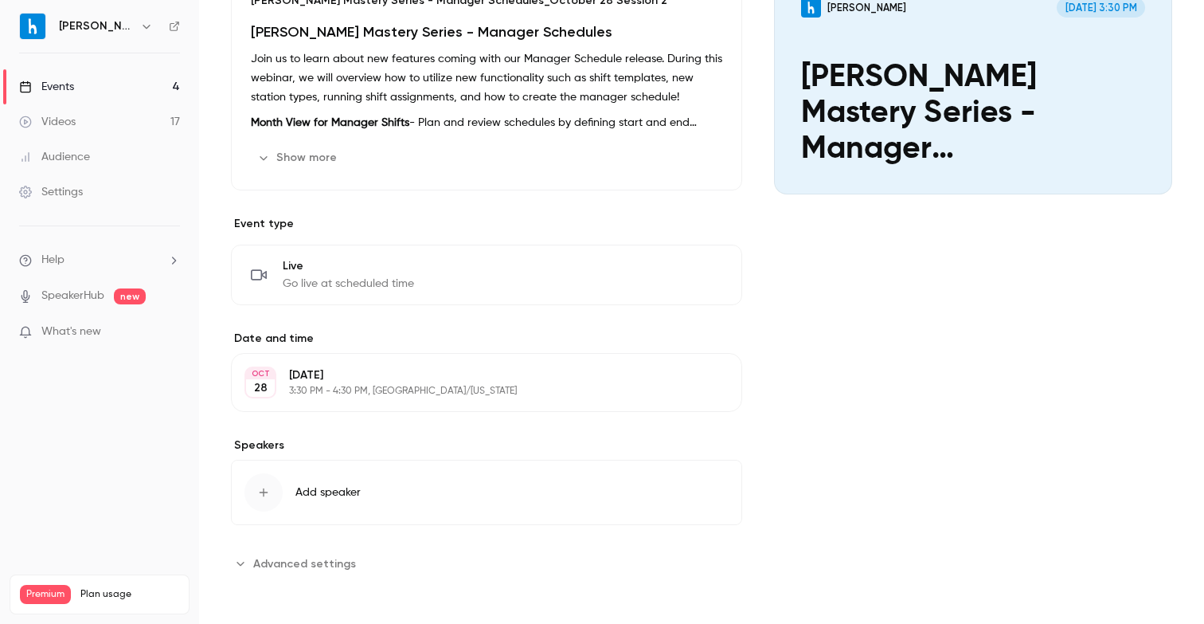
click at [375, 479] on button "Add speaker" at bounding box center [486, 491] width 511 height 65
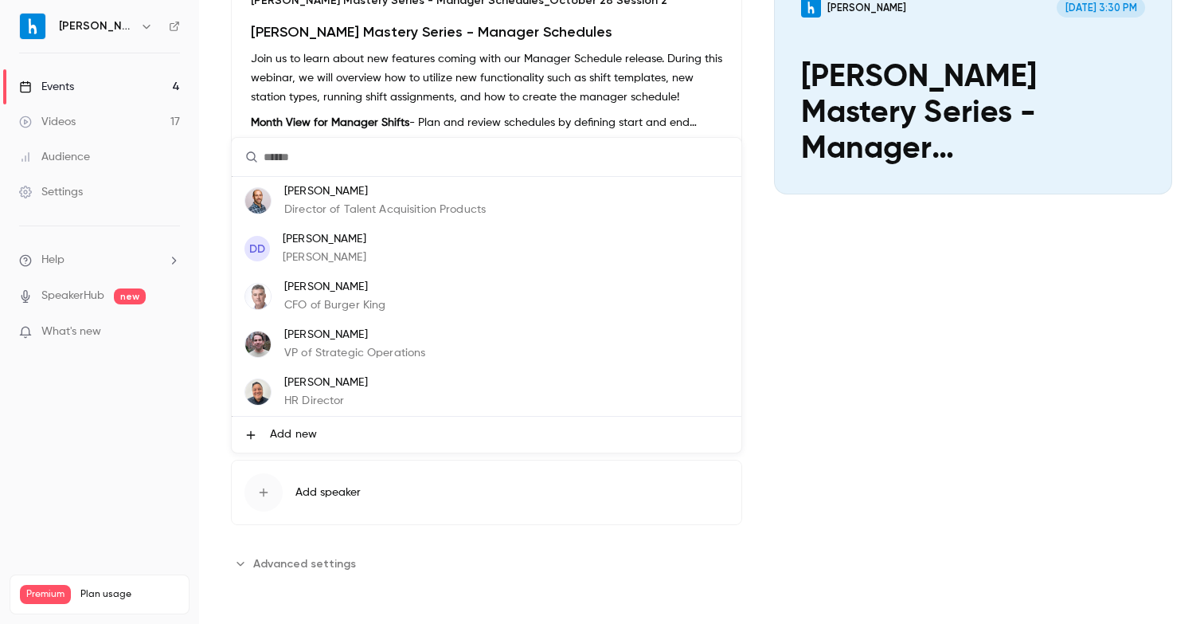
click at [388, 444] on li "Add new" at bounding box center [487, 434] width 510 height 36
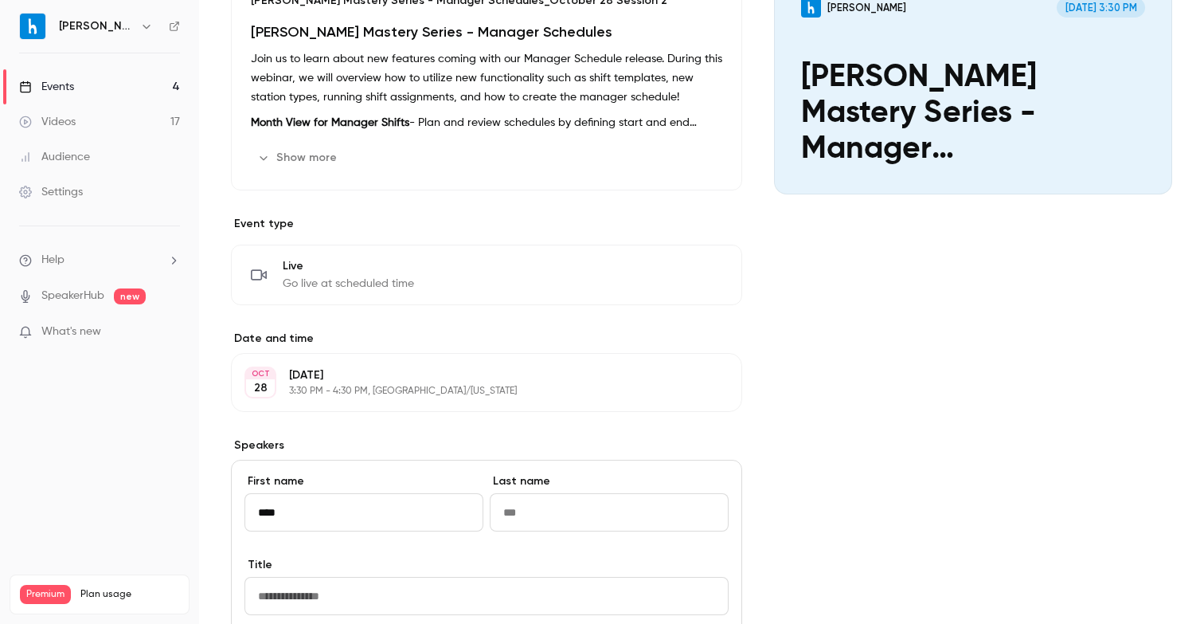
type input "*****"
click at [548, 514] on input "Last name" at bounding box center [609, 512] width 239 height 38
type input "******"
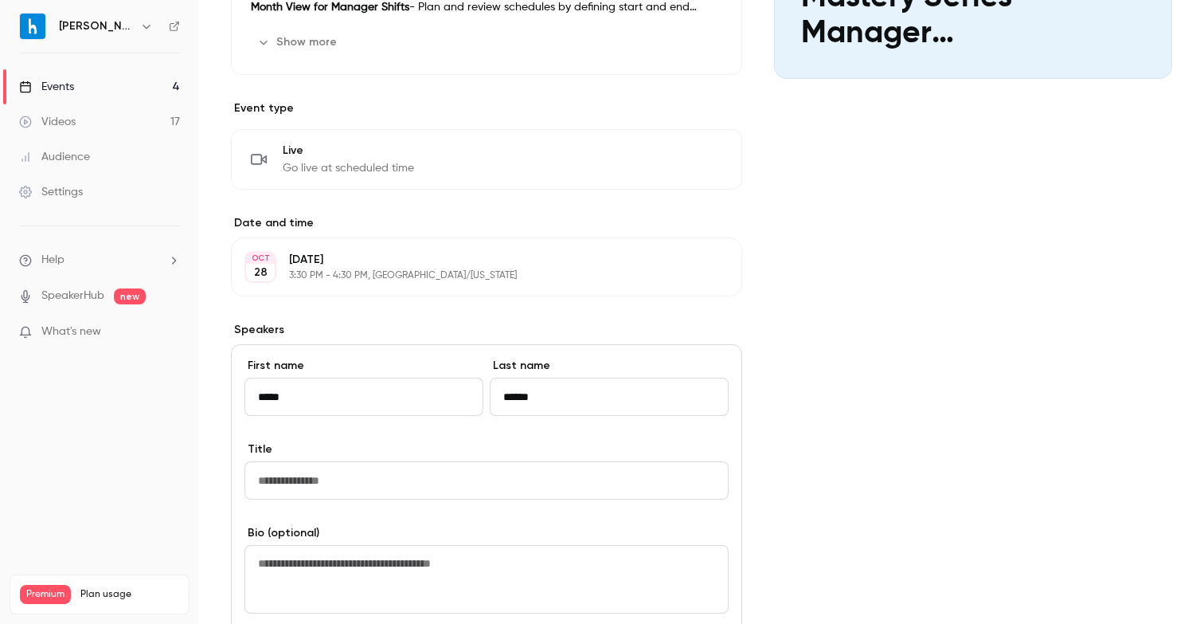
scroll to position [366, 0]
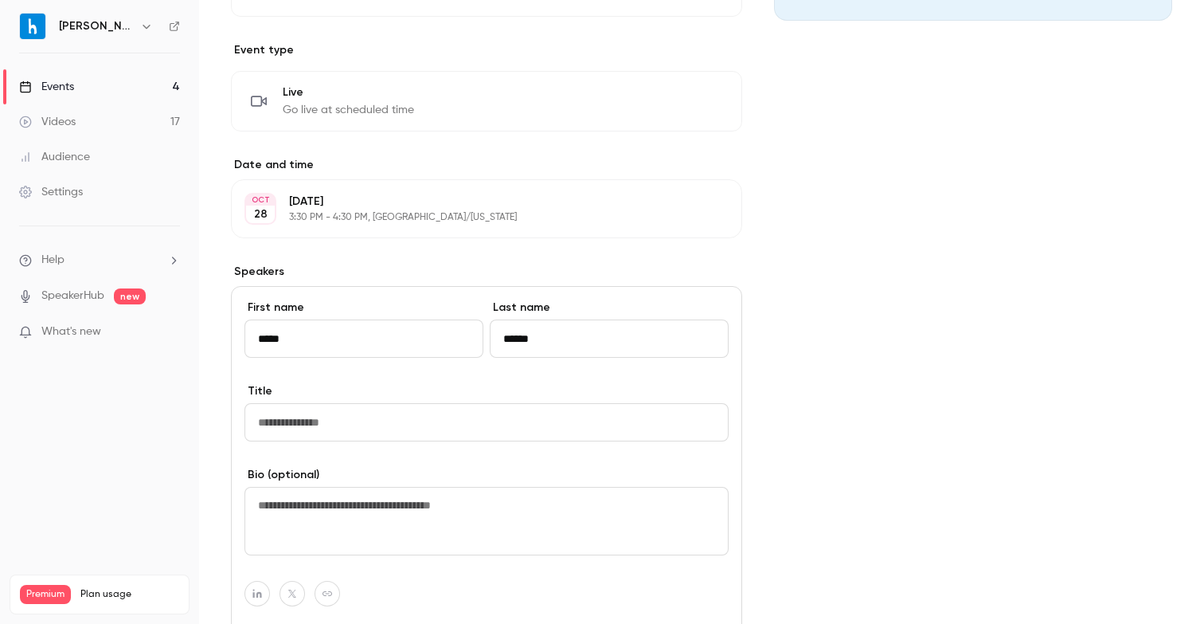
click at [349, 424] on input "Title" at bounding box center [486, 422] width 484 height 38
type input "**********"
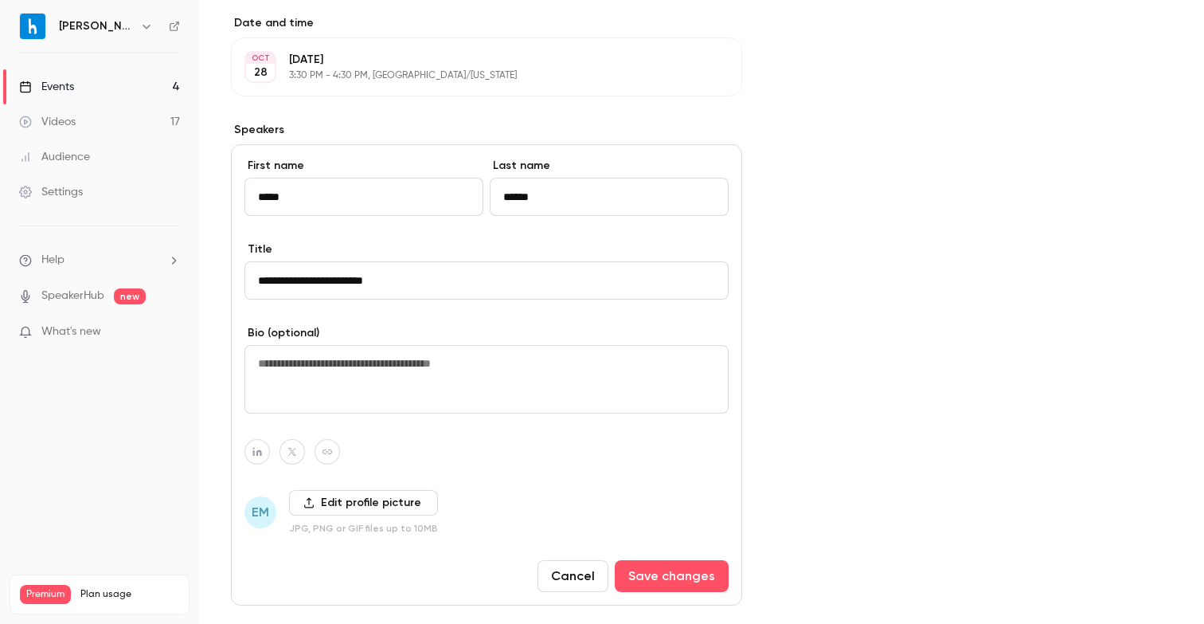
scroll to position [588, 0]
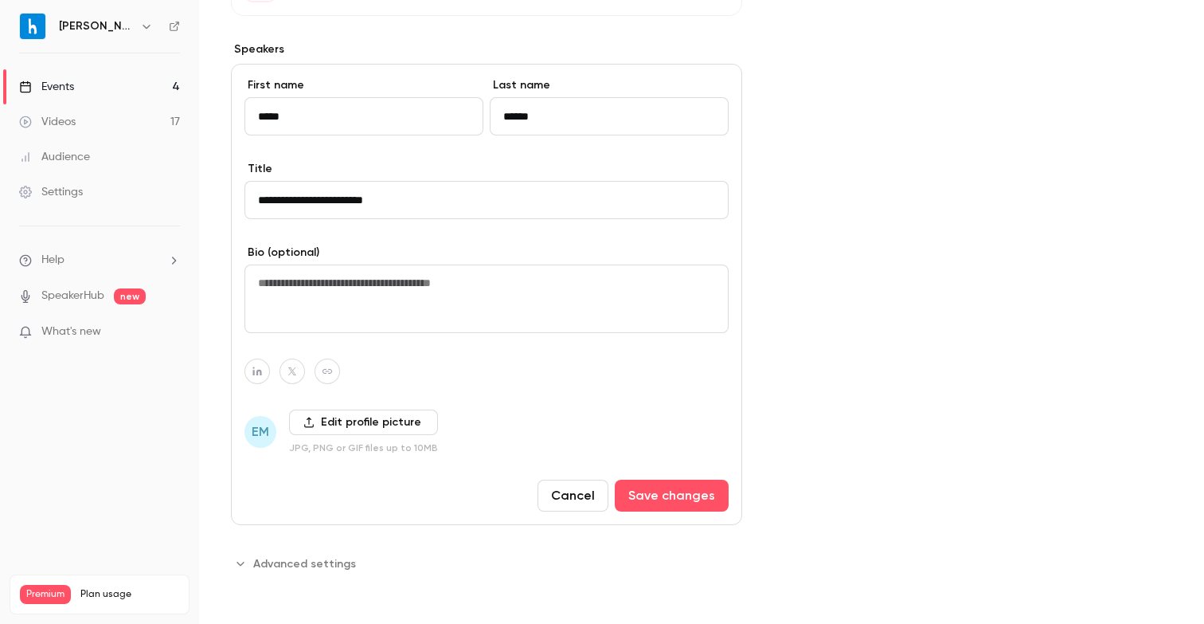
click at [331, 428] on label "Edit profile picture" at bounding box center [363, 421] width 149 height 25
click at [0, 0] on input "Edit profile picture" at bounding box center [0, 0] width 0 height 0
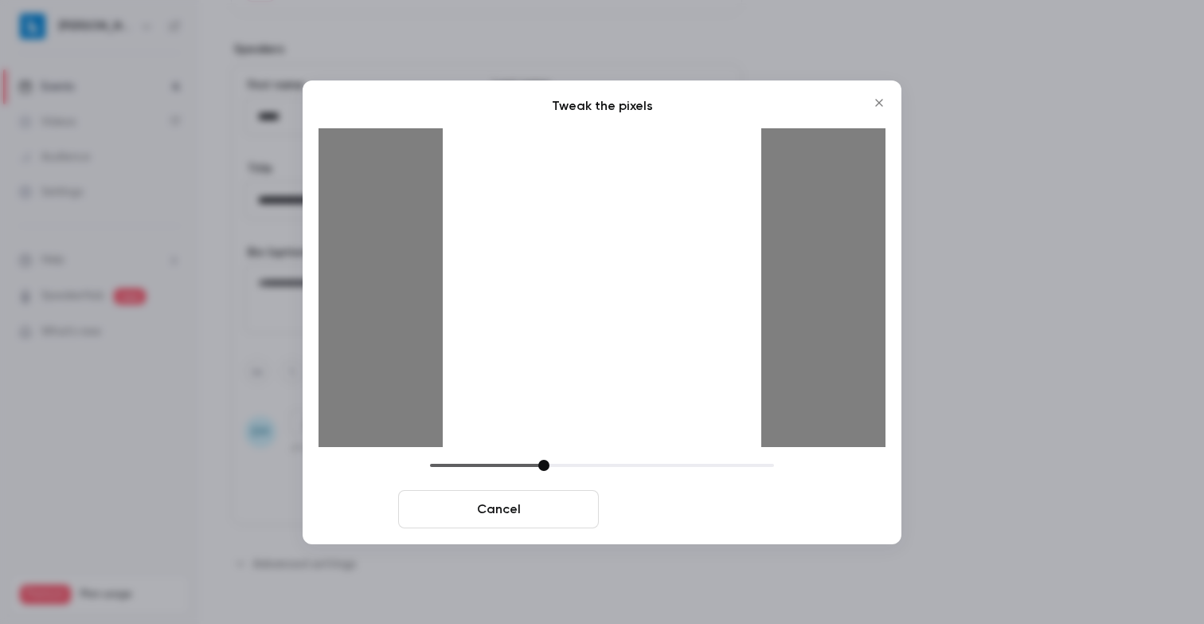
click at [710, 511] on button "Crop and save" at bounding box center [705, 509] width 201 height 38
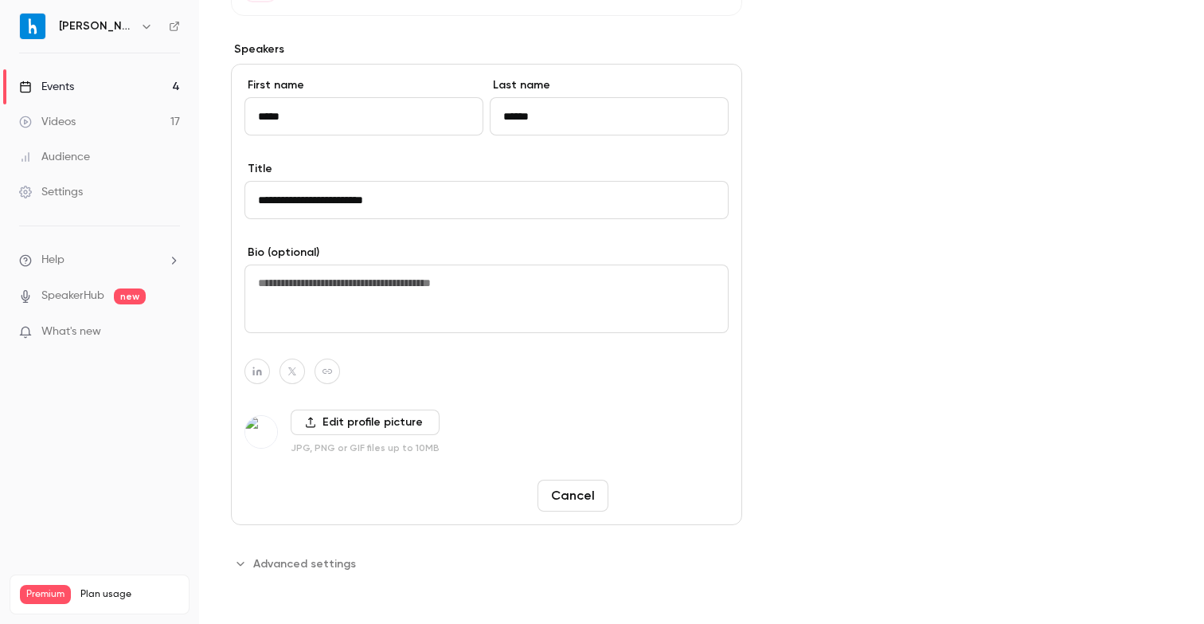
click at [680, 495] on button "Save changes" at bounding box center [672, 495] width 114 height 32
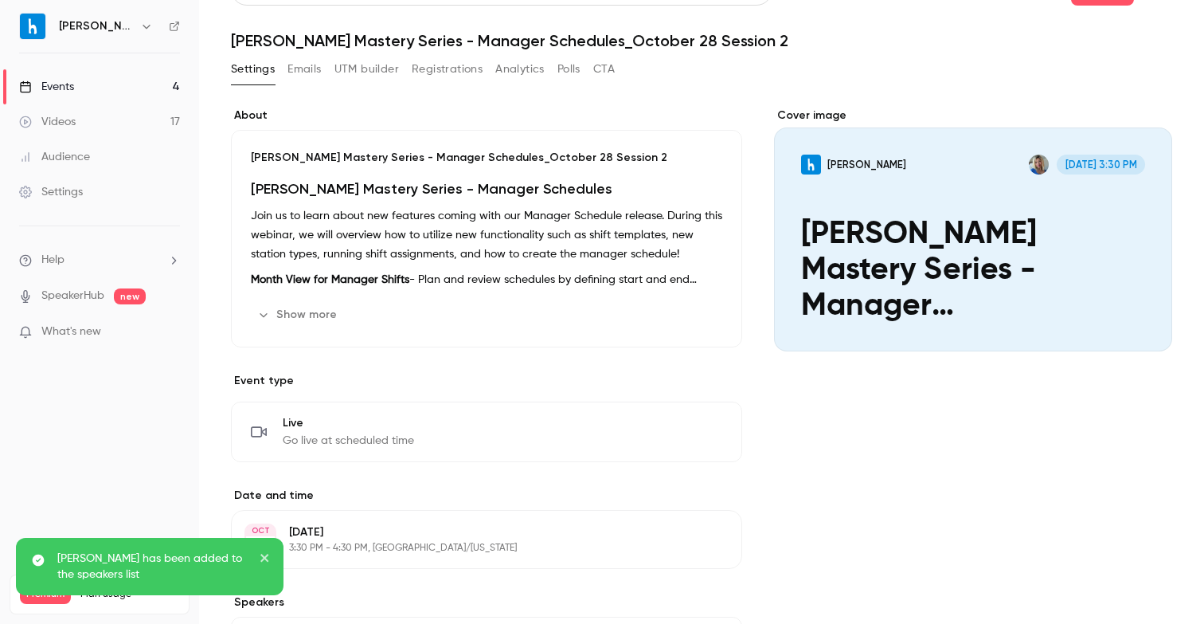
scroll to position [0, 0]
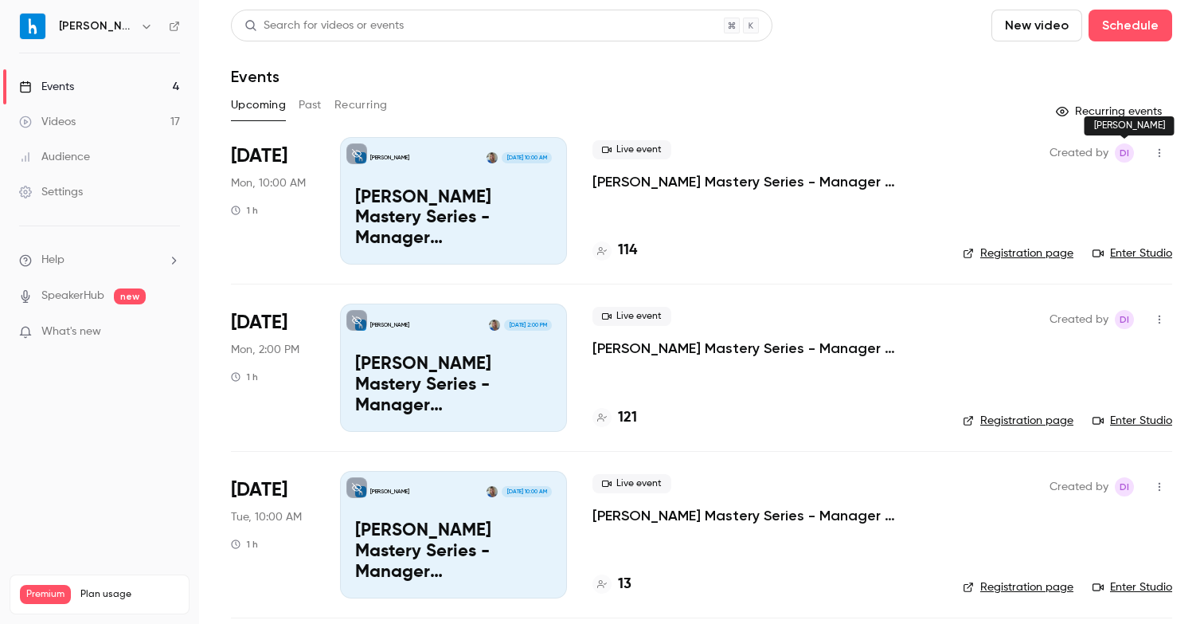
click at [1128, 154] on span "DI" at bounding box center [1125, 152] width 10 height 19
click at [1160, 151] on icon "button" at bounding box center [1159, 152] width 13 height 11
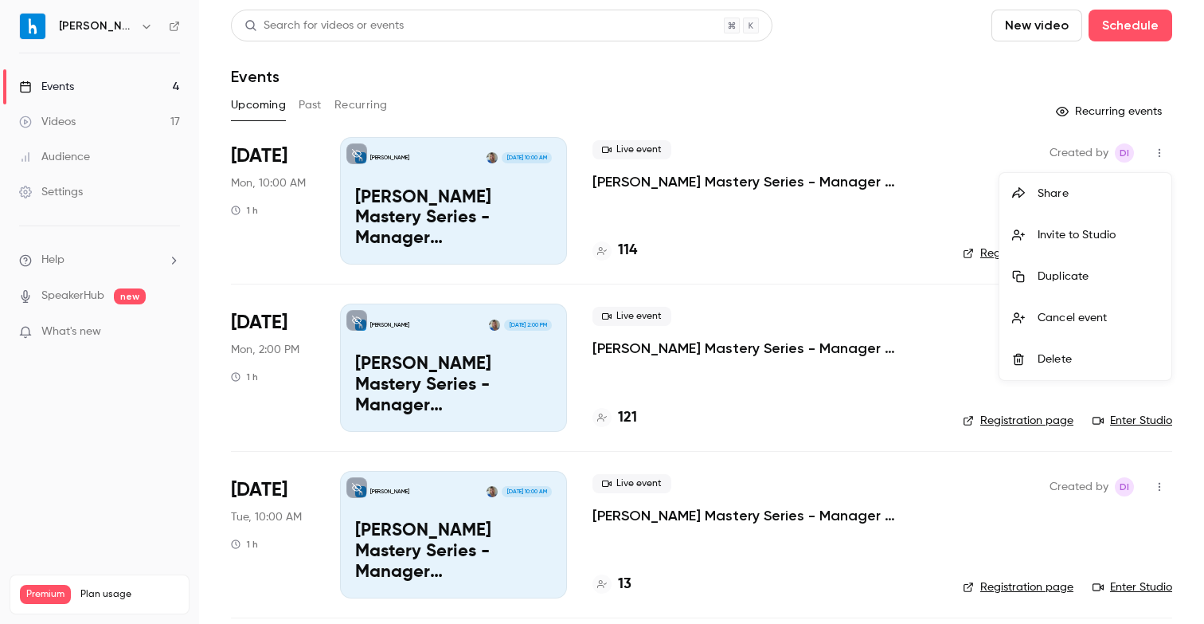
click at [33, 29] on div at bounding box center [602, 312] width 1204 height 624
click at [140, 27] on icon "button" at bounding box center [146, 26] width 13 height 13
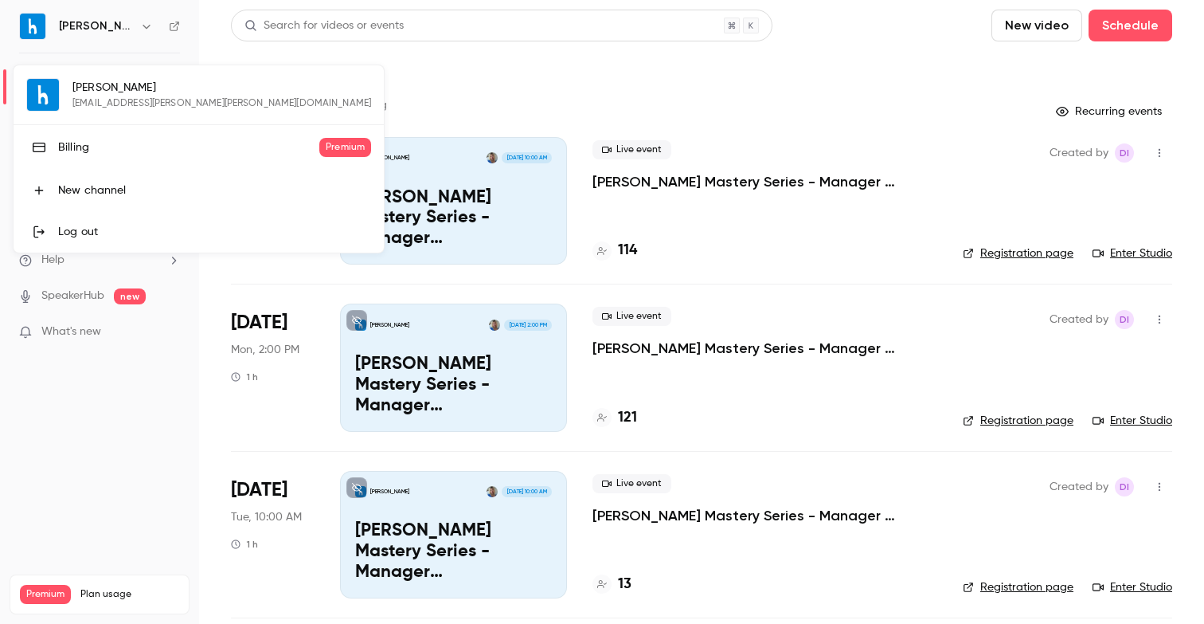
click at [96, 27] on div at bounding box center [602, 312] width 1204 height 624
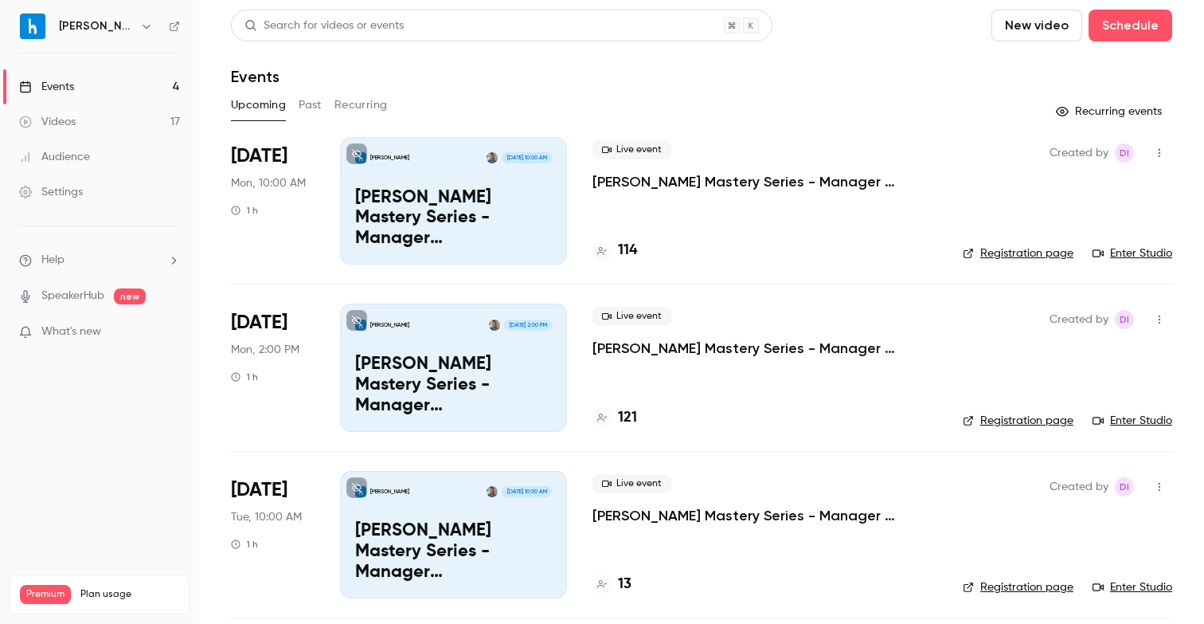
click at [172, 31] on icon at bounding box center [174, 26] width 11 height 11
click at [77, 256] on li "Help" at bounding box center [99, 260] width 161 height 17
click at [95, 295] on div at bounding box center [602, 312] width 1204 height 624
click at [100, 299] on link "SpeakerHub" at bounding box center [72, 295] width 63 height 17
click at [143, 29] on icon "button" at bounding box center [146, 27] width 7 height 4
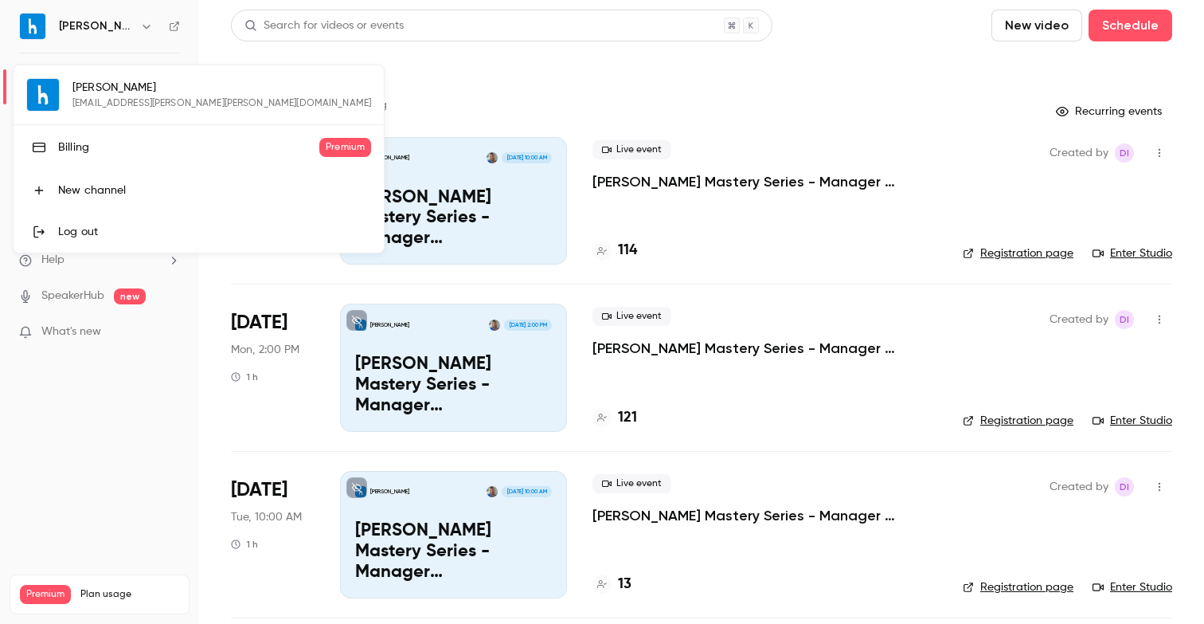
click at [67, 28] on div at bounding box center [602, 312] width 1204 height 624
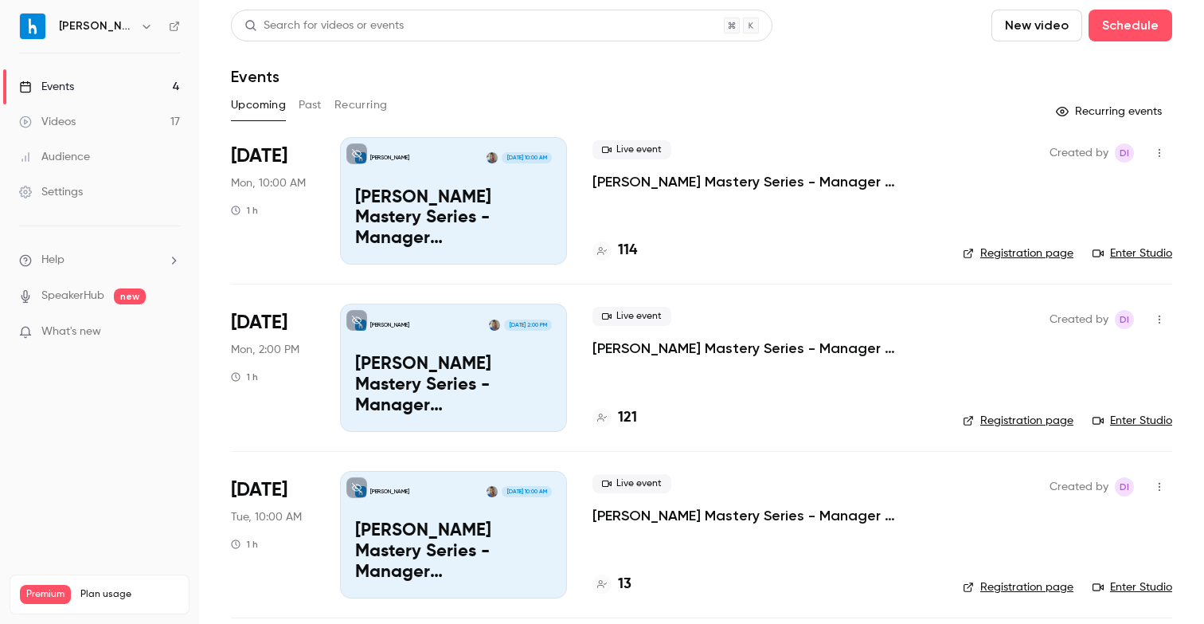
click at [119, 257] on li "Help" at bounding box center [99, 260] width 161 height 17
click at [119, 256] on div at bounding box center [602, 312] width 1204 height 624
click at [163, 260] on li "Help" at bounding box center [99, 260] width 161 height 17
click at [131, 174] on div at bounding box center [602, 312] width 1204 height 624
click at [84, 190] on link "Settings" at bounding box center [99, 191] width 199 height 35
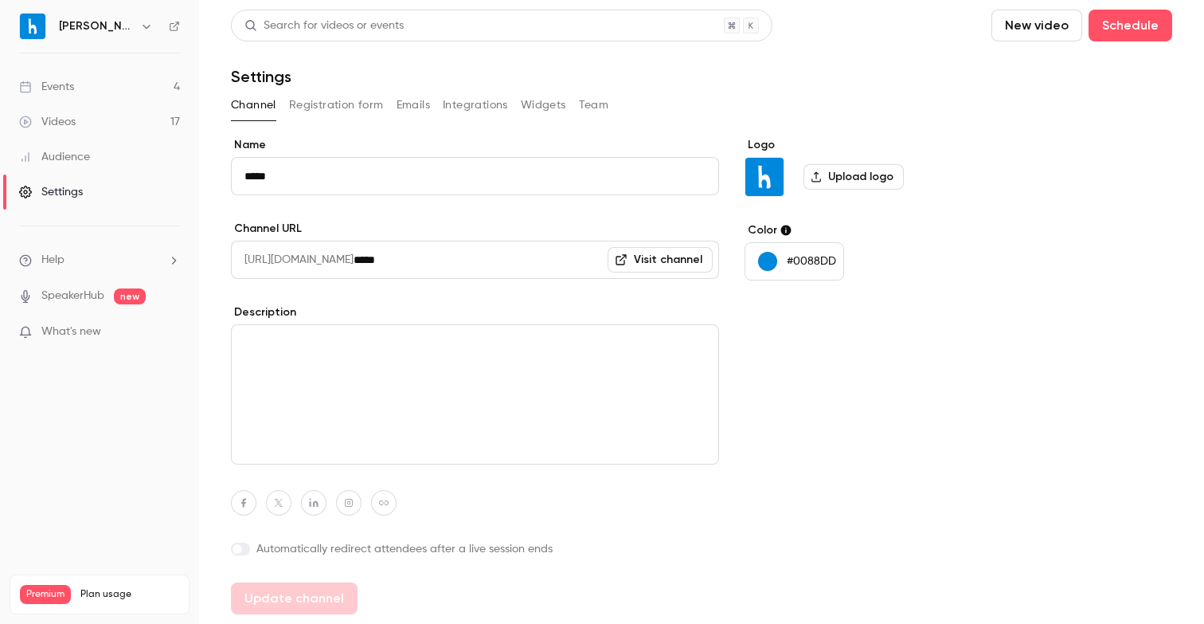
click at [334, 104] on button "Registration form" at bounding box center [336, 104] width 95 height 25
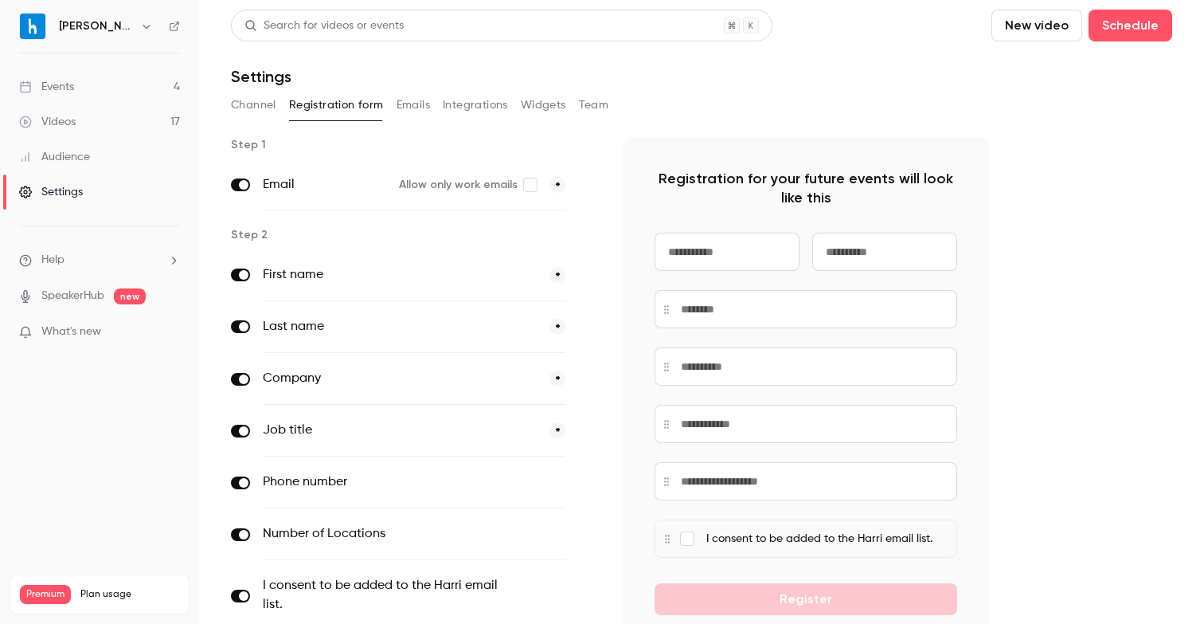
click at [406, 109] on button "Emails" at bounding box center [413, 104] width 33 height 25
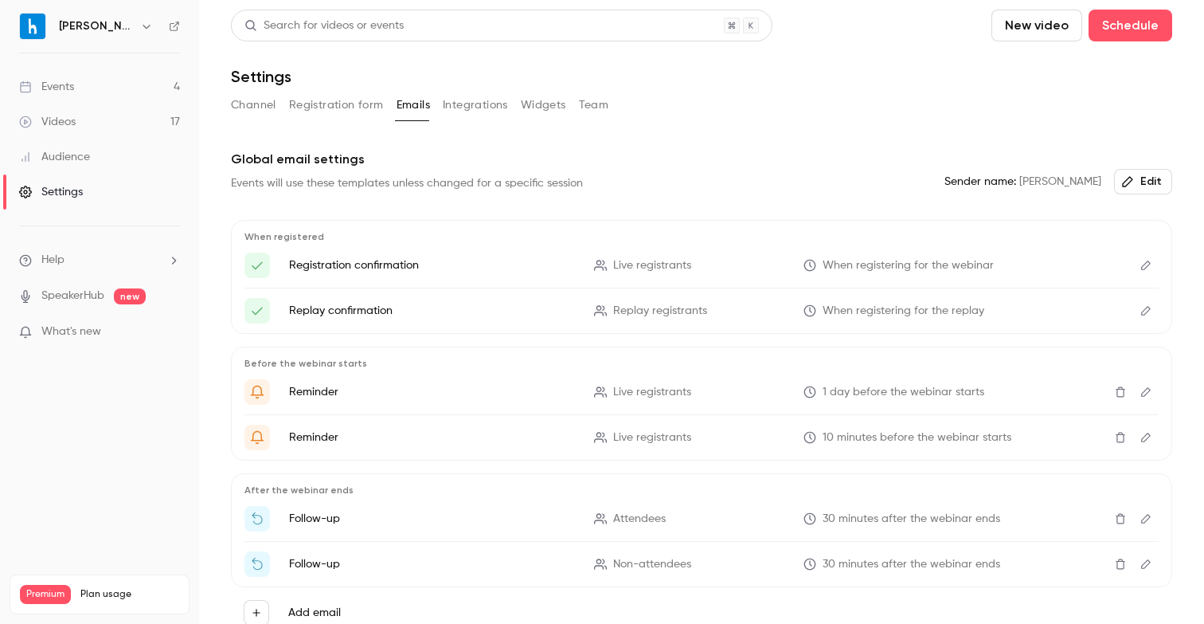
click at [446, 107] on button "Integrations" at bounding box center [475, 104] width 65 height 25
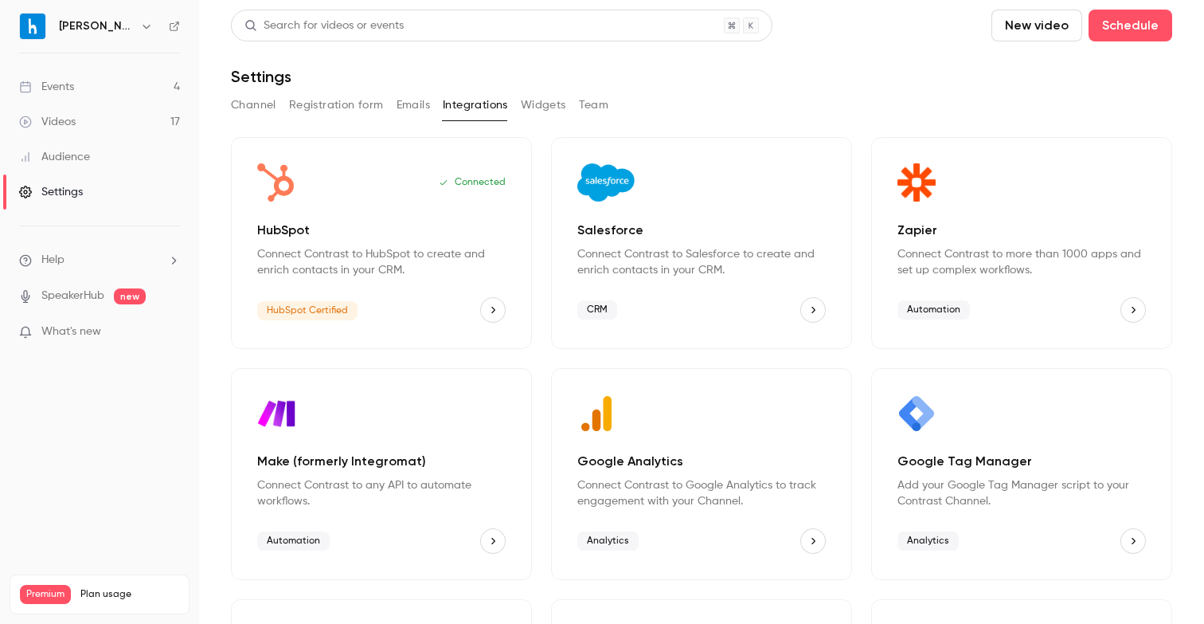
click at [562, 101] on button "Widgets" at bounding box center [543, 104] width 45 height 25
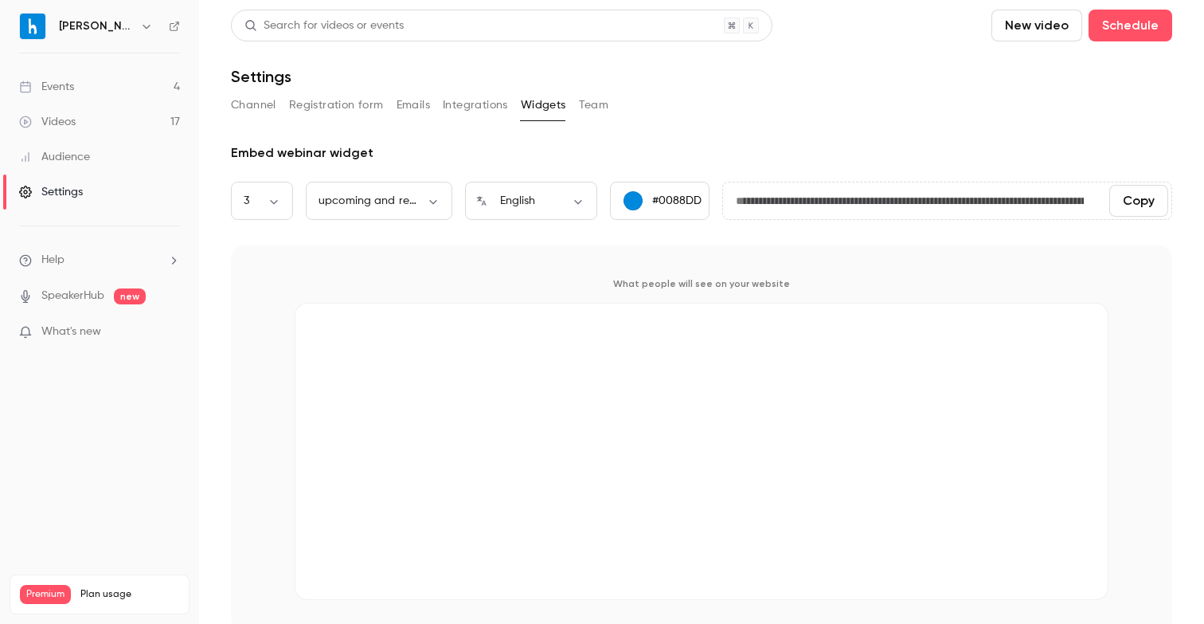
click at [596, 102] on button "Team" at bounding box center [594, 104] width 30 height 25
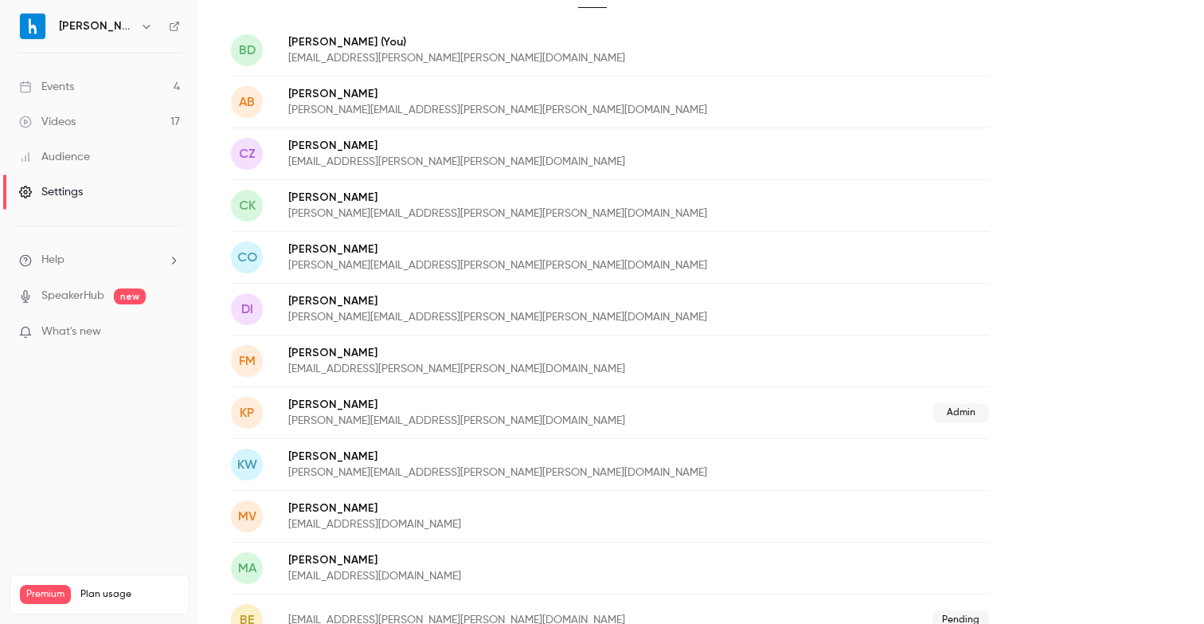
scroll to position [196, 0]
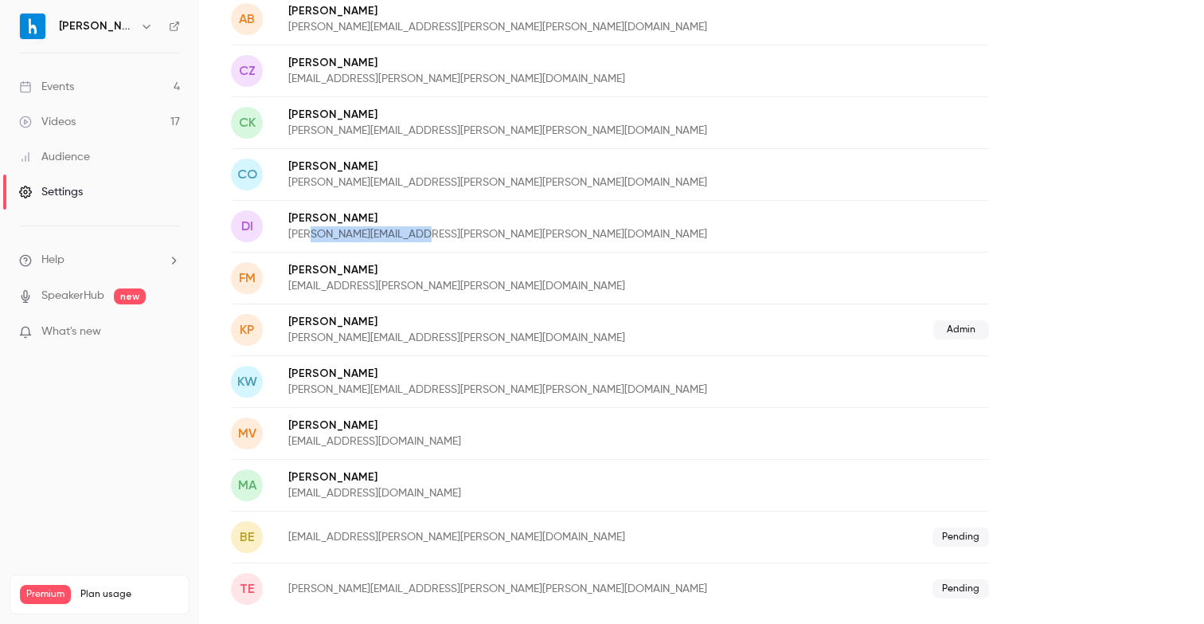
drag, startPoint x: 426, startPoint y: 233, endPoint x: 312, endPoint y: 229, distance: 113.9
click at [312, 229] on p "[PERSON_NAME][EMAIL_ADDRESS][PERSON_NAME][PERSON_NAME][DOMAIN_NAME]" at bounding box center [568, 234] width 560 height 16
click at [557, 223] on p "[PERSON_NAME]" at bounding box center [568, 218] width 560 height 16
click at [455, 283] on p "[EMAIL_ADDRESS][PERSON_NAME][PERSON_NAME][DOMAIN_NAME]" at bounding box center [547, 286] width 519 height 16
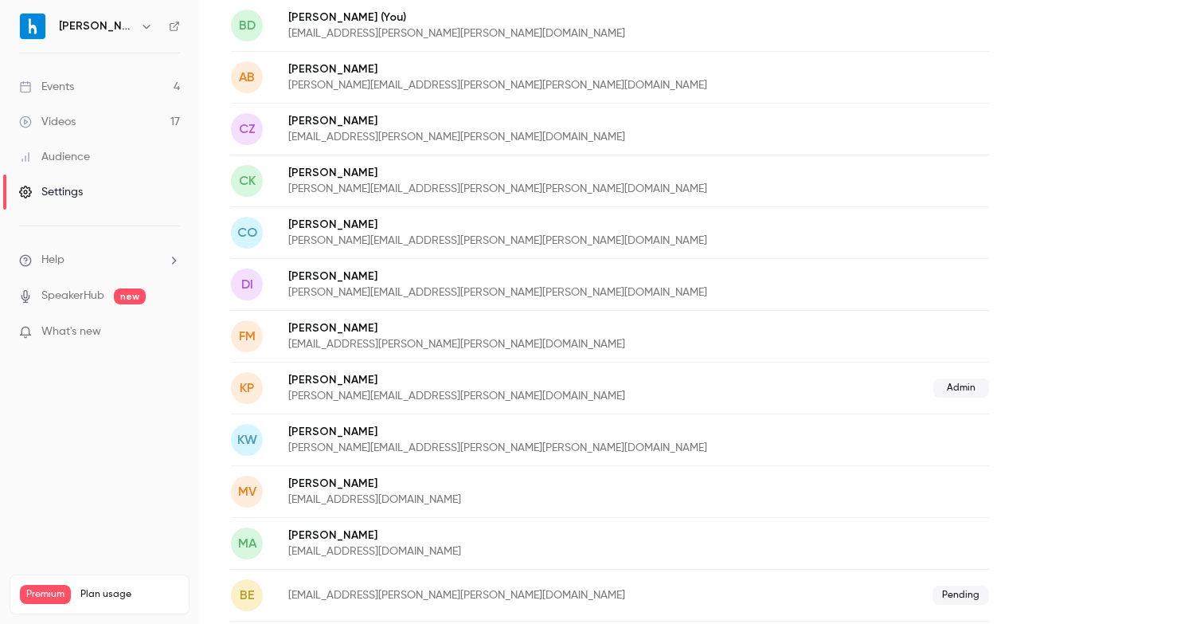
scroll to position [0, 0]
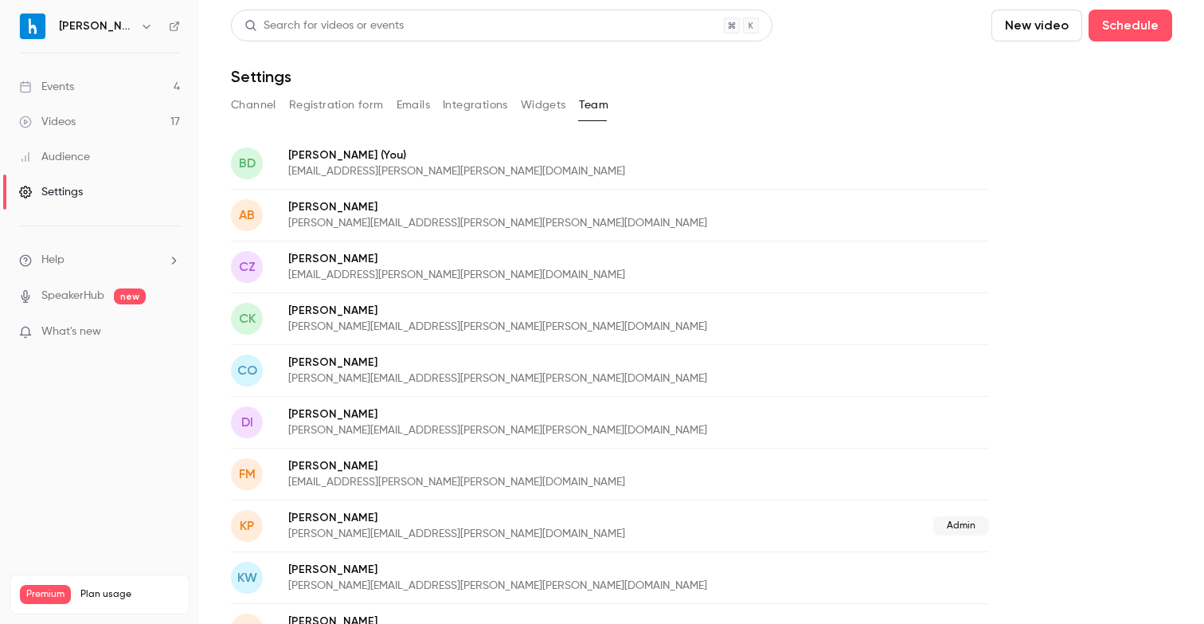
click at [80, 25] on h6 "[PERSON_NAME]" at bounding box center [96, 26] width 75 height 16
click at [66, 81] on div "Events" at bounding box center [46, 87] width 55 height 16
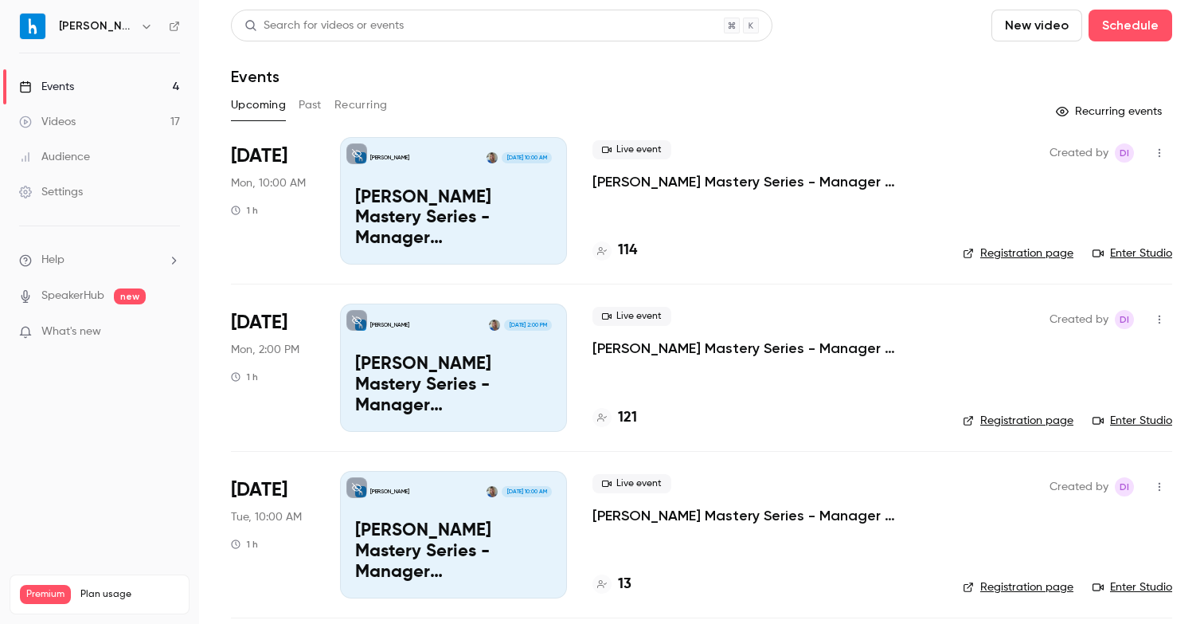
click at [543, 183] on div "[PERSON_NAME] [DATE] 10:00 AM [PERSON_NAME] Mastery Series - Manager Schedules_…" at bounding box center [453, 200] width 227 height 127
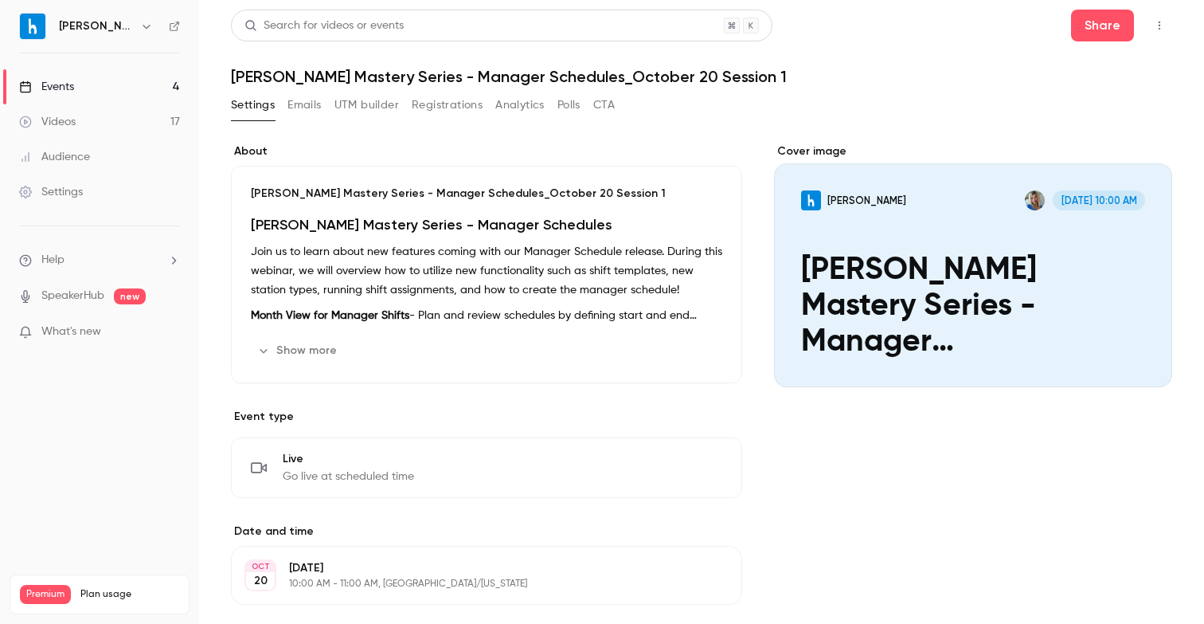
click at [306, 108] on button "Emails" at bounding box center [303, 104] width 33 height 25
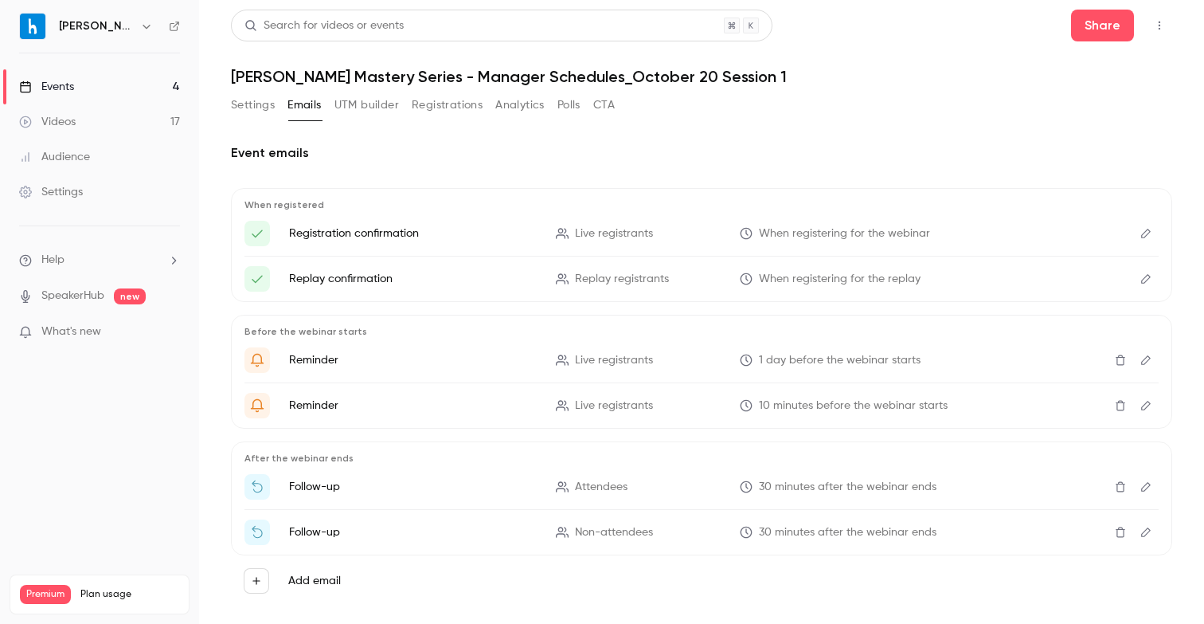
click at [379, 107] on button "UTM builder" at bounding box center [366, 104] width 65 height 25
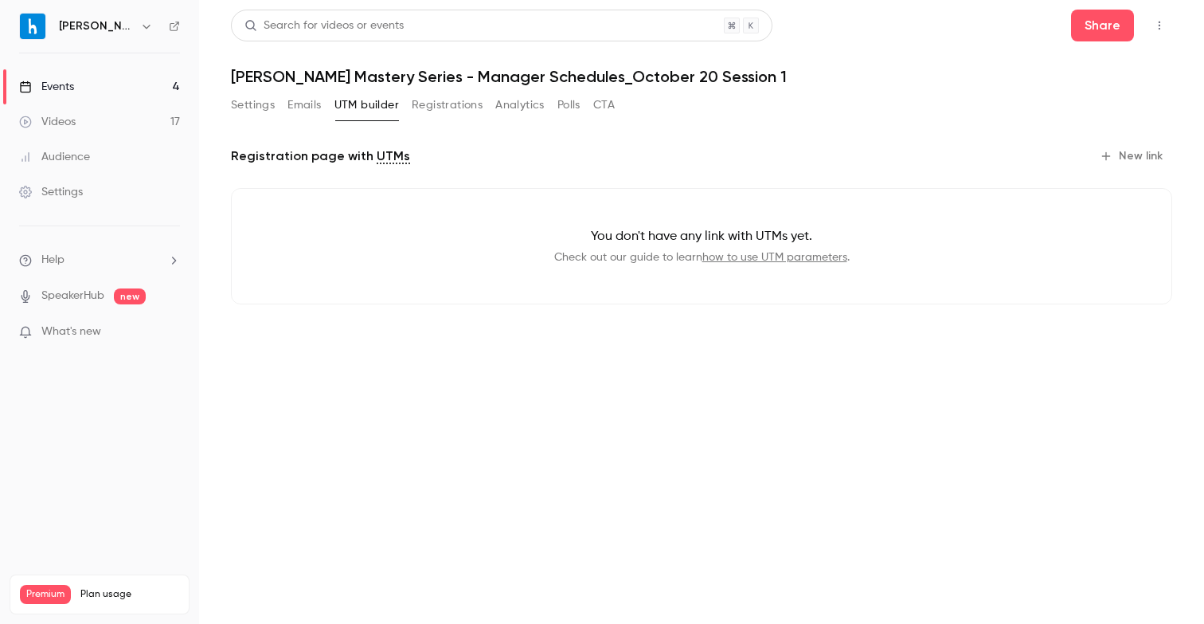
click at [428, 107] on button "Registrations" at bounding box center [447, 104] width 71 height 25
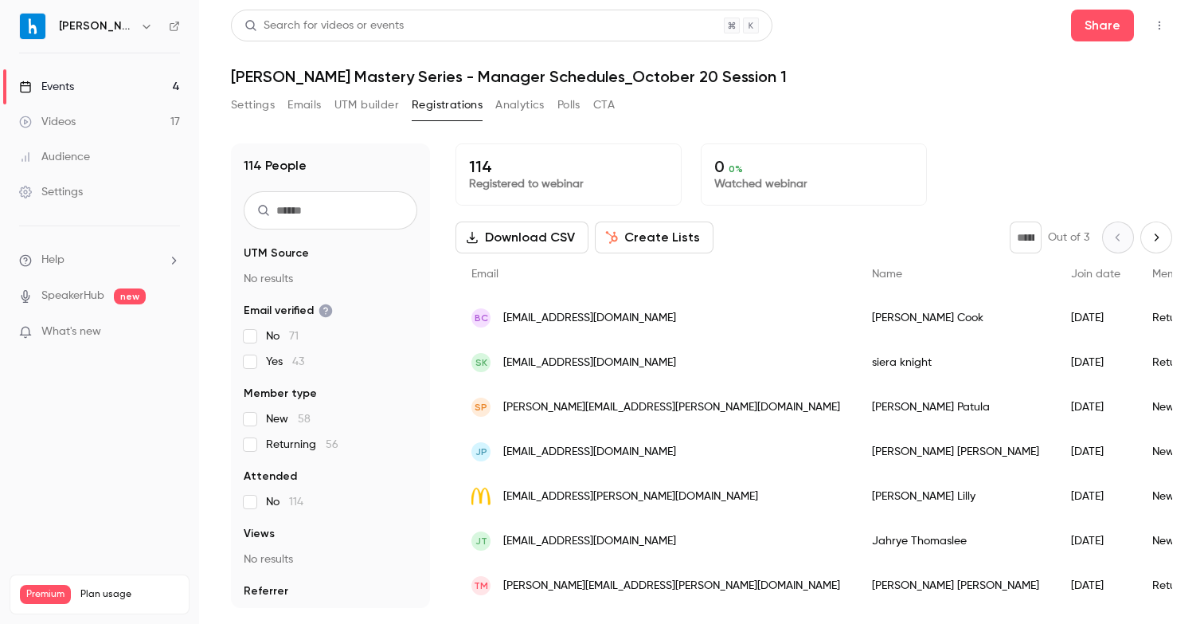
click at [544, 109] on button "Analytics" at bounding box center [519, 104] width 49 height 25
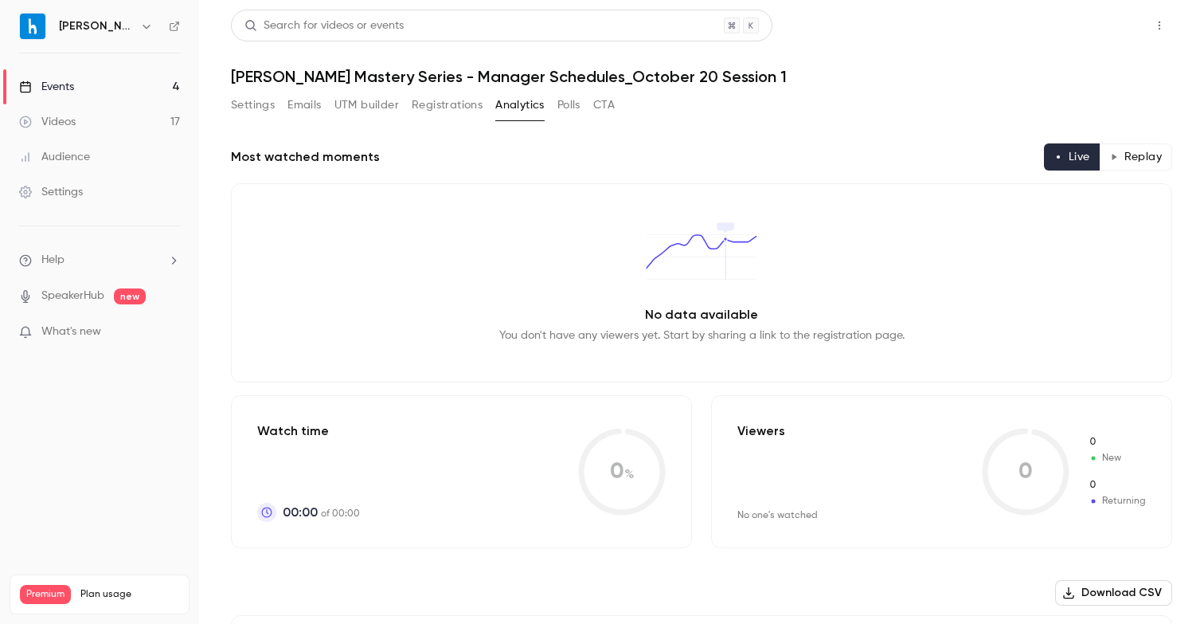
click at [1116, 38] on button "Share" at bounding box center [1102, 26] width 63 height 32
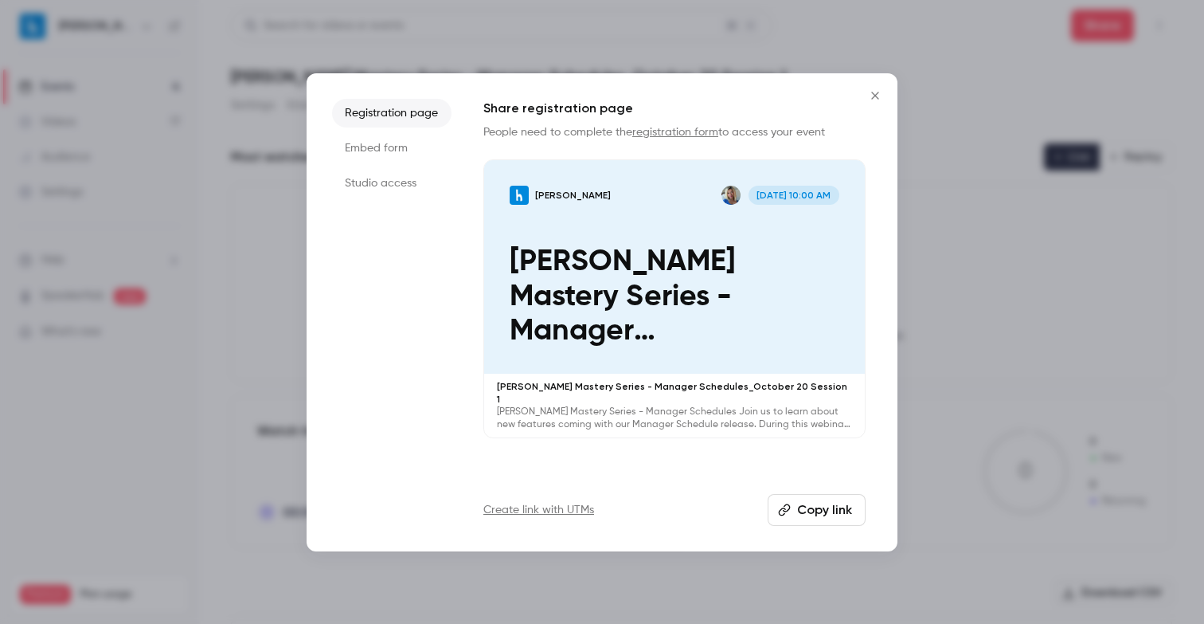
click at [405, 156] on li "Embed form" at bounding box center [391, 148] width 119 height 29
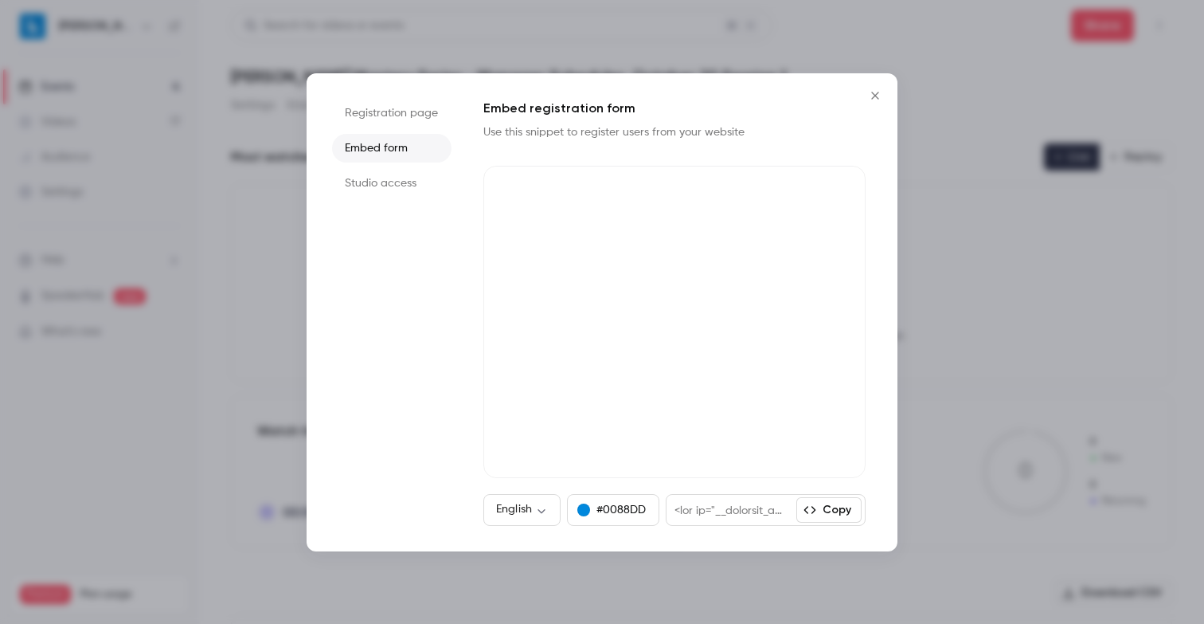
click at [870, 99] on icon "Close" at bounding box center [875, 95] width 19 height 13
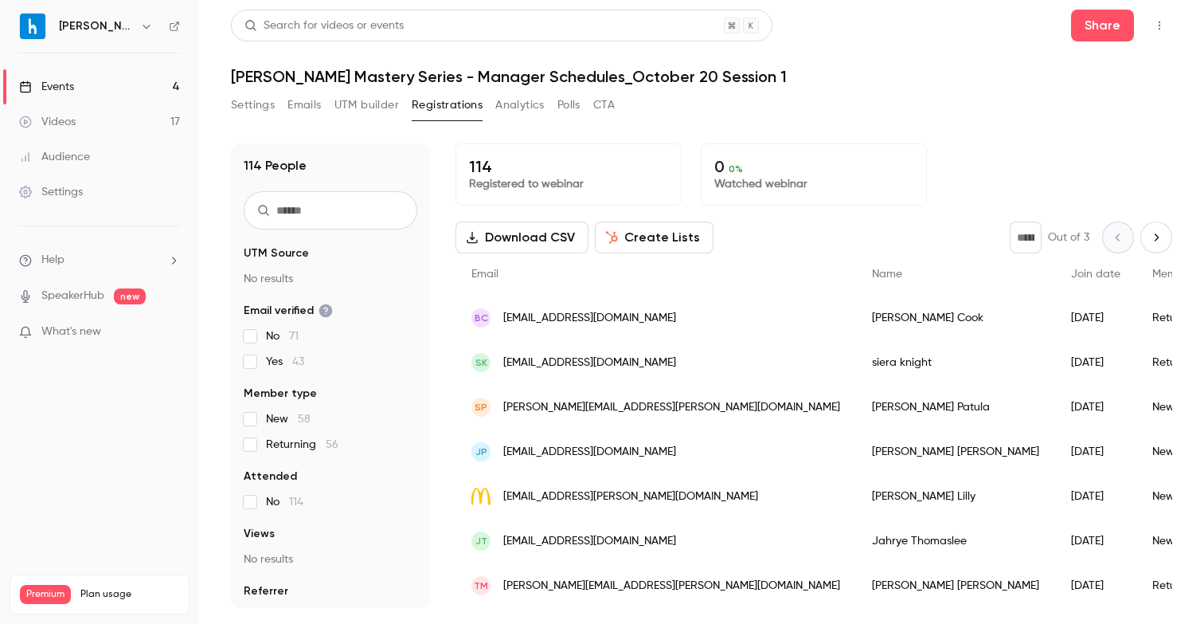
click at [264, 104] on button "Settings" at bounding box center [253, 104] width 44 height 25
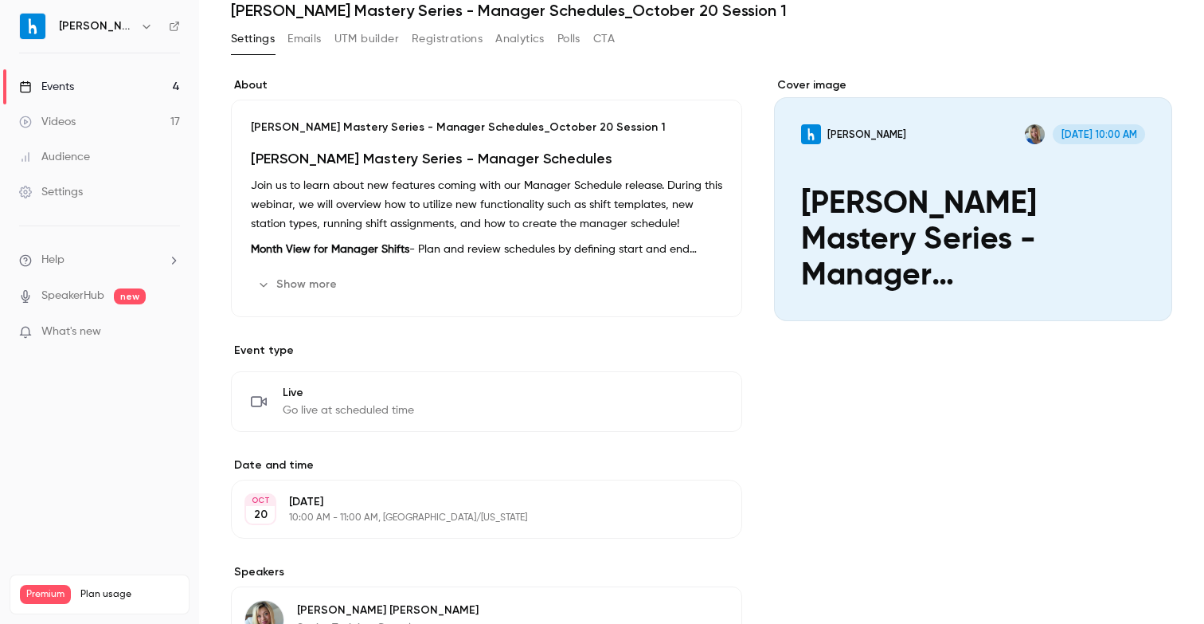
scroll to position [266, 0]
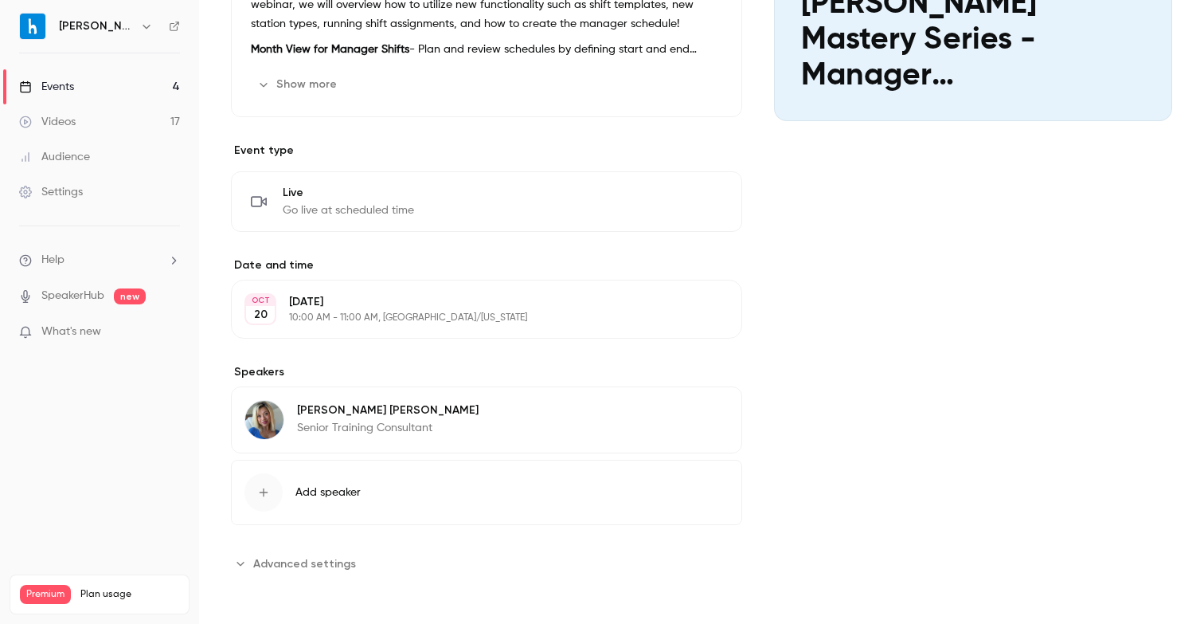
click at [311, 571] on button "Advanced settings" at bounding box center [298, 562] width 135 height 25
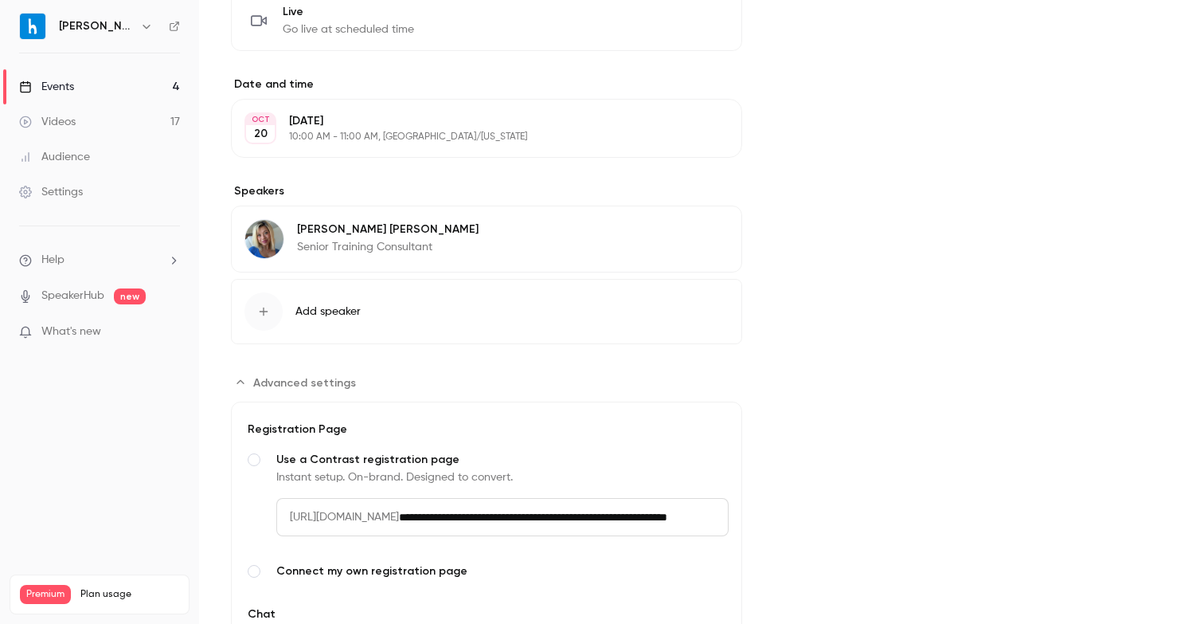
scroll to position [0, 0]
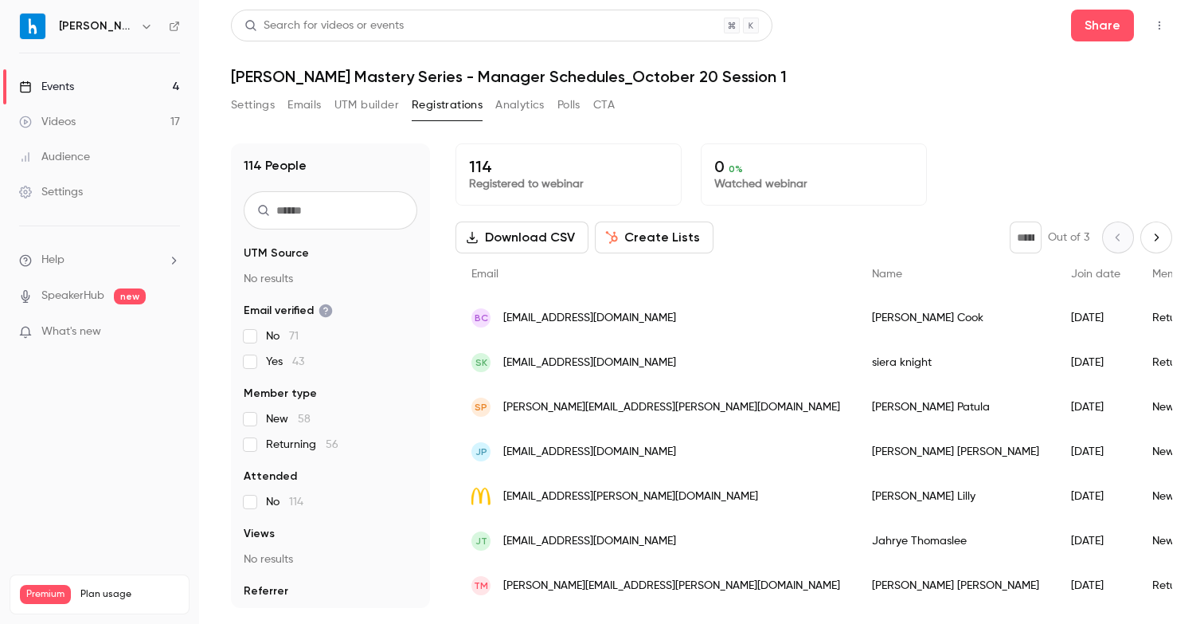
click at [78, 85] on link "Events 4" at bounding box center [99, 86] width 199 height 35
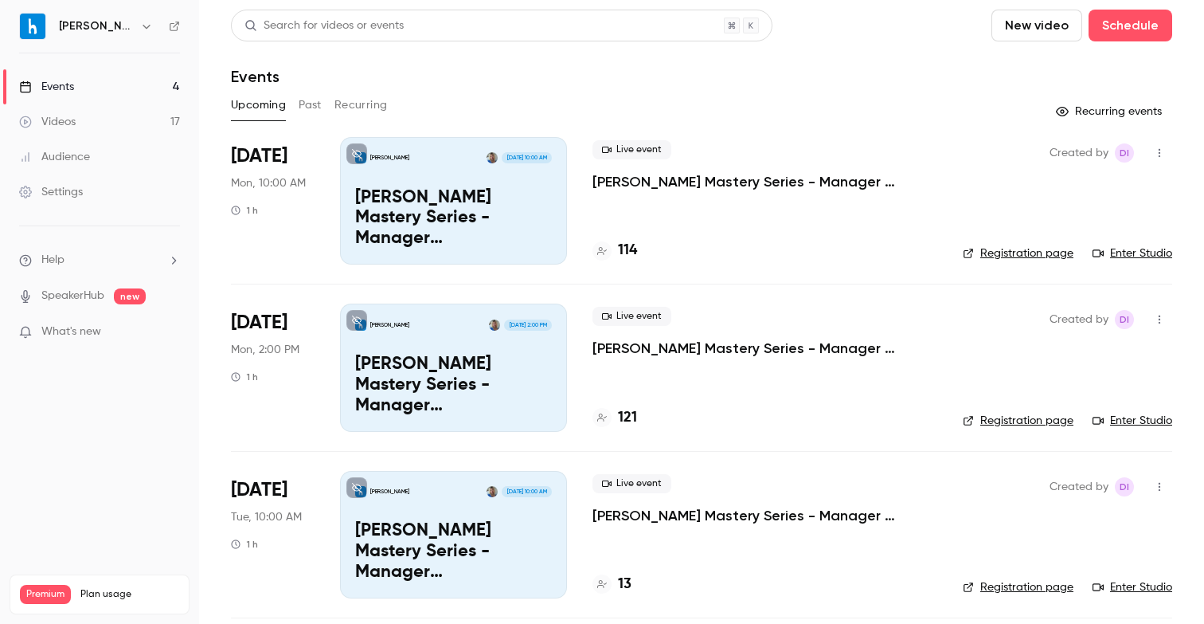
click at [1159, 154] on icon "button" at bounding box center [1159, 152] width 13 height 11
click at [1072, 229] on div "Invite to Studio" at bounding box center [1098, 235] width 121 height 16
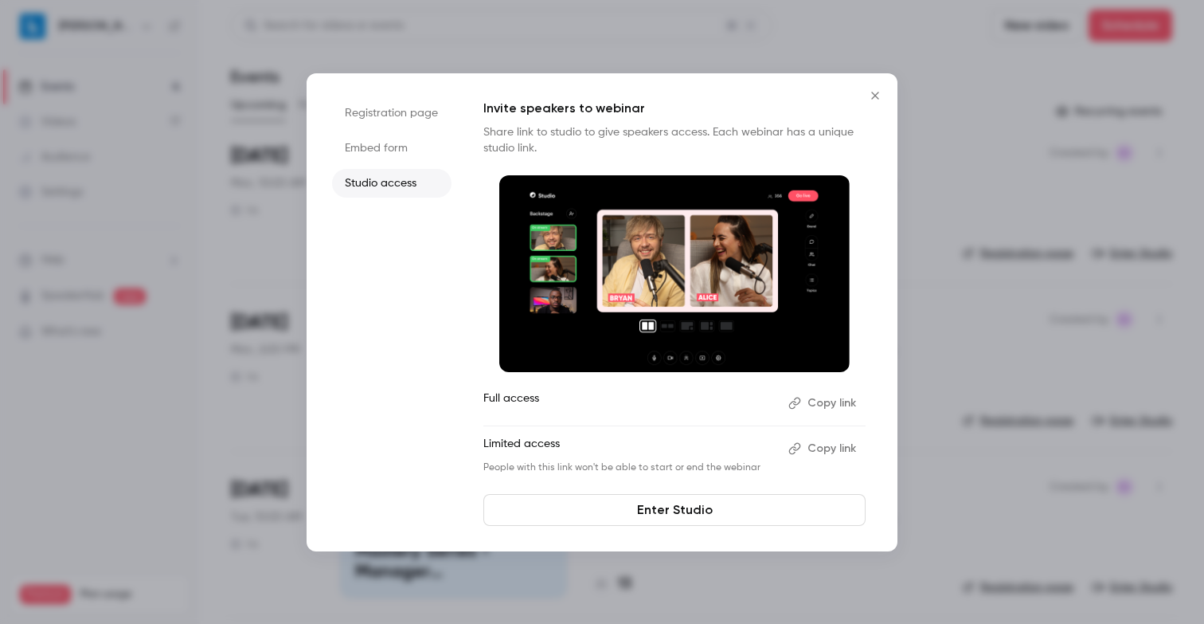
click at [828, 400] on button "Copy link" at bounding box center [824, 402] width 84 height 25
click at [874, 87] on button "Close" at bounding box center [875, 96] width 32 height 32
